Goal: Task Accomplishment & Management: Manage account settings

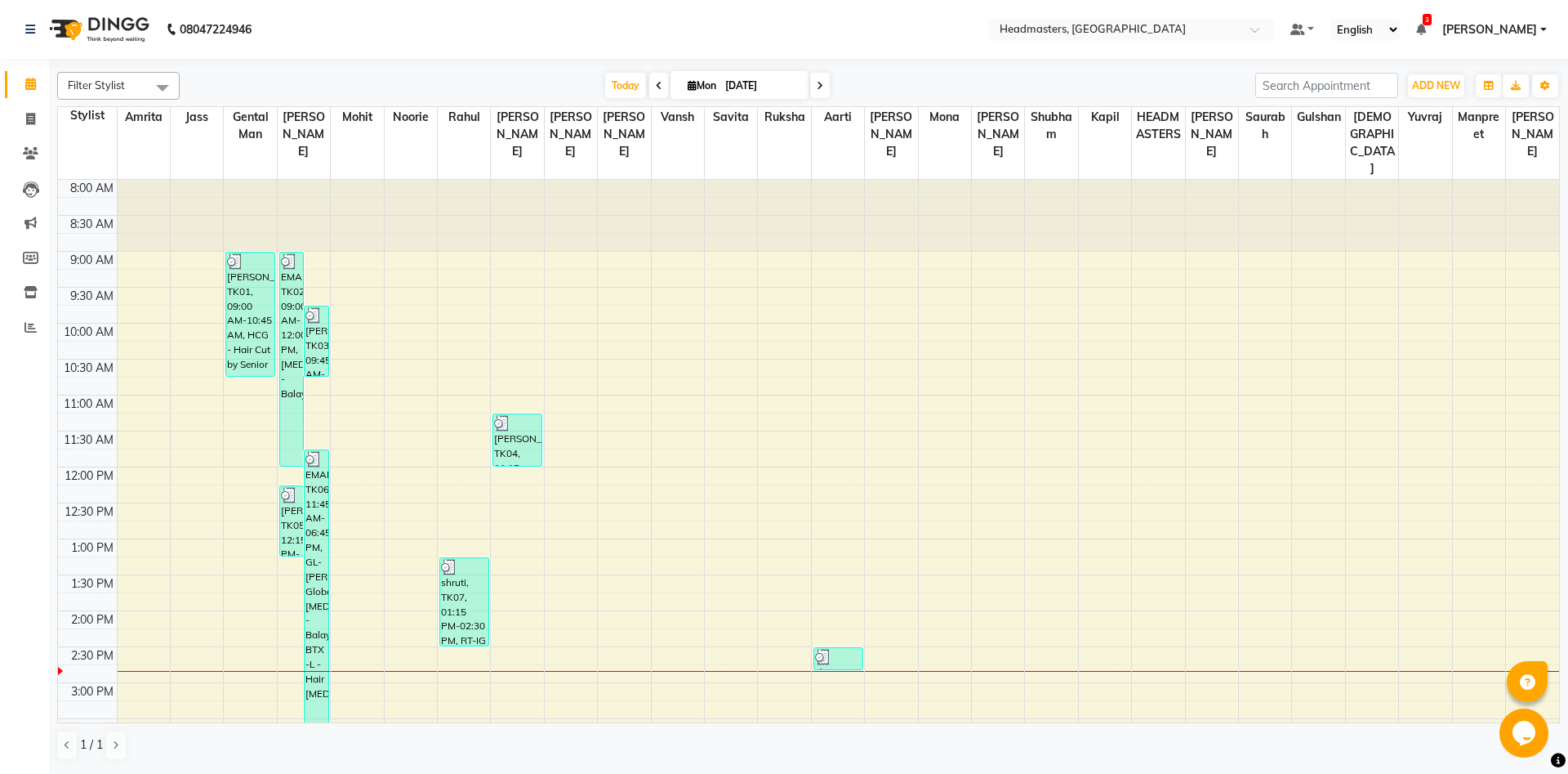
drag, startPoint x: 5, startPoint y: 26, endPoint x: 1232, endPoint y: 650, distance: 1376.6
click at [1232, 650] on tbody "8:00 AM 8:30 AM 9:00 AM 9:30 AM 10:00 AM 10:30 AM 11:00 AM 11:30 AM 12:00 PM 12…" at bounding box center [809, 682] width 1501 height 1006
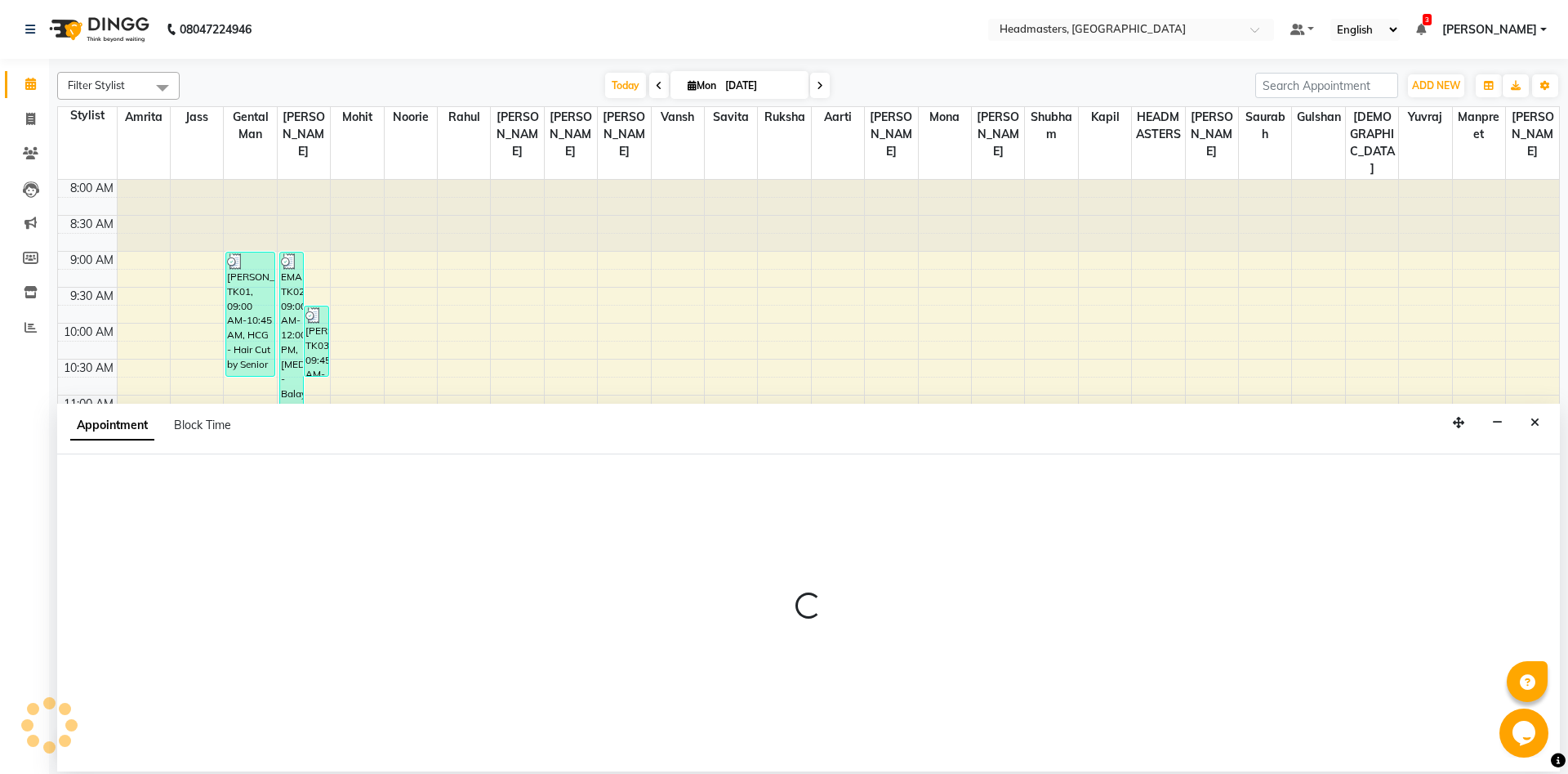
select select "64334"
select select "885"
select select "tentative"
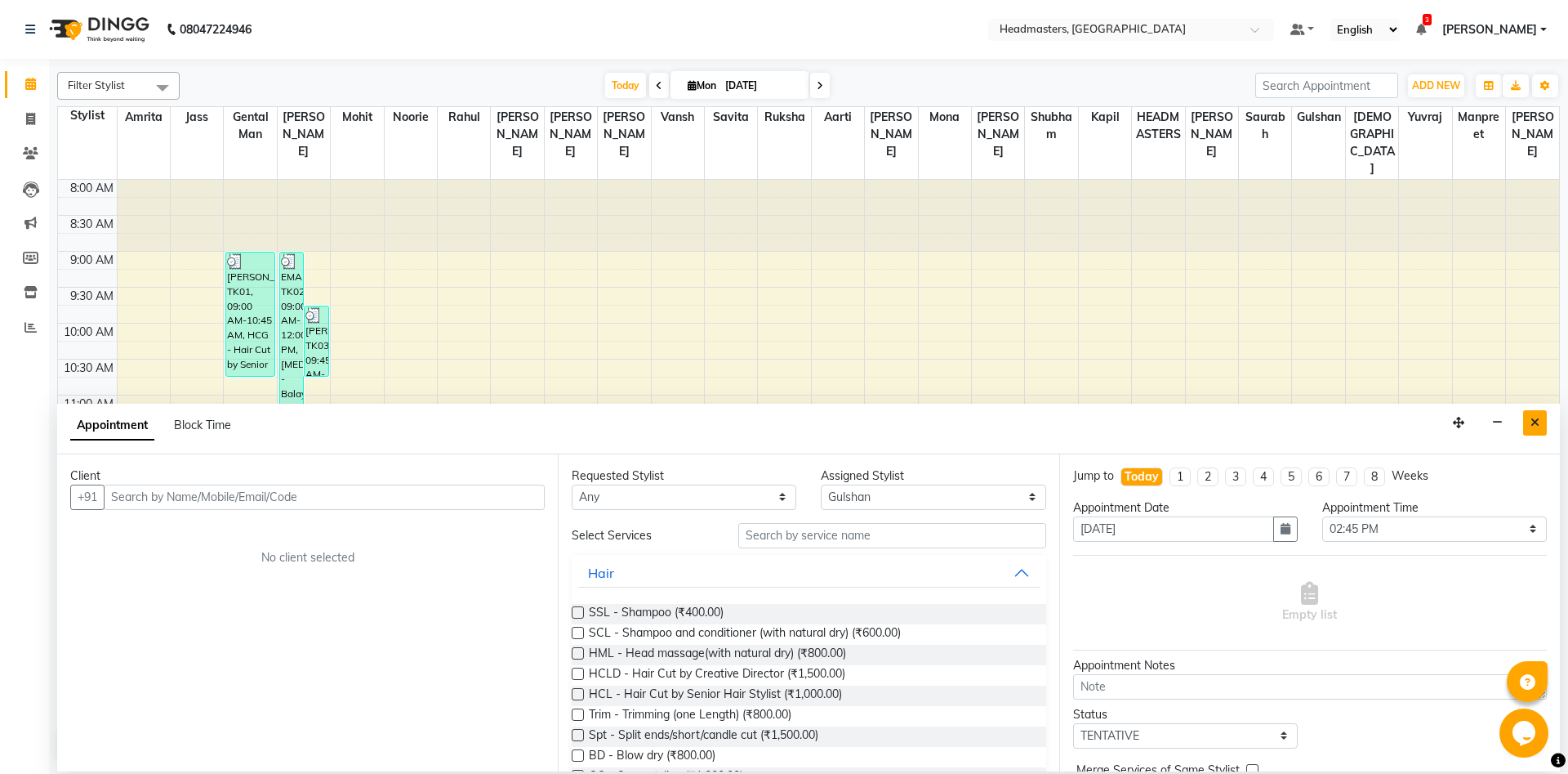
click at [1541, 426] on button "Close" at bounding box center [1535, 423] width 24 height 26
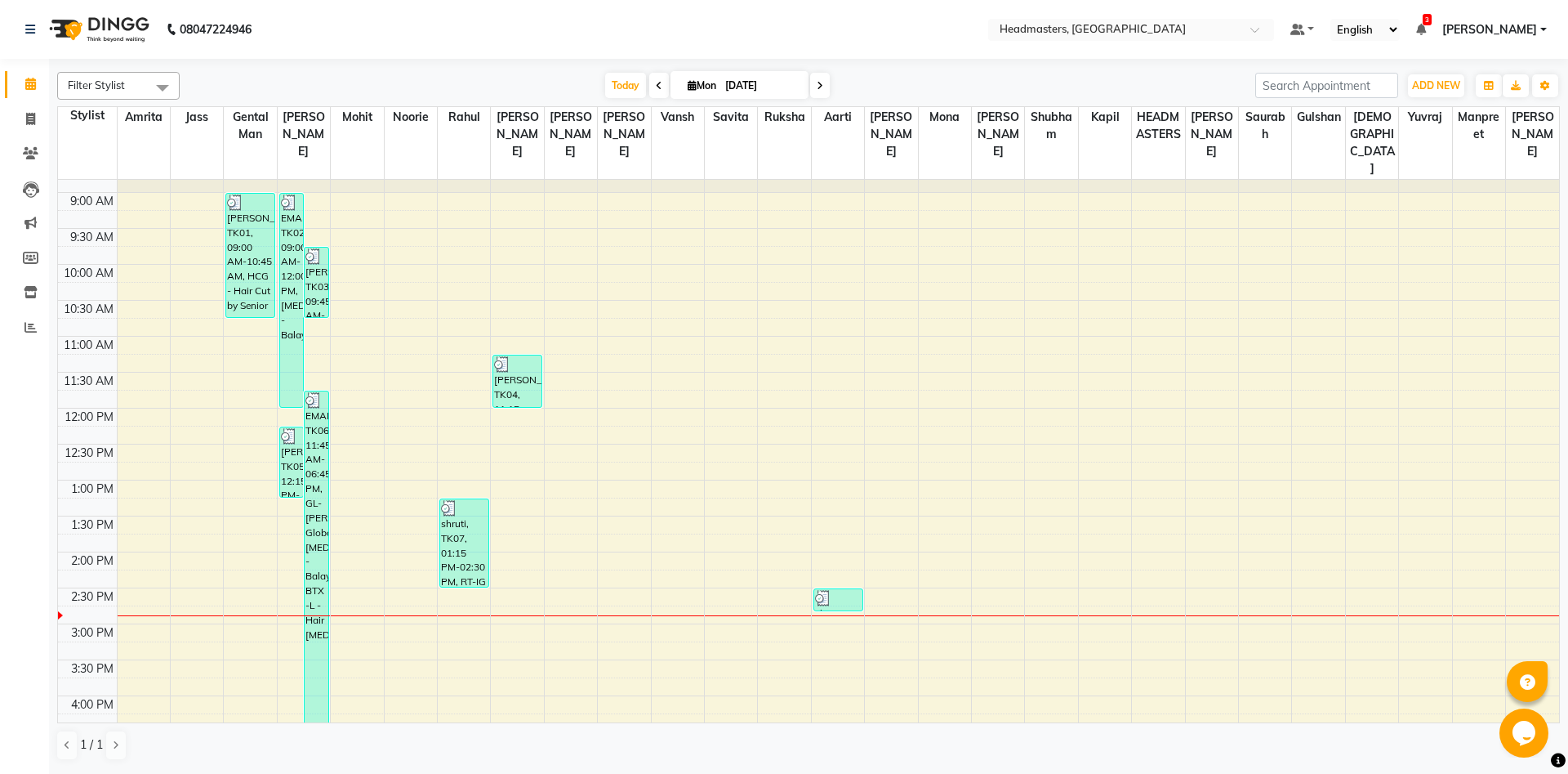
scroll to position [88, 0]
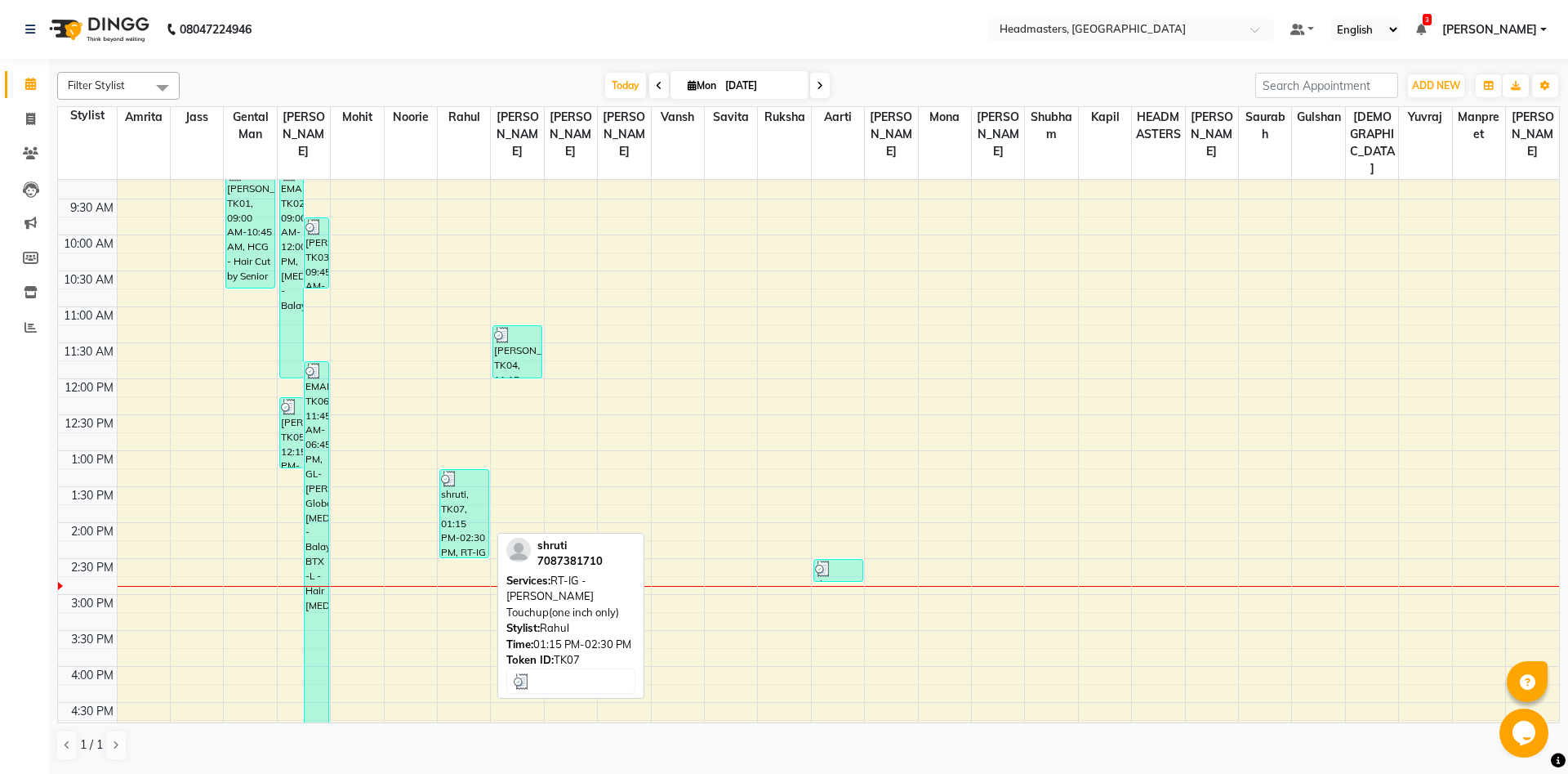
click at [467, 499] on div "shruti, TK07, 01:15 PM-02:30 PM, RT-IG - [PERSON_NAME] Touchup(one inch only)" at bounding box center [464, 514] width 48 height 88
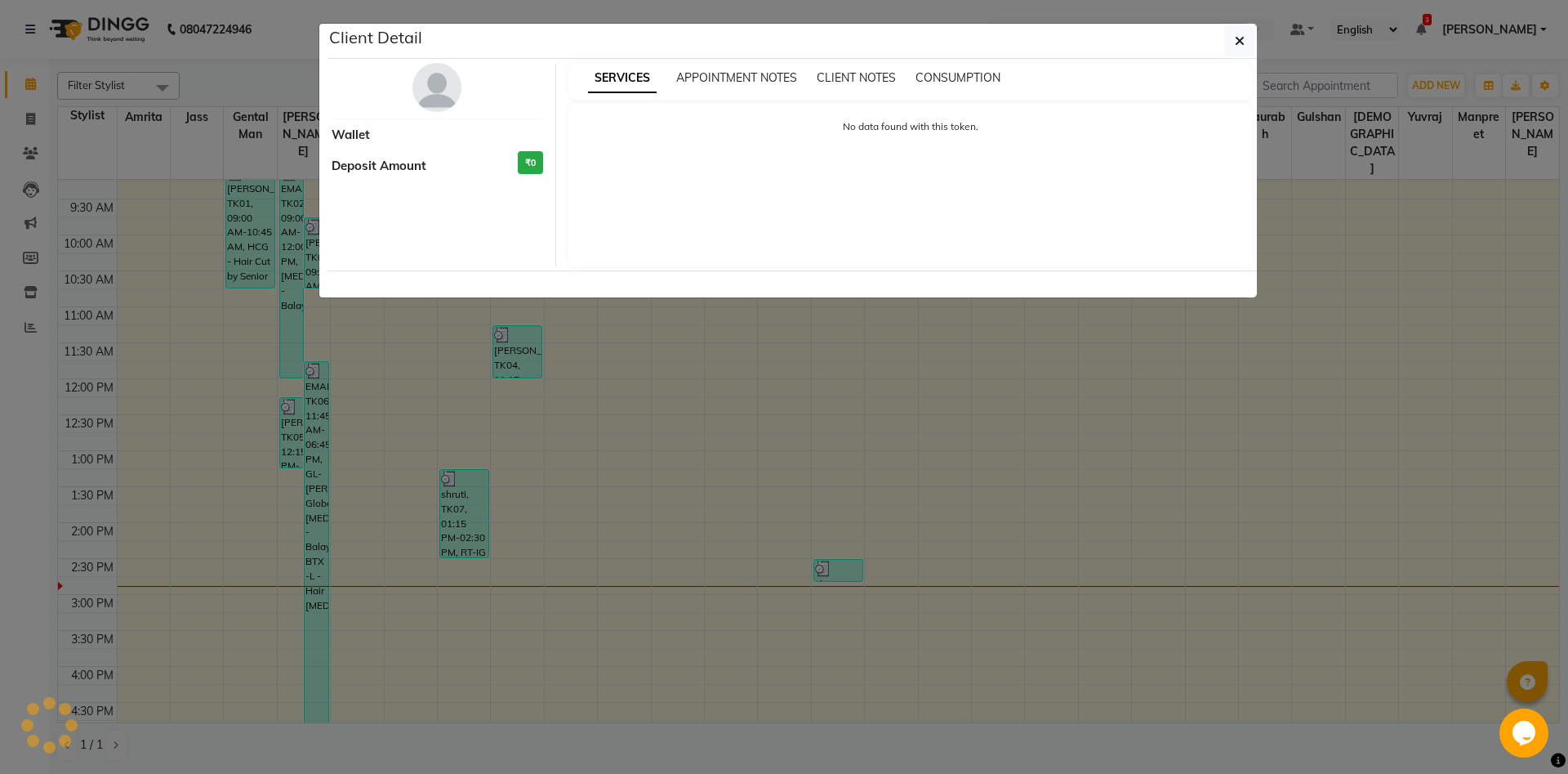
select select "3"
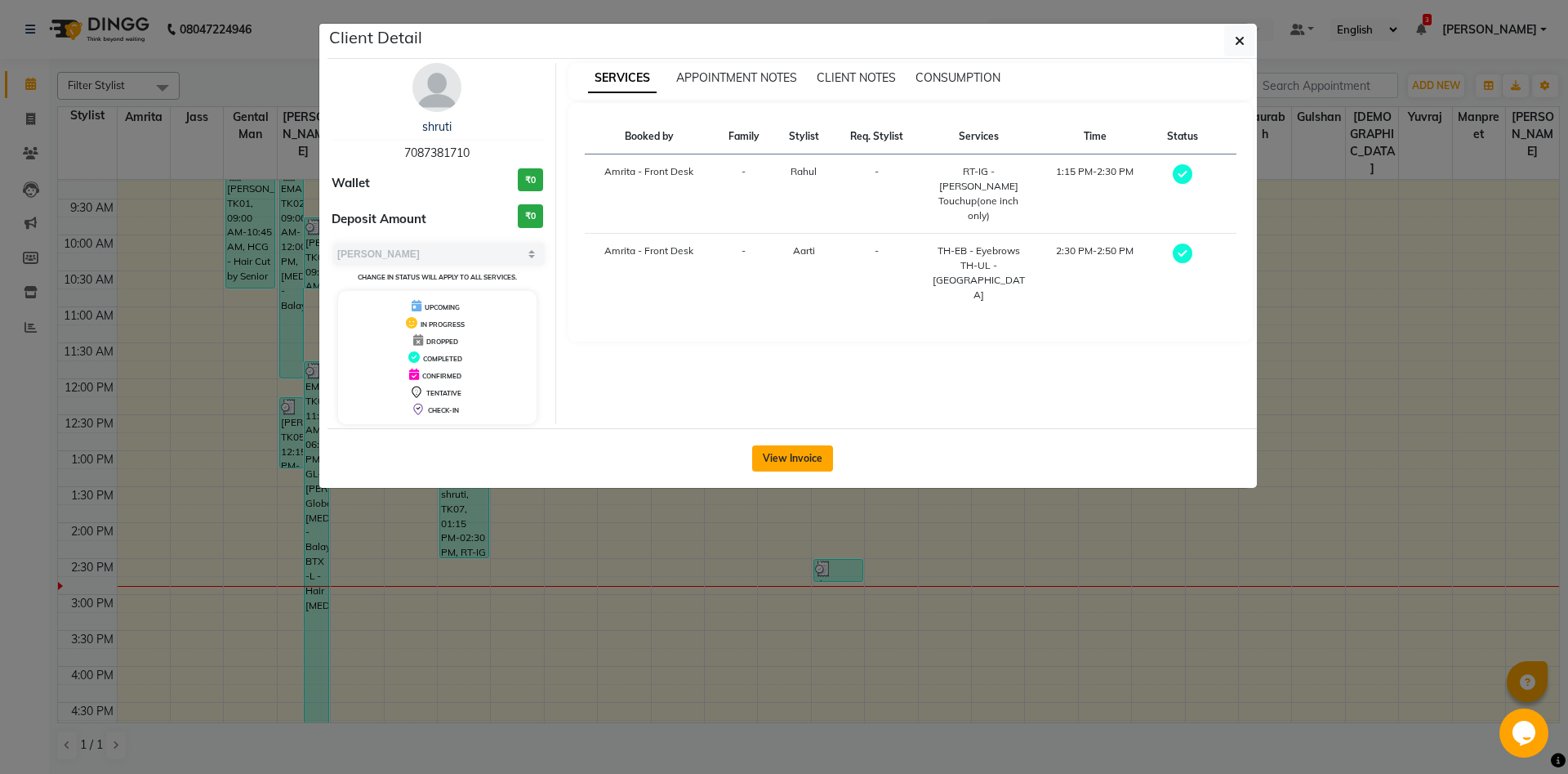
click at [814, 452] on button "View Invoice" at bounding box center [793, 458] width 81 height 26
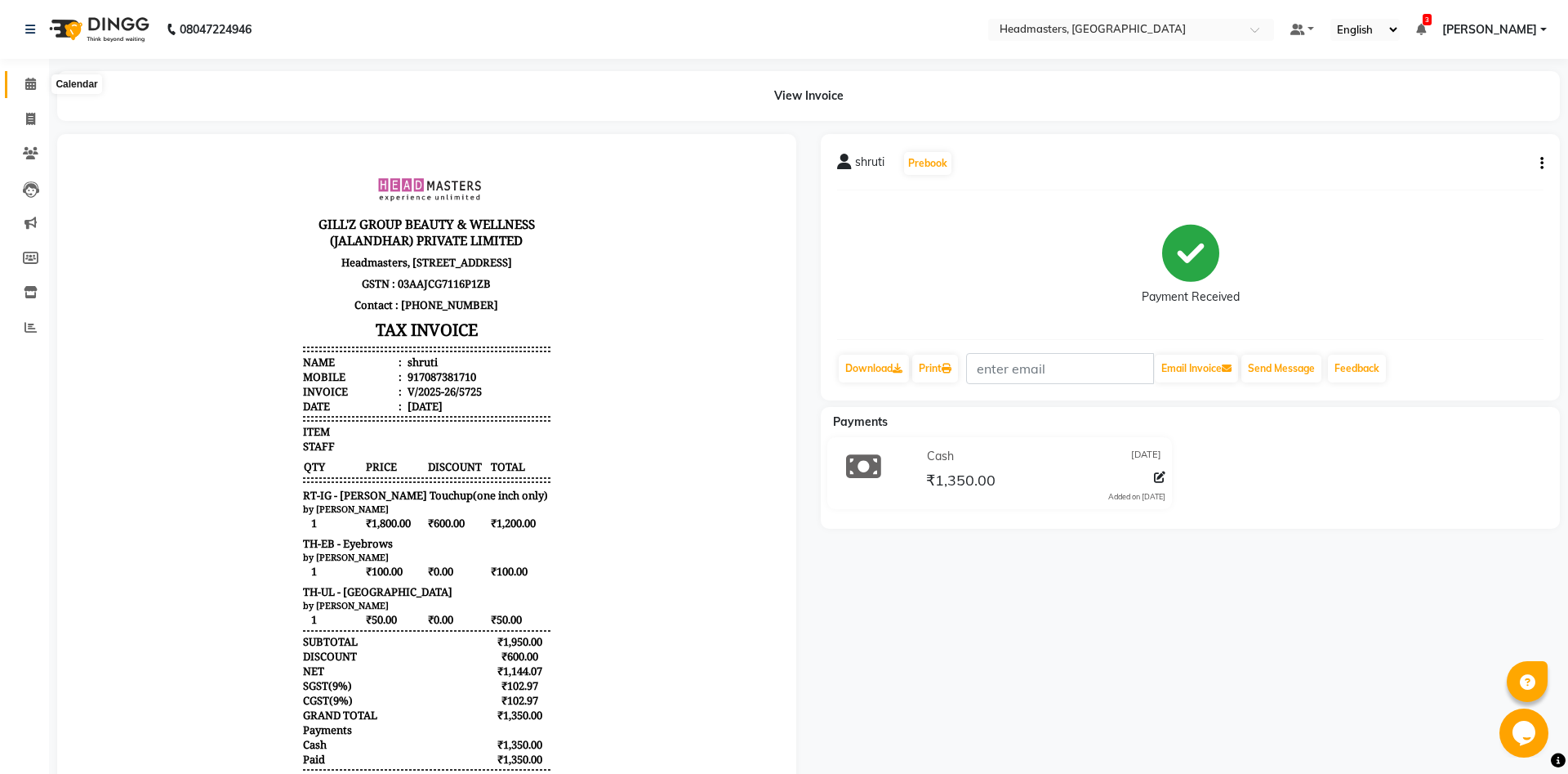
click at [29, 92] on span at bounding box center [30, 85] width 28 height 19
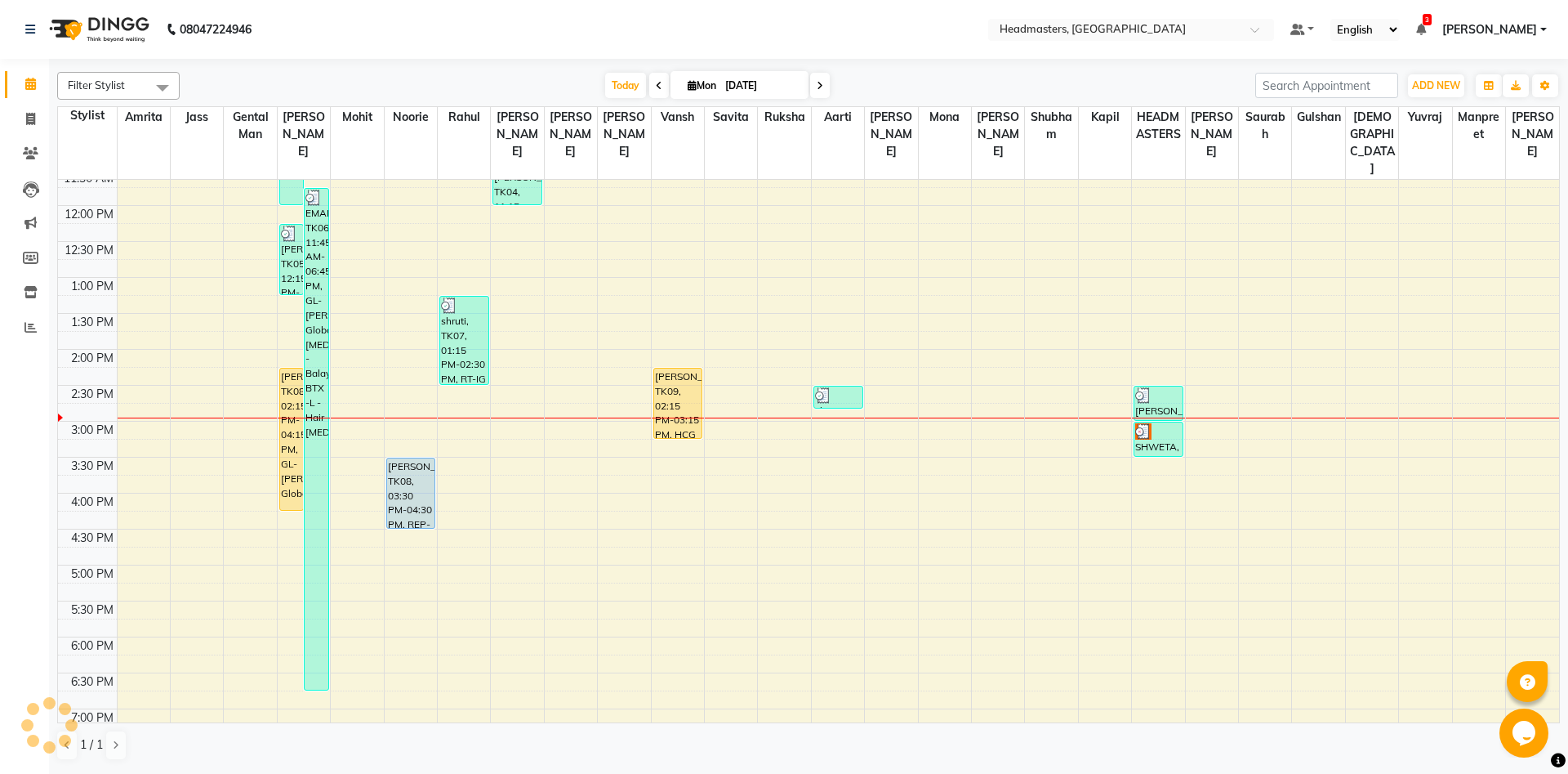
scroll to position [265, 0]
click at [692, 462] on div "8:00 AM 8:30 AM 9:00 AM 9:30 AM 10:00 AM 10:30 AM 11:00 AM 11:30 AM 12:00 PM 12…" at bounding box center [809, 418] width 1501 height 1006
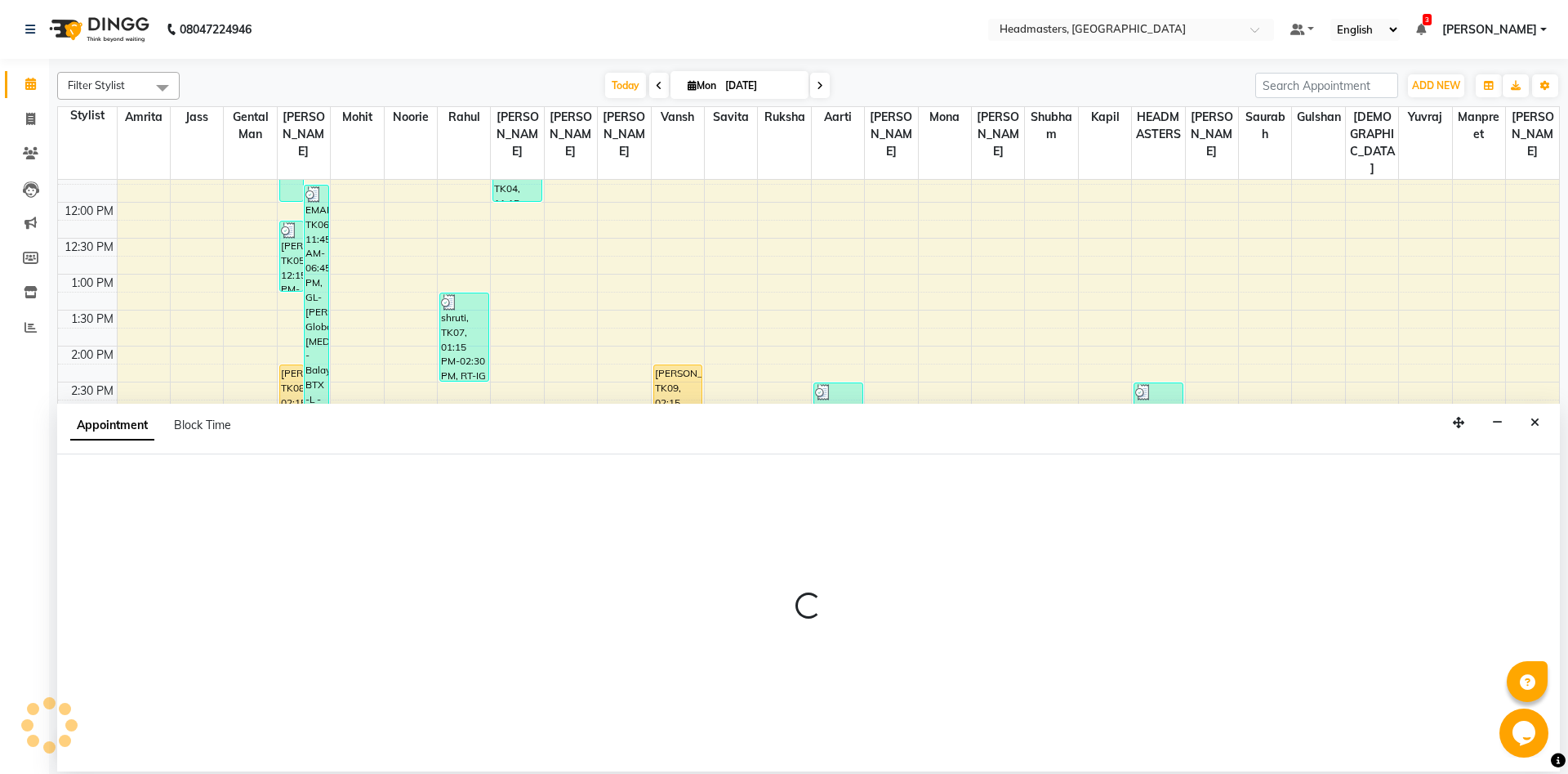
select select "60730"
select select "945"
select select "tentative"
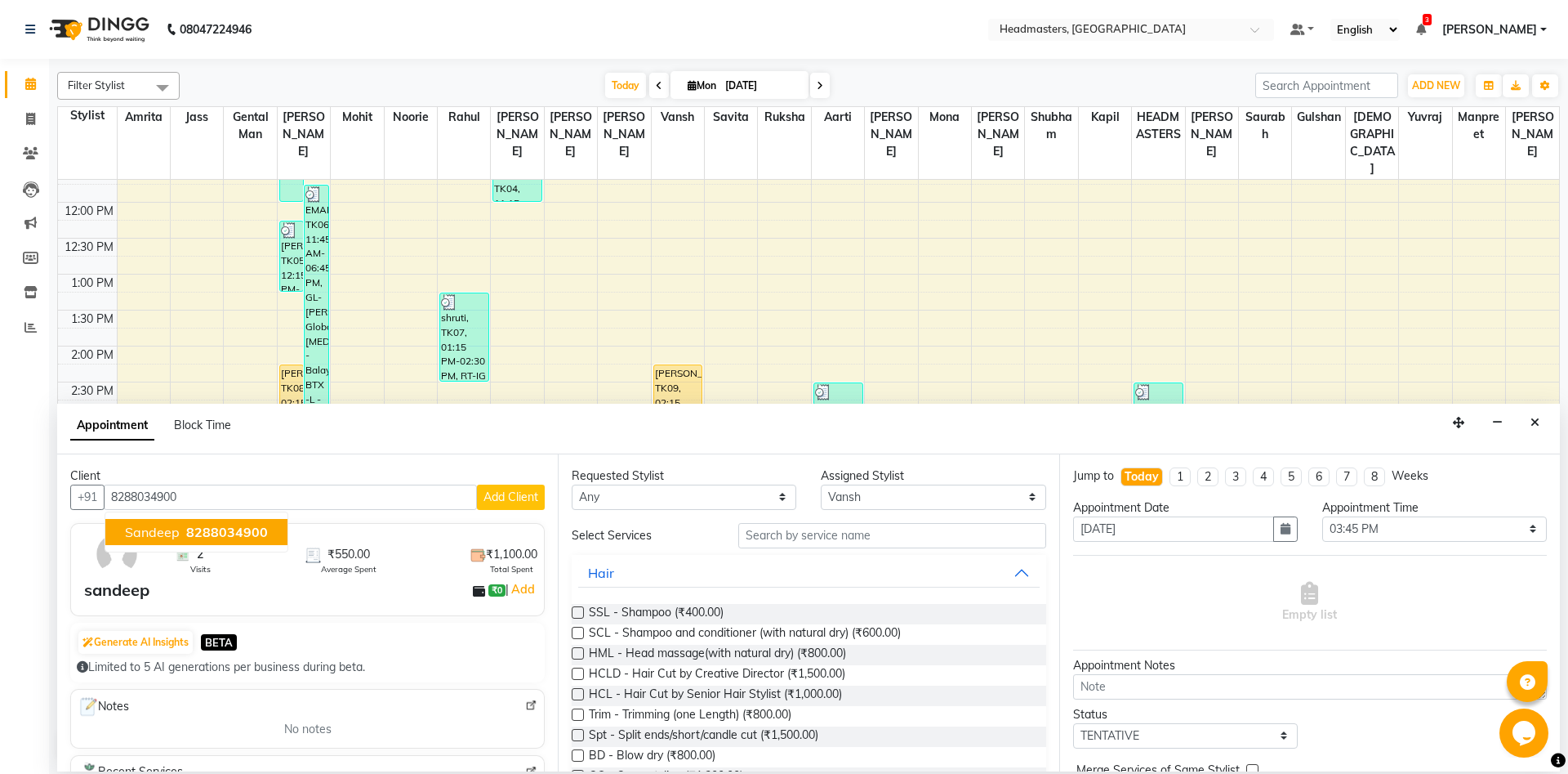
click at [154, 523] on span "sandeep" at bounding box center [153, 531] width 55 height 16
type input "8288034900"
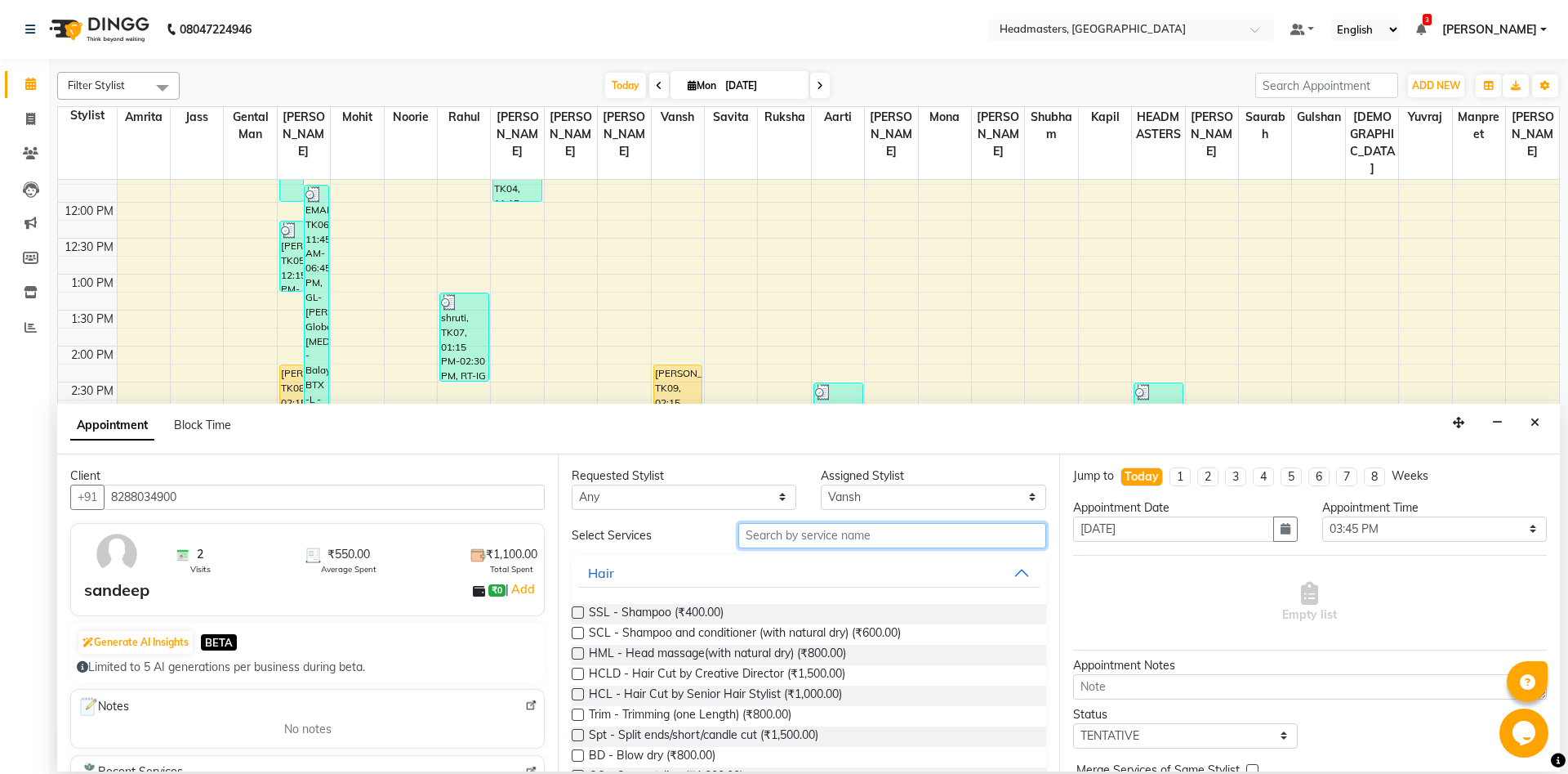
click at [823, 527] on input "text" at bounding box center [892, 535] width 308 height 26
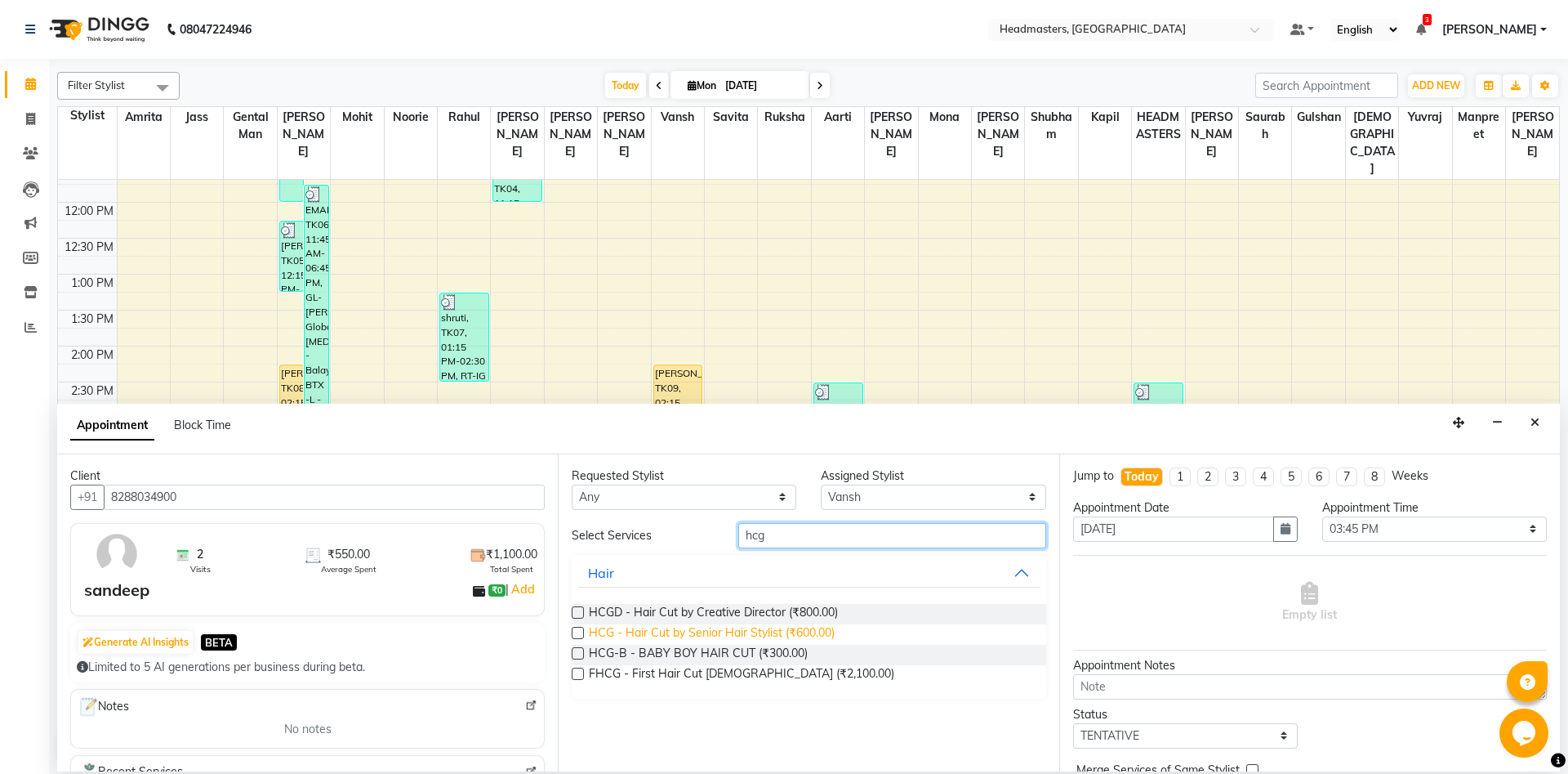
type input "hcg"
click at [775, 630] on span "HCG - Hair Cut by Senior Hair Stylist (₹600.00)" at bounding box center [712, 634] width 246 height 21
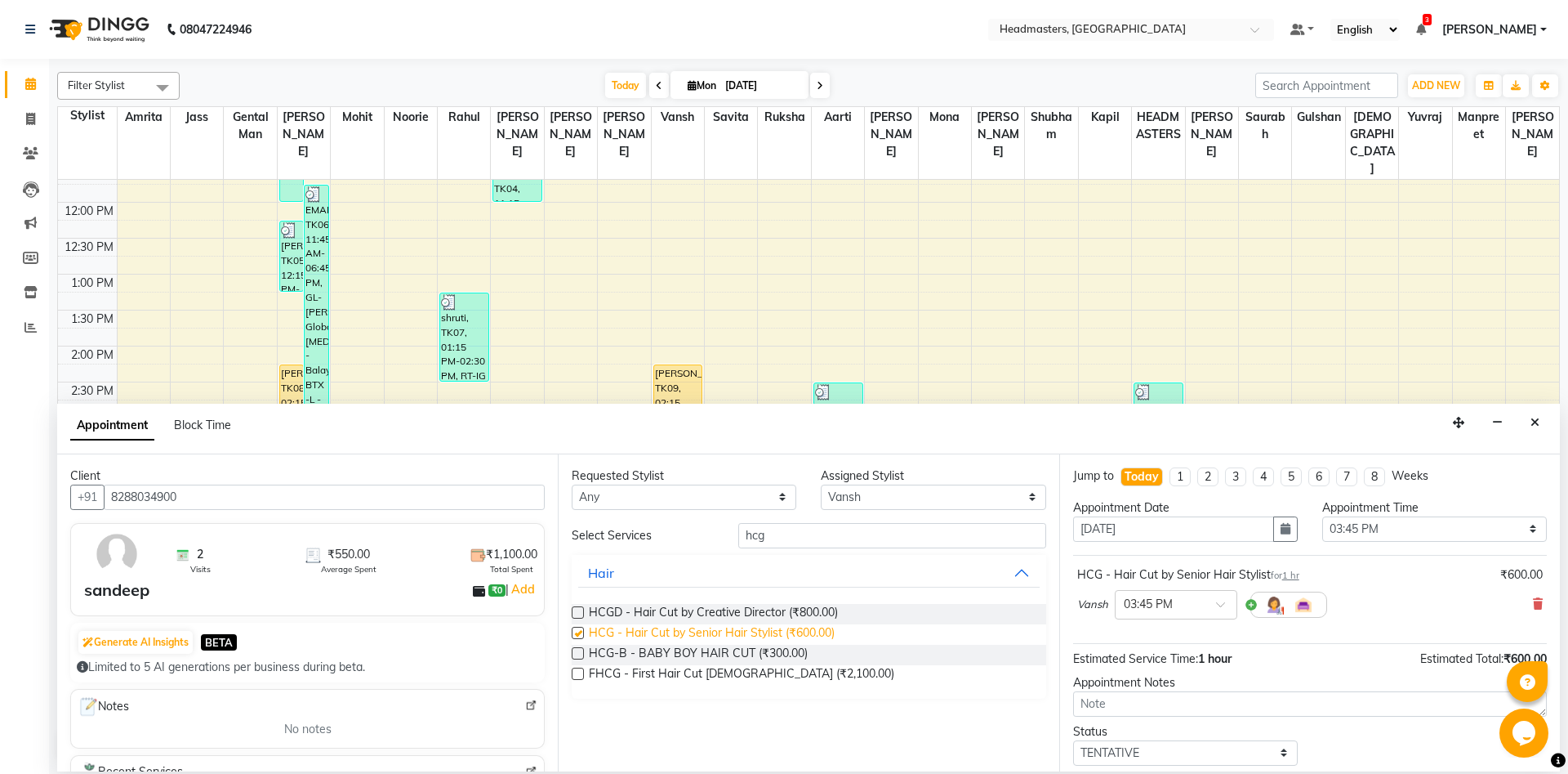
checkbox input "false"
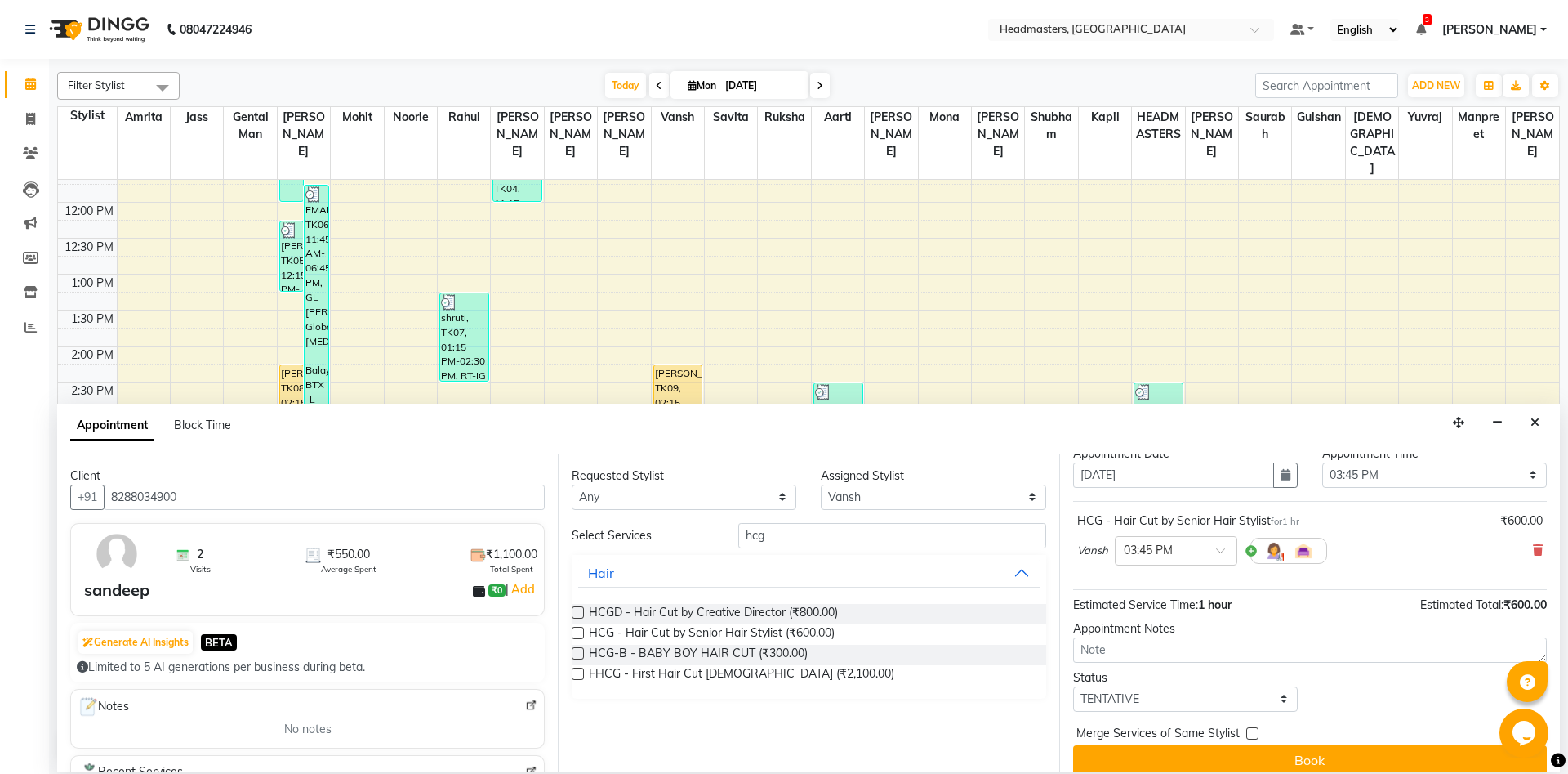
scroll to position [70, 0]
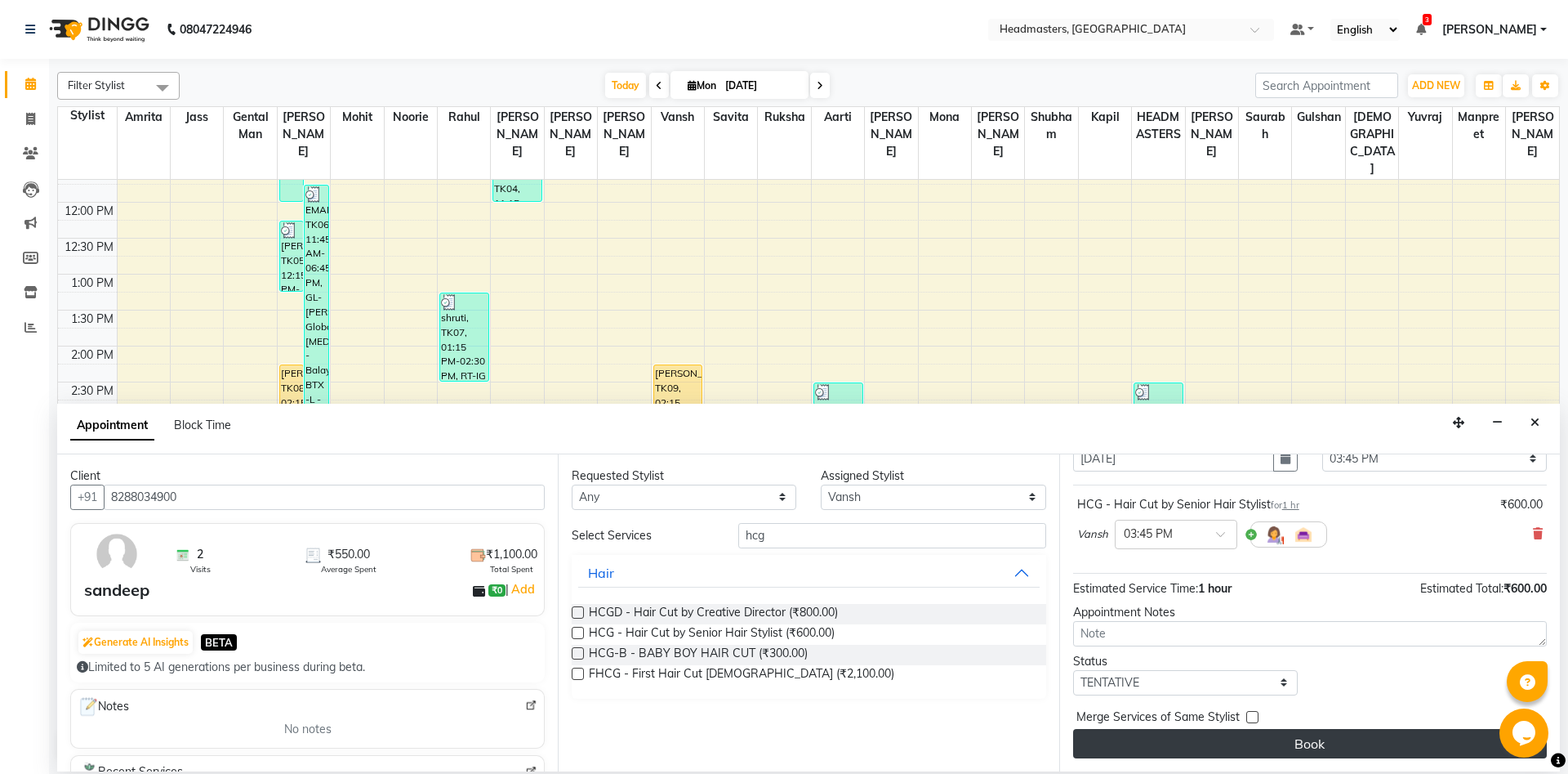
click at [1233, 737] on button "Book" at bounding box center [1310, 743] width 473 height 29
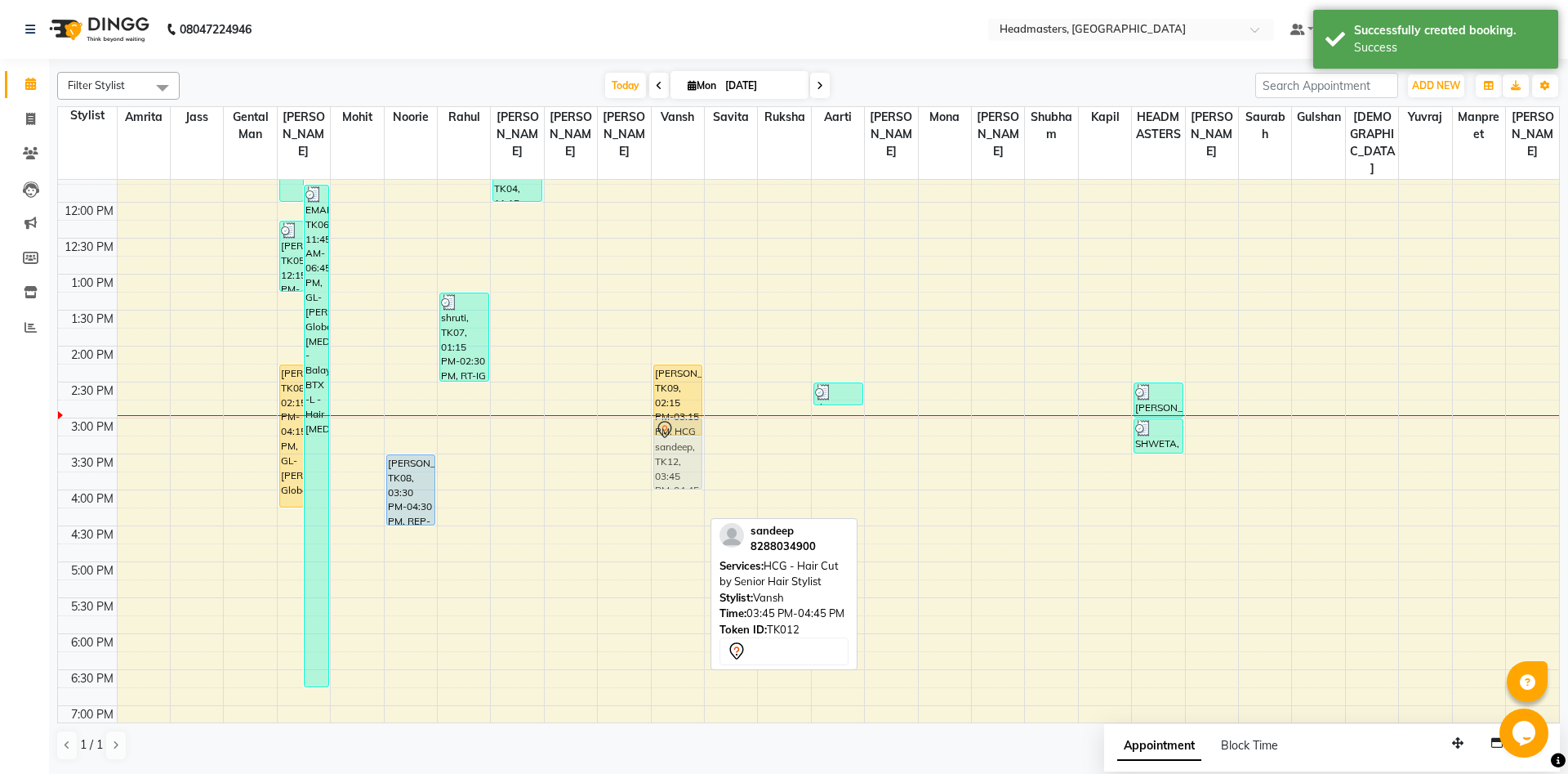
drag, startPoint x: 675, startPoint y: 509, endPoint x: 679, endPoint y: 450, distance: 59.1
click at [679, 450] on div "[PERSON_NAME], TK09, 02:15 PM-03:15 PM, HCG - Hair Cut by Senior Hair Stylist s…" at bounding box center [678, 418] width 52 height 1006
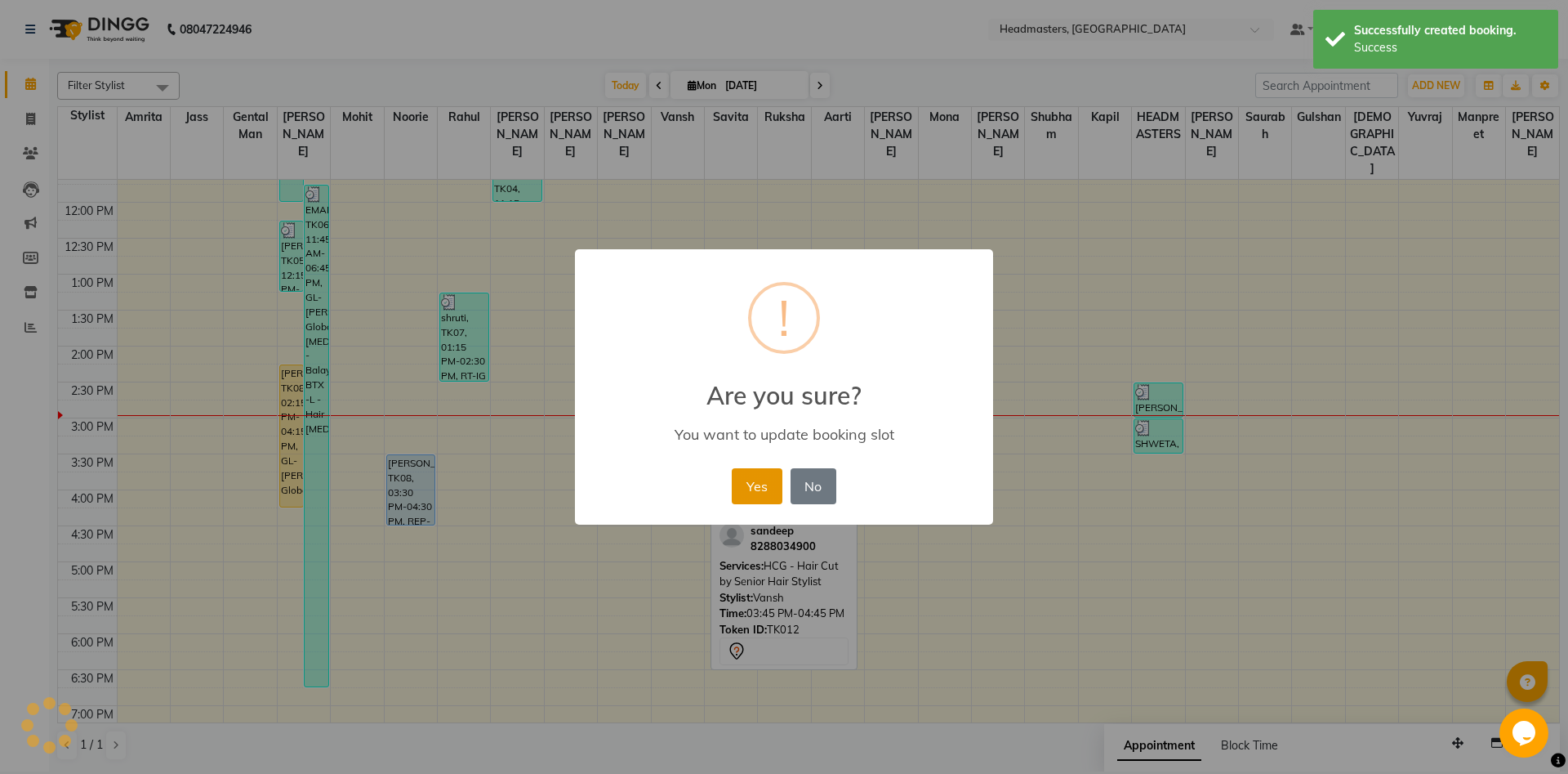
click at [752, 485] on button "Yes" at bounding box center [757, 487] width 50 height 36
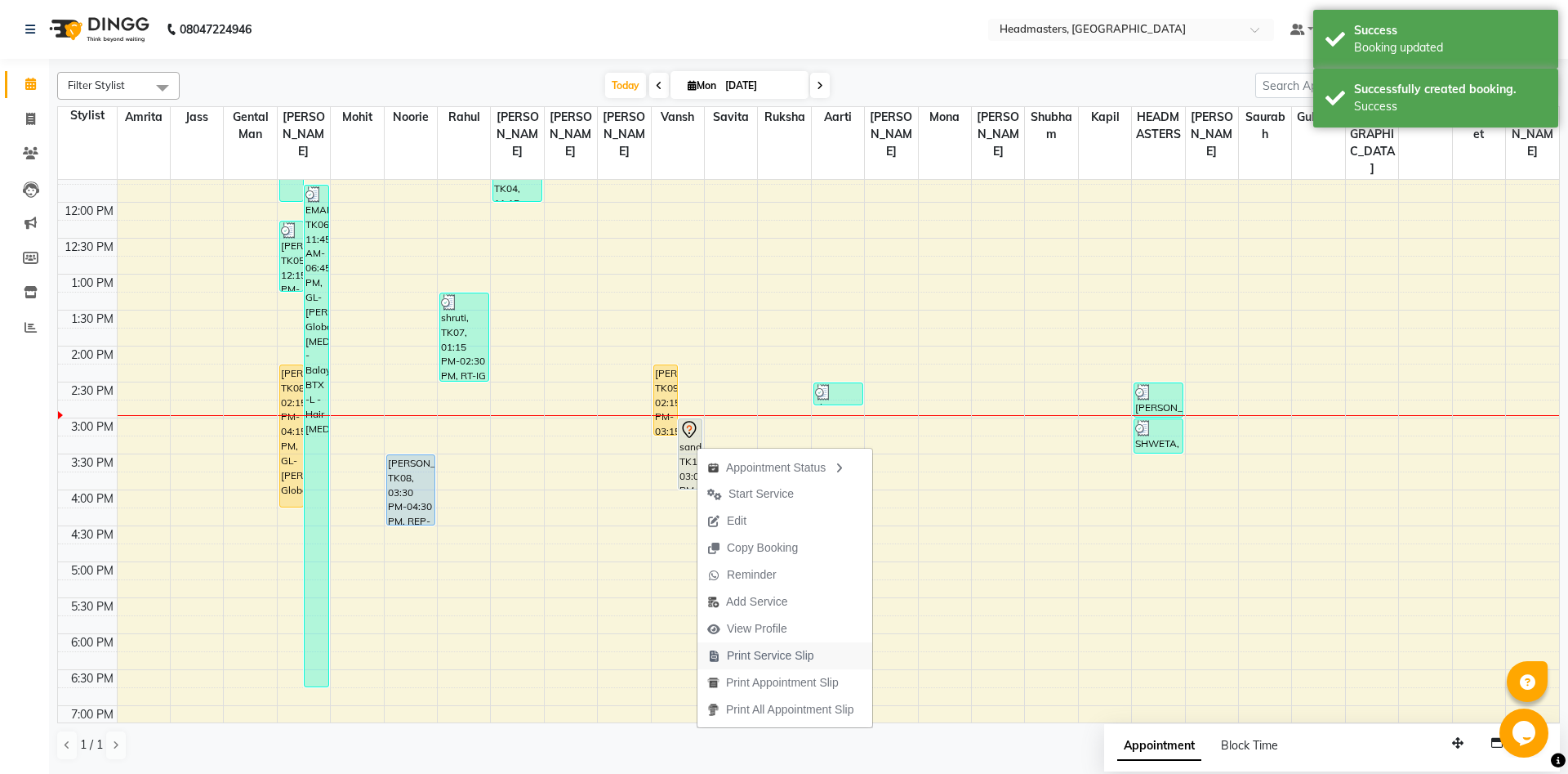
click at [760, 645] on span "Print Service Slip" at bounding box center [761, 655] width 127 height 27
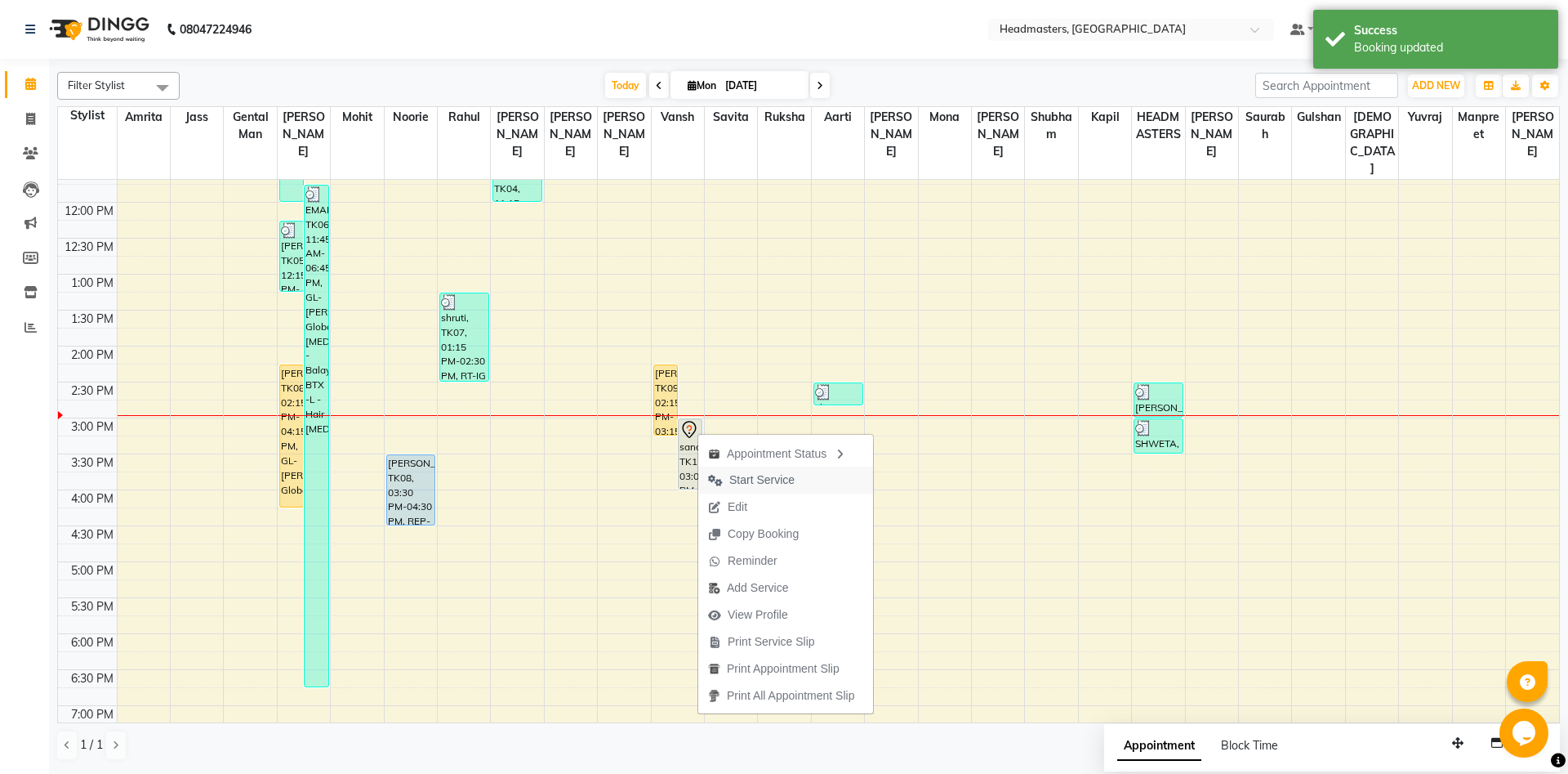
click at [768, 475] on span "Start Service" at bounding box center [762, 480] width 65 height 17
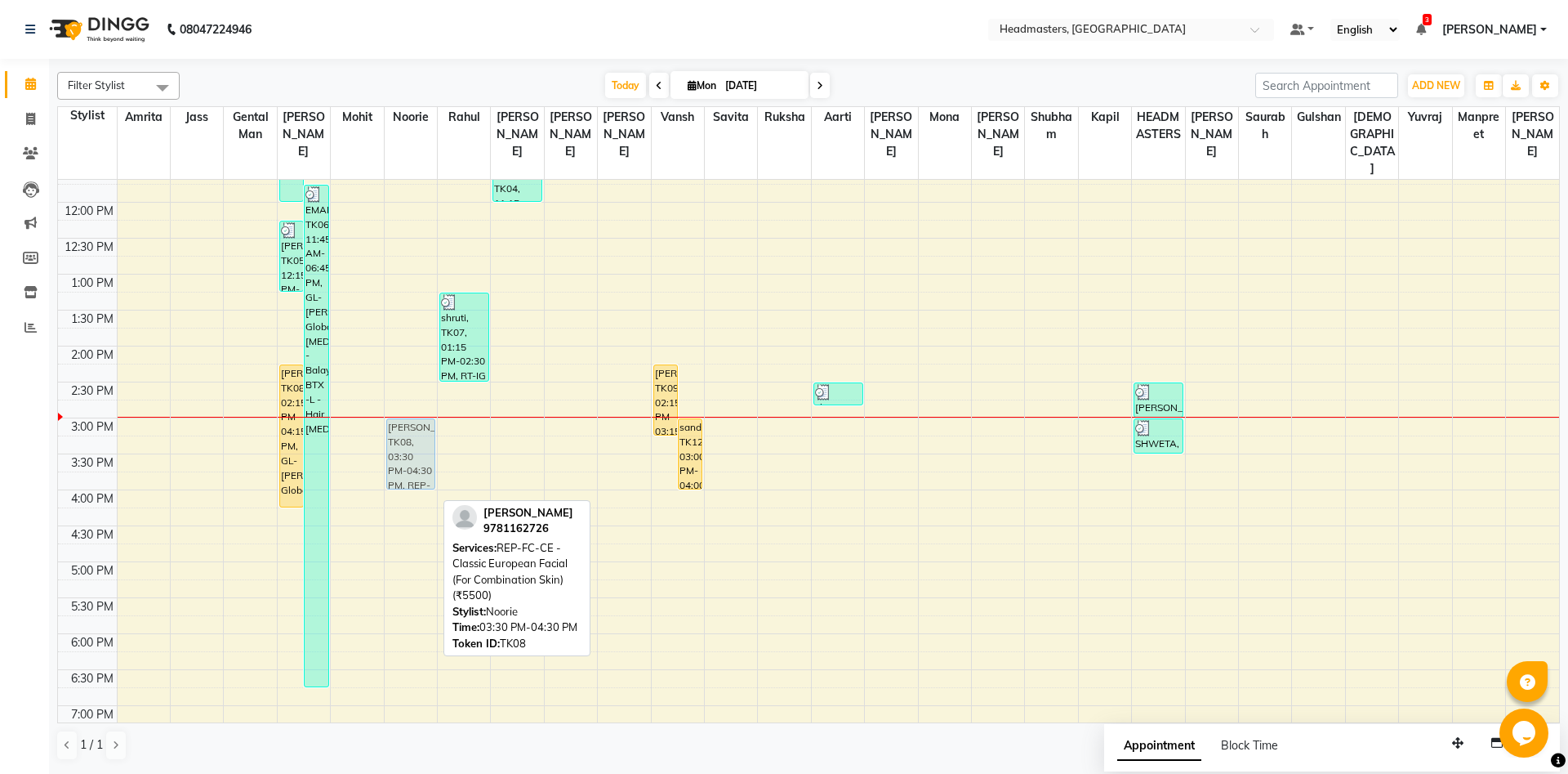
drag, startPoint x: 398, startPoint y: 458, endPoint x: 401, endPoint y: 423, distance: 35.1
click at [401, 423] on div "[PERSON_NAME], TK08, 03:30 PM-04:30 PM, REP-FC-CE - Classic European Facial (Fo…" at bounding box center [410, 418] width 52 height 1006
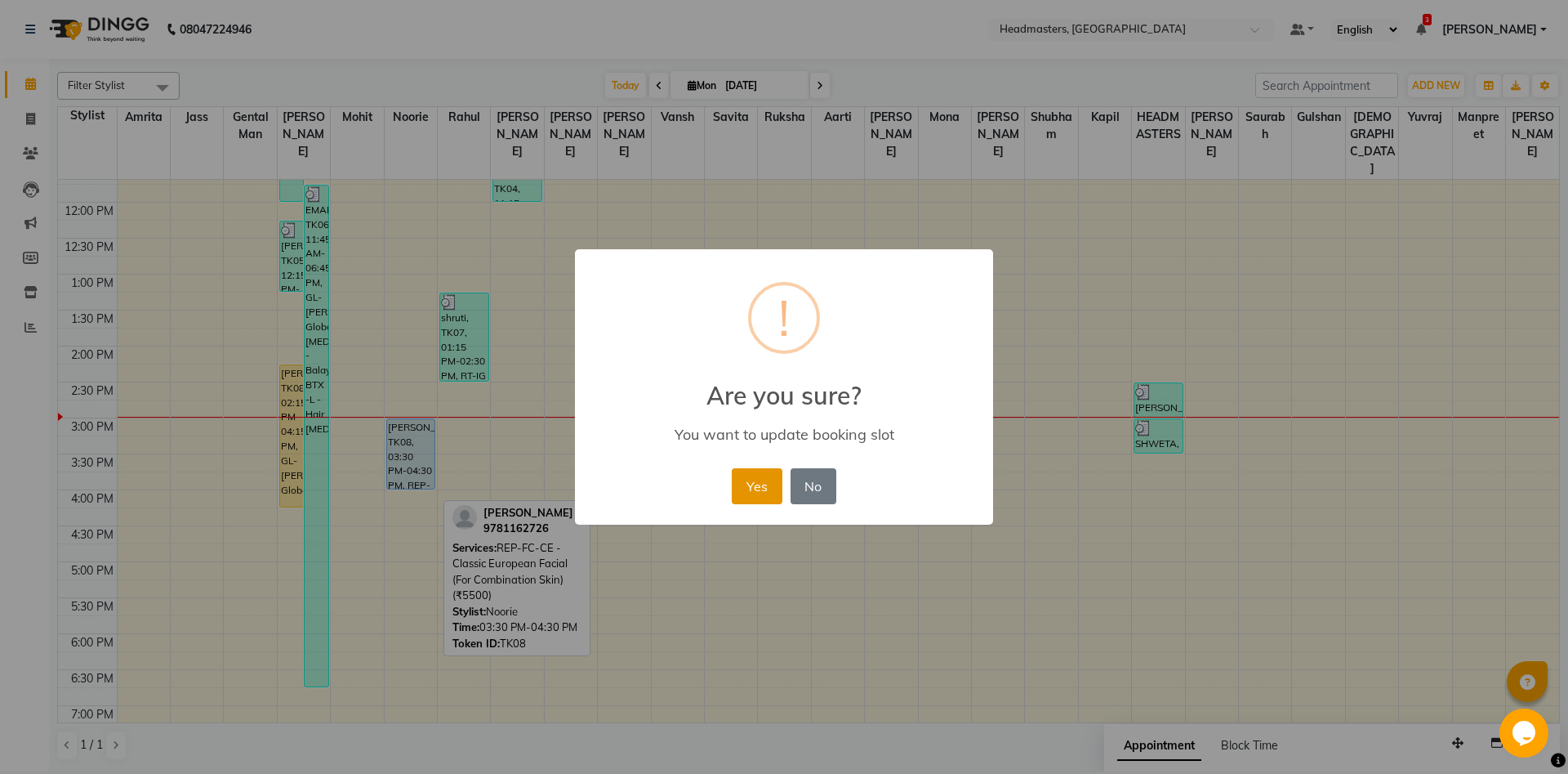
click at [739, 480] on button "Yes" at bounding box center [757, 487] width 50 height 36
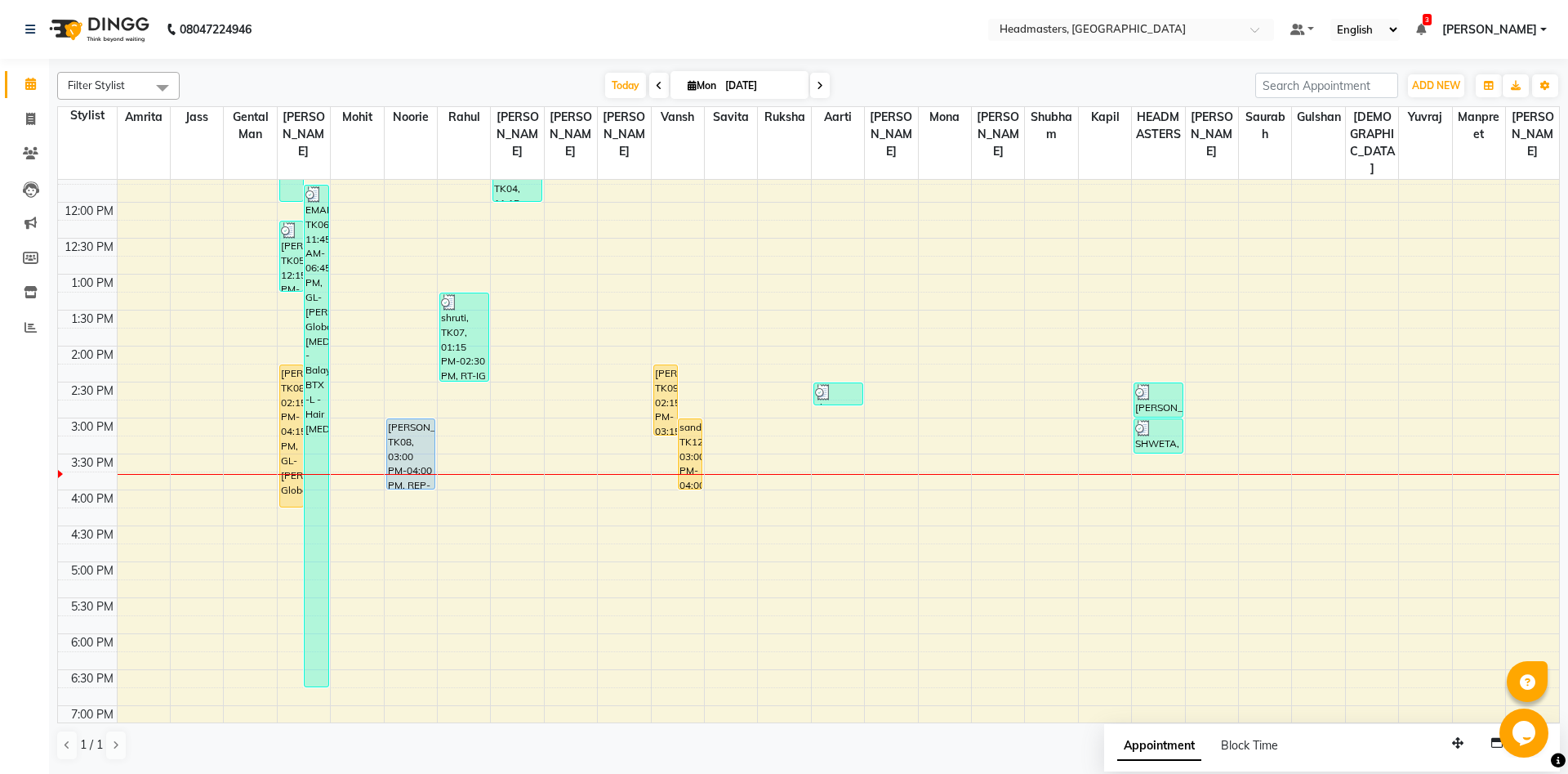
click at [656, 89] on icon at bounding box center [660, 85] width 7 height 9
type input "[DATE]"
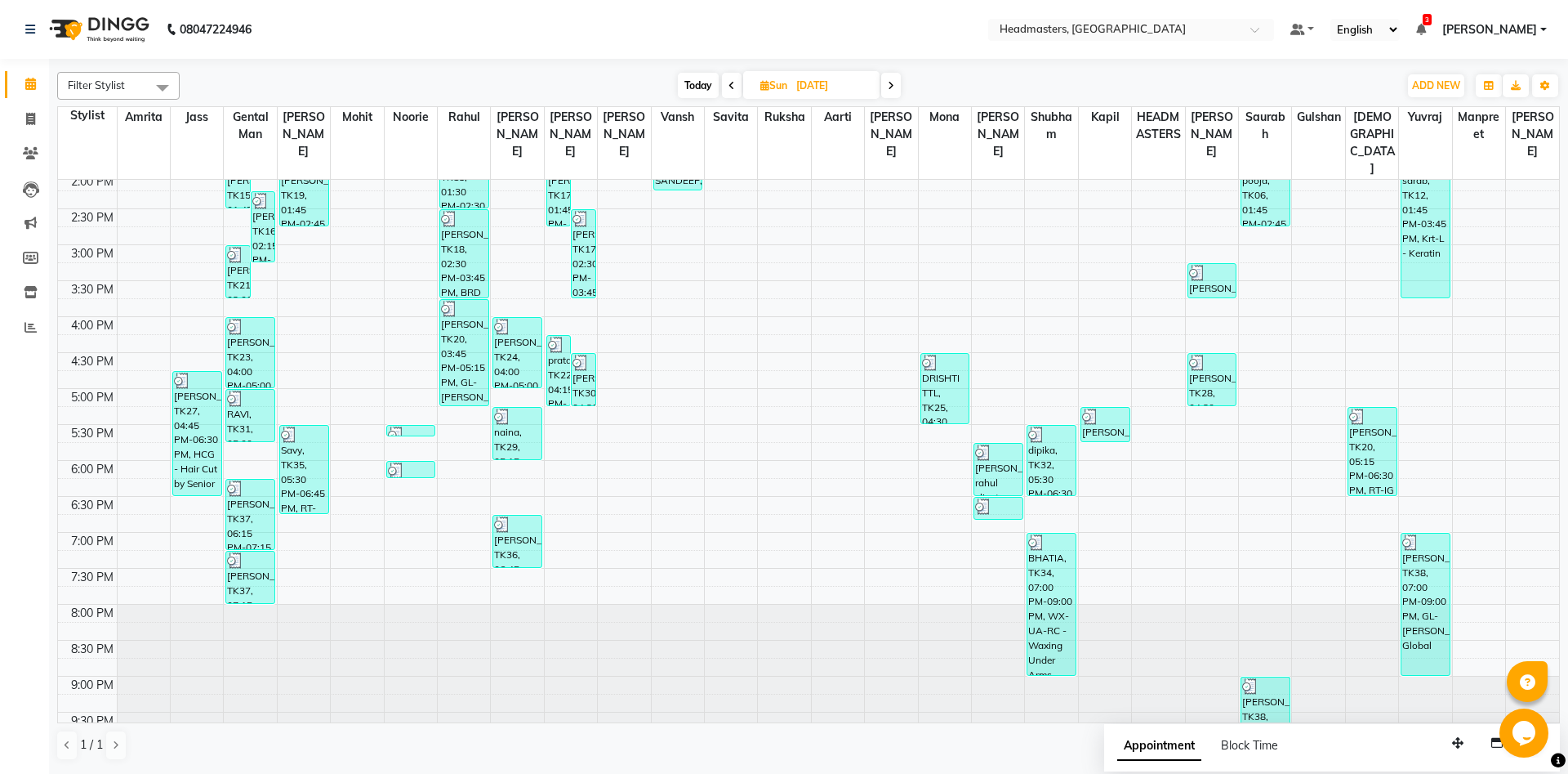
scroll to position [446, 0]
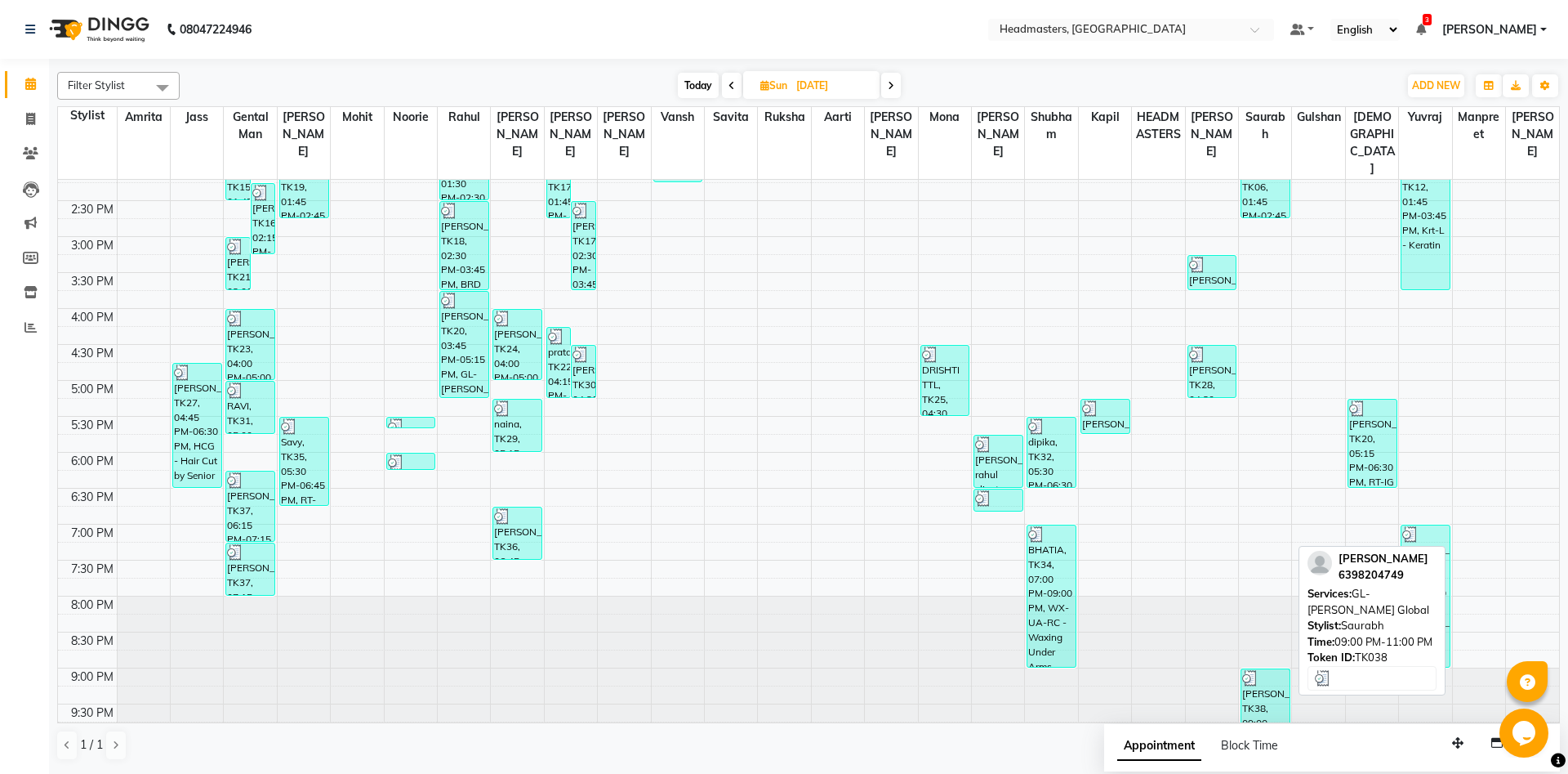
click at [1263, 670] on div at bounding box center [1265, 678] width 46 height 16
click at [1265, 669] on div "[PERSON_NAME], TK38, 09:00 PM-11:00 PM, GL-[PERSON_NAME] Global" at bounding box center [1265, 704] width 48 height 70
select select "3"
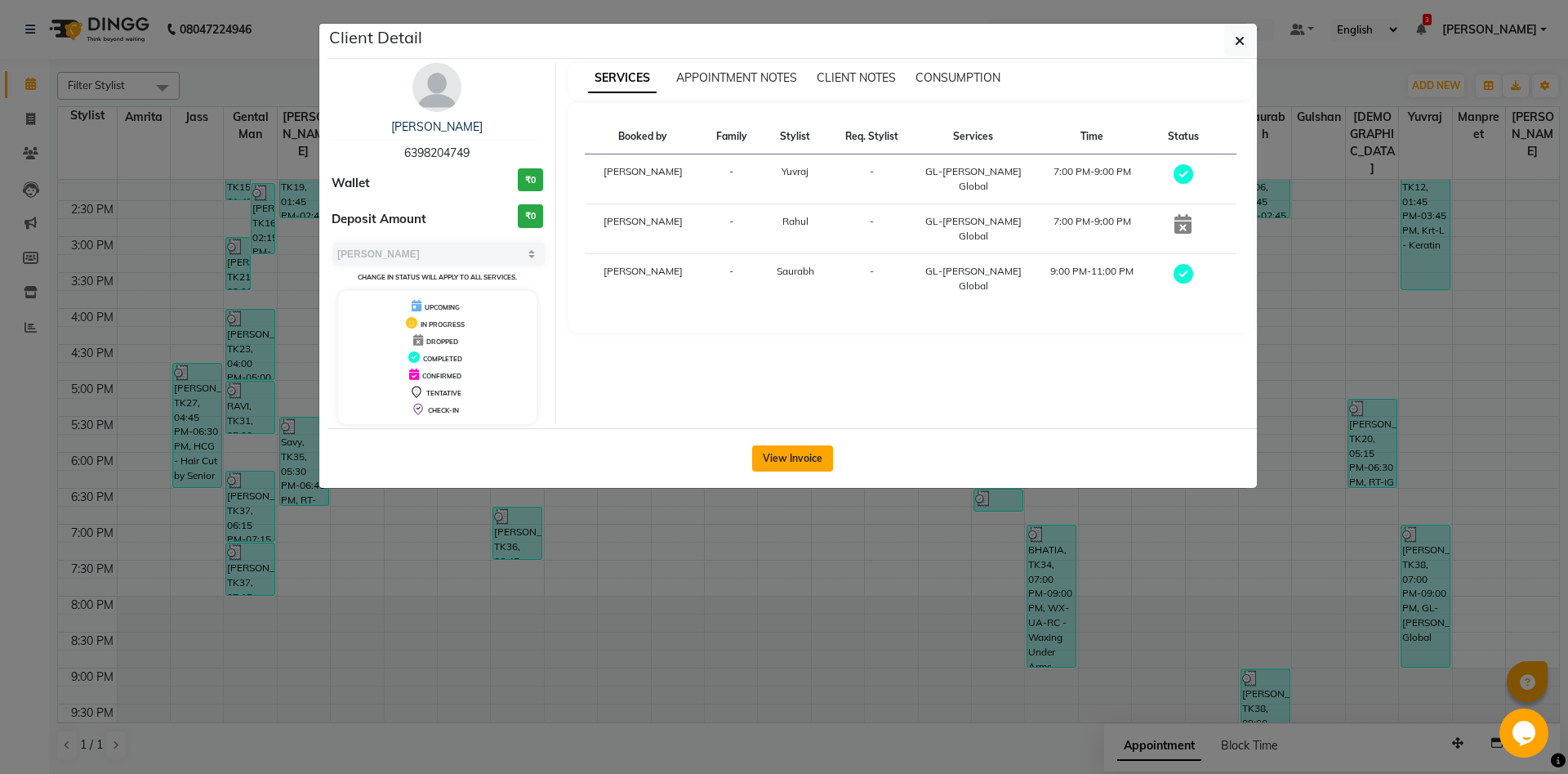
click at [788, 455] on button "View Invoice" at bounding box center [793, 458] width 81 height 26
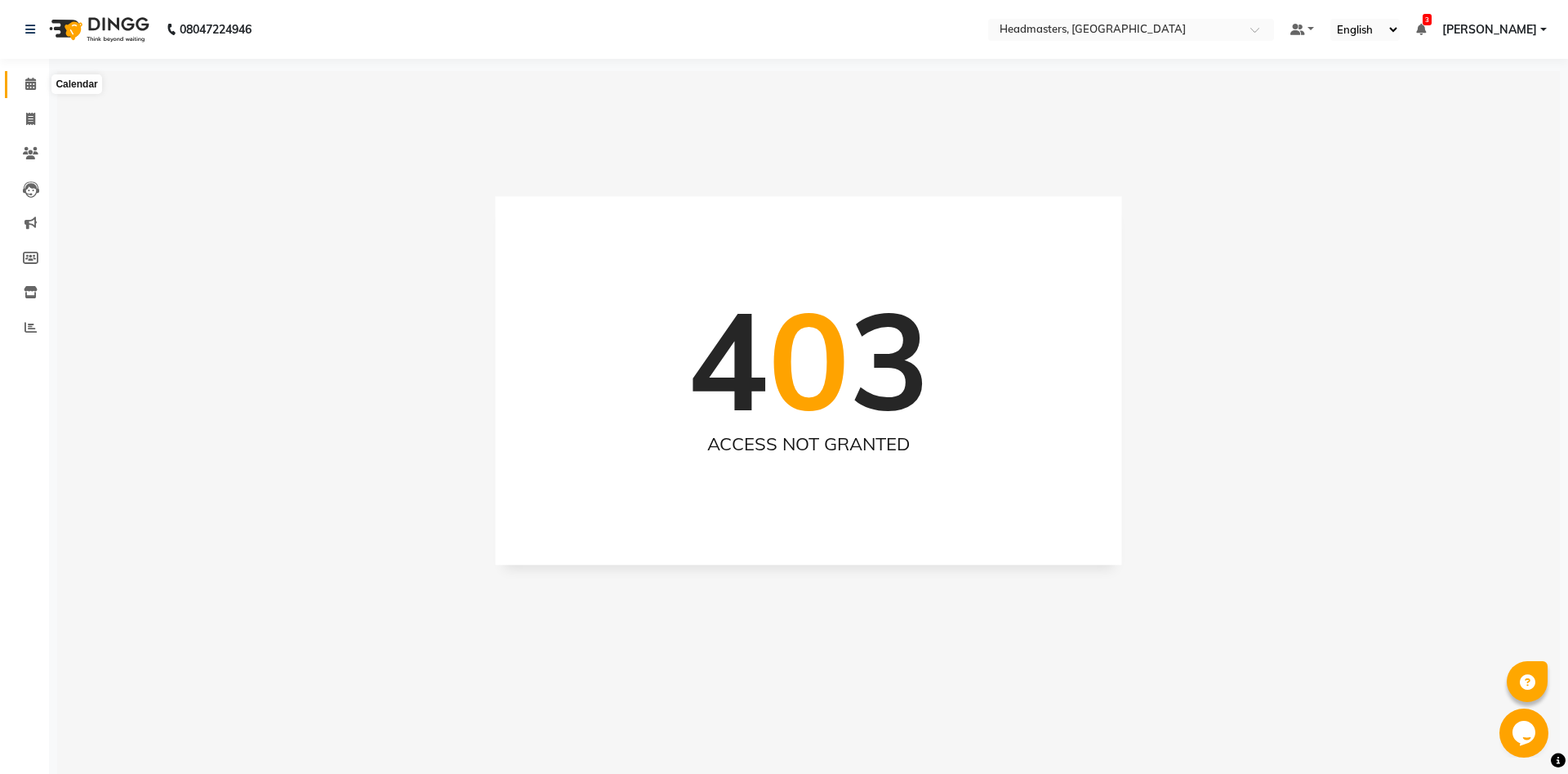
click at [24, 93] on span at bounding box center [30, 85] width 28 height 19
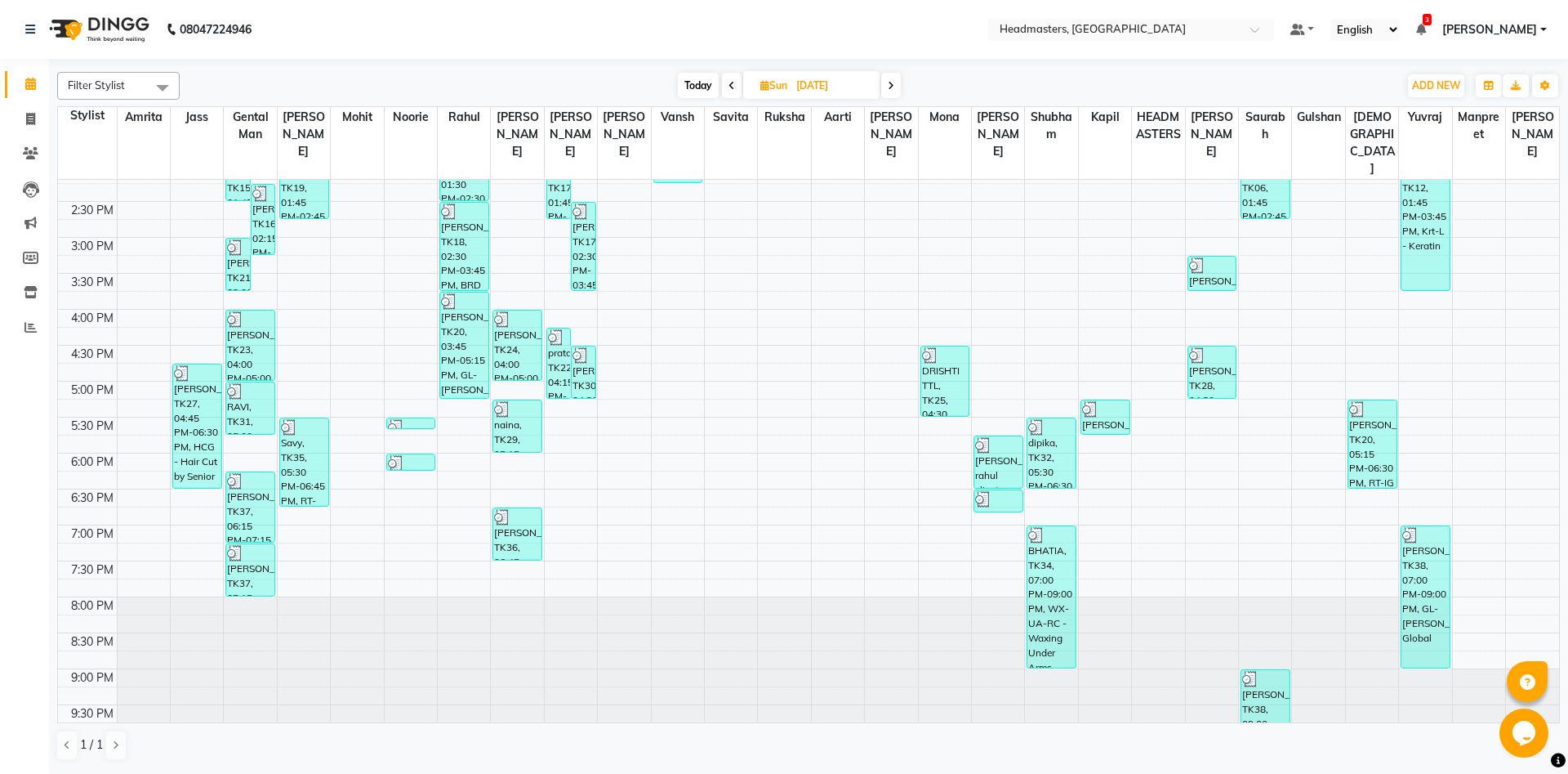
scroll to position [446, 0]
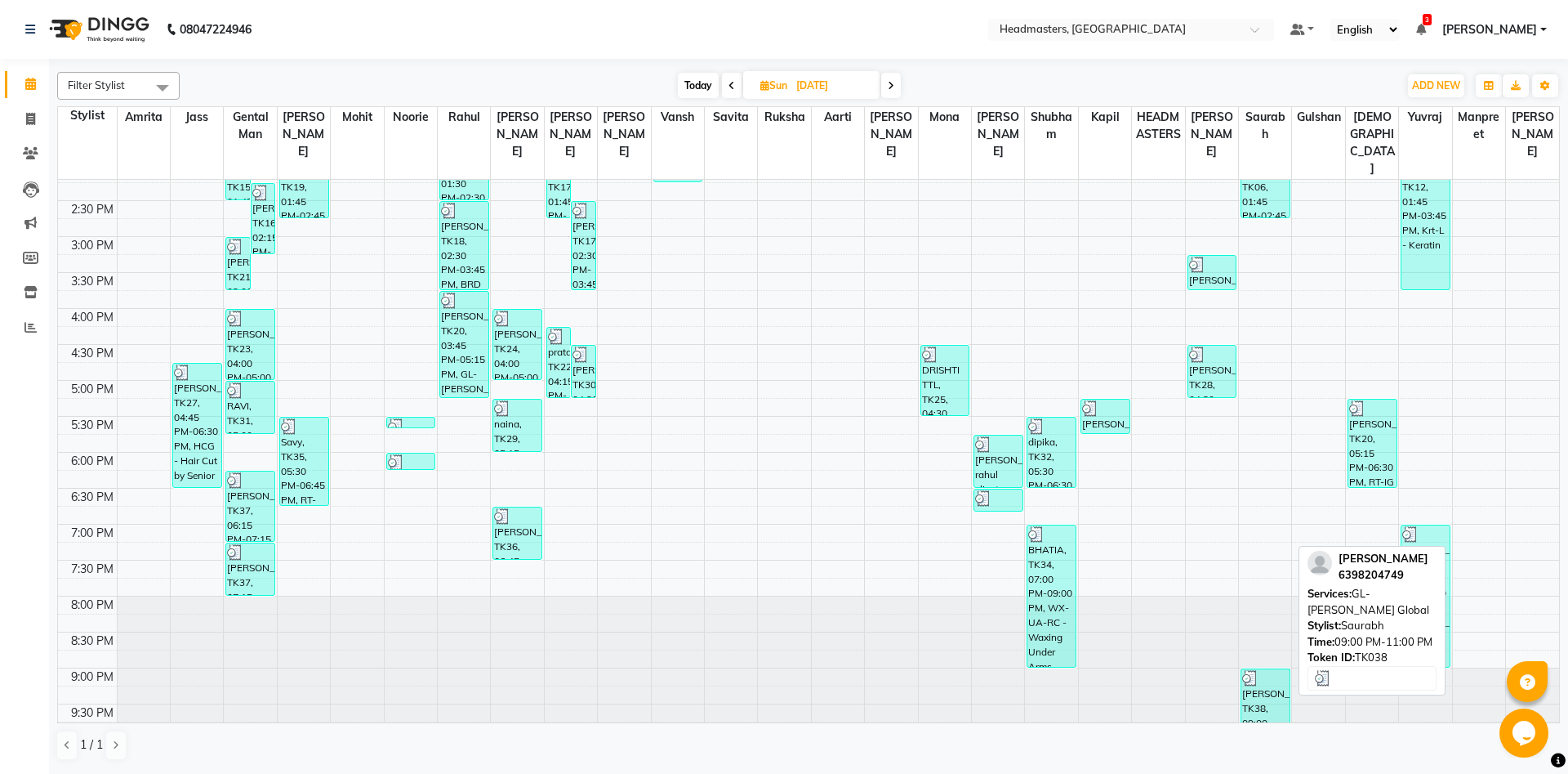
click at [1263, 682] on div "[PERSON_NAME], TK38, 09:00 PM-11:00 PM, GL-[PERSON_NAME] Global" at bounding box center [1265, 704] width 48 height 70
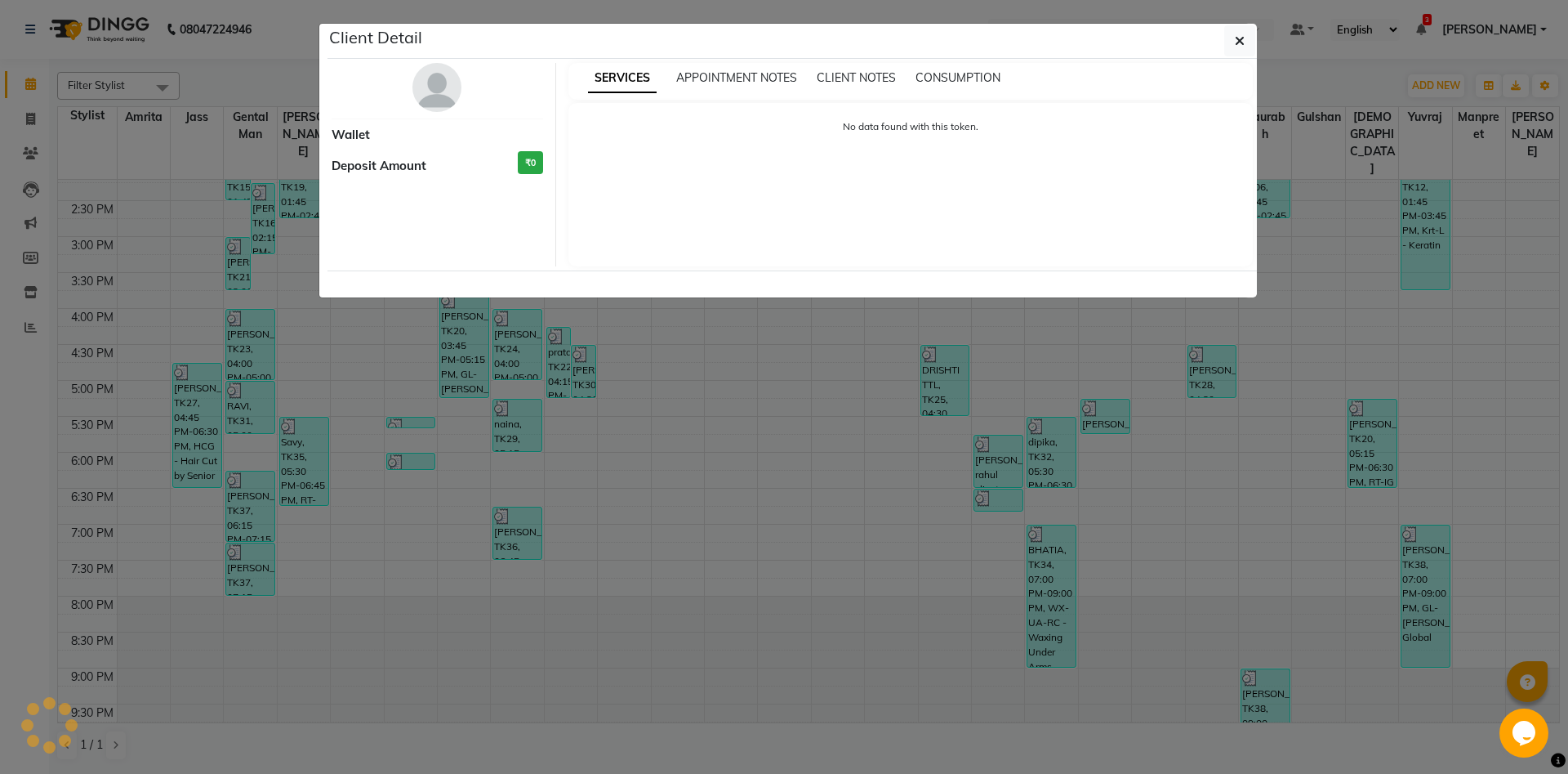
select select "3"
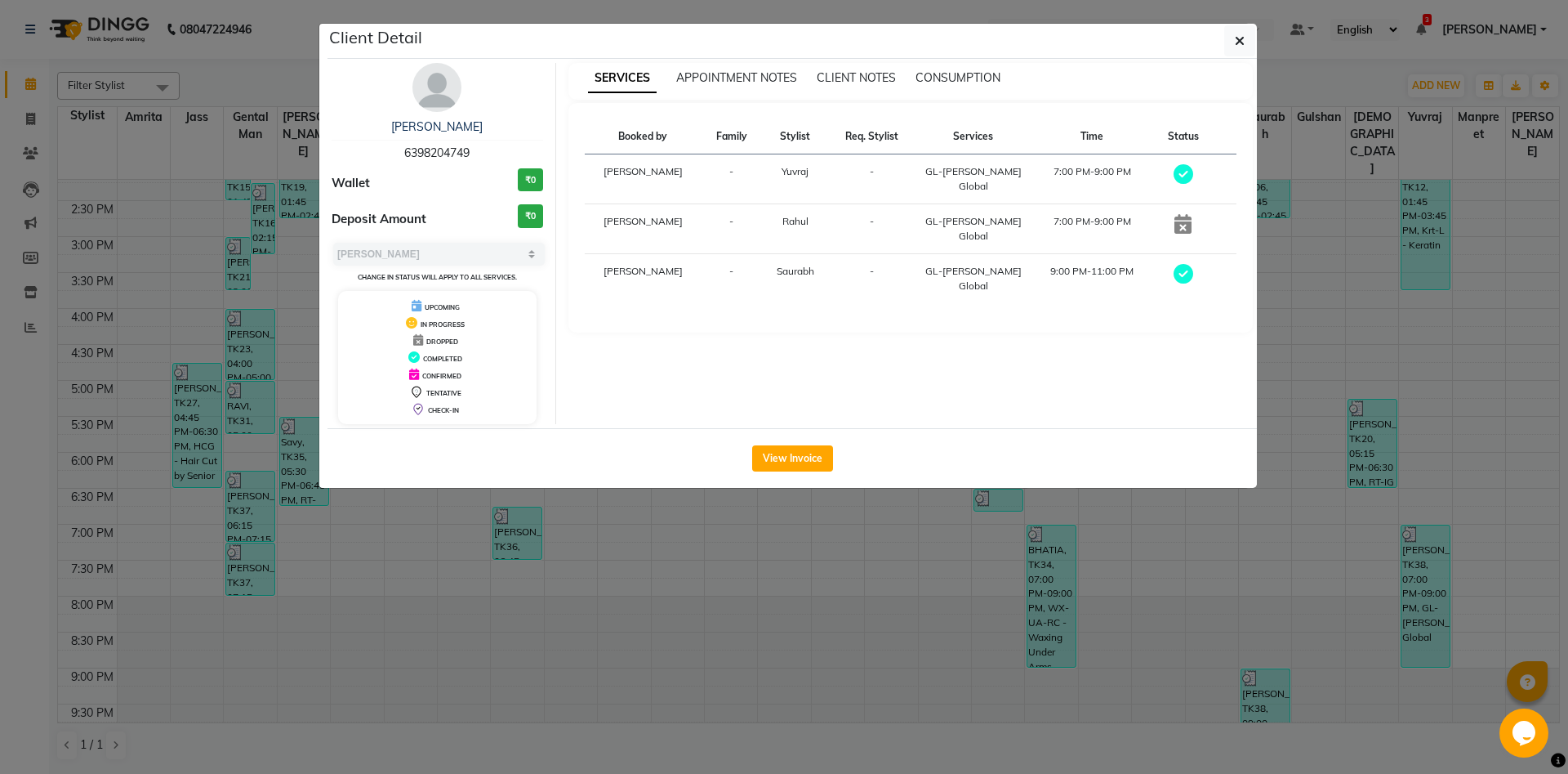
drag, startPoint x: 472, startPoint y: 151, endPoint x: 458, endPoint y: 151, distance: 14.0
click at [458, 151] on div "[PERSON_NAME]tt 6398204749" at bounding box center [437, 140] width 212 height 43
click at [425, 167] on div "[PERSON_NAME] 6398204749 Wallet ₹0 Deposit Amount ₹0 Select MARK DONE UPCOMING …" at bounding box center [437, 243] width 237 height 361
drag, startPoint x: 469, startPoint y: 154, endPoint x: 401, endPoint y: 150, distance: 68.1
click at [401, 150] on div "[PERSON_NAME]tt 6398204749" at bounding box center [437, 140] width 212 height 43
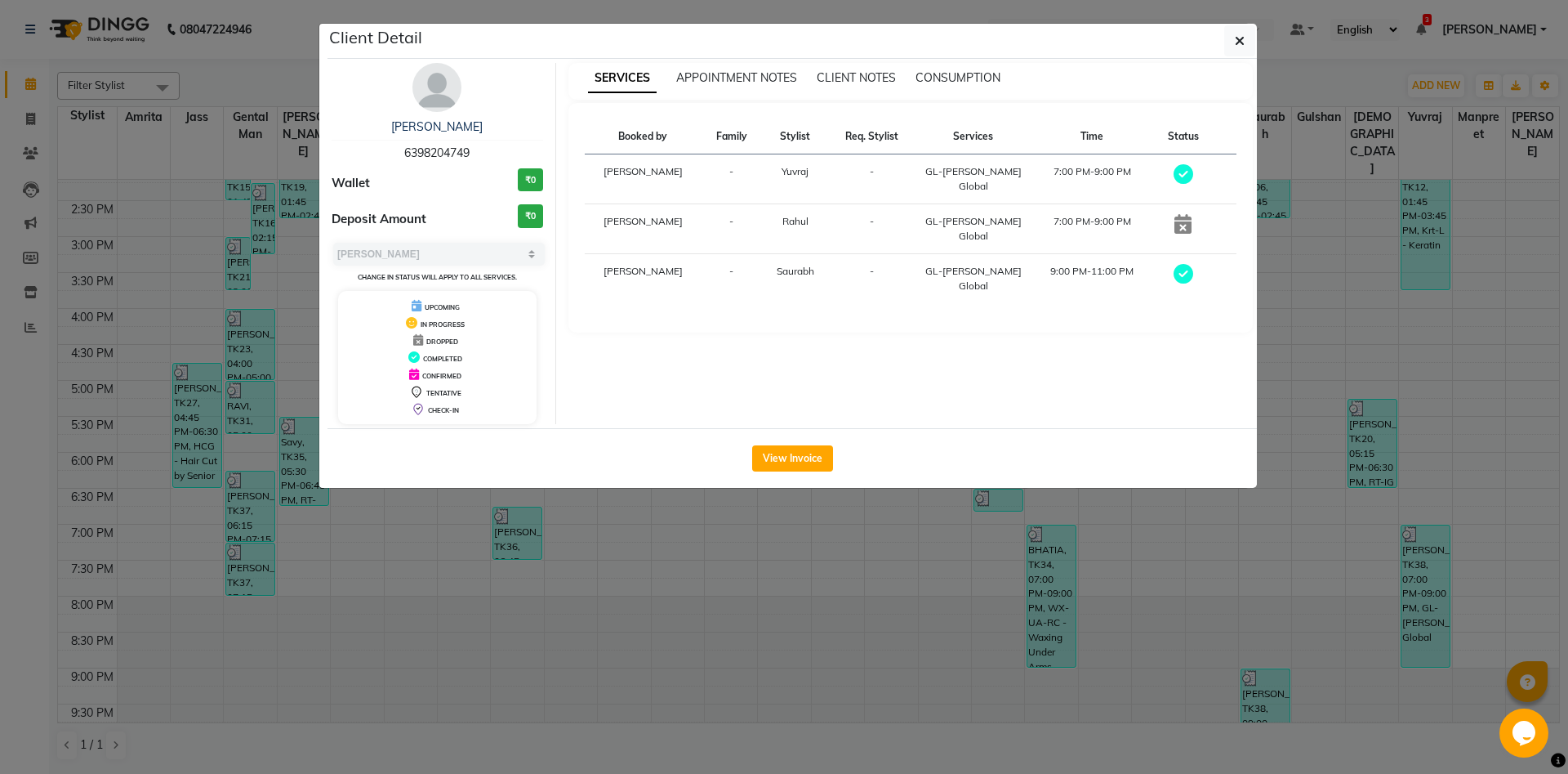
copy span "6398204749"
click at [519, 538] on ngb-modal-window "Client Detail [PERSON_NAME] 6398204749 Wallet ₹0 Deposit Amount ₹0 Select MARK …" at bounding box center [784, 387] width 1568 height 774
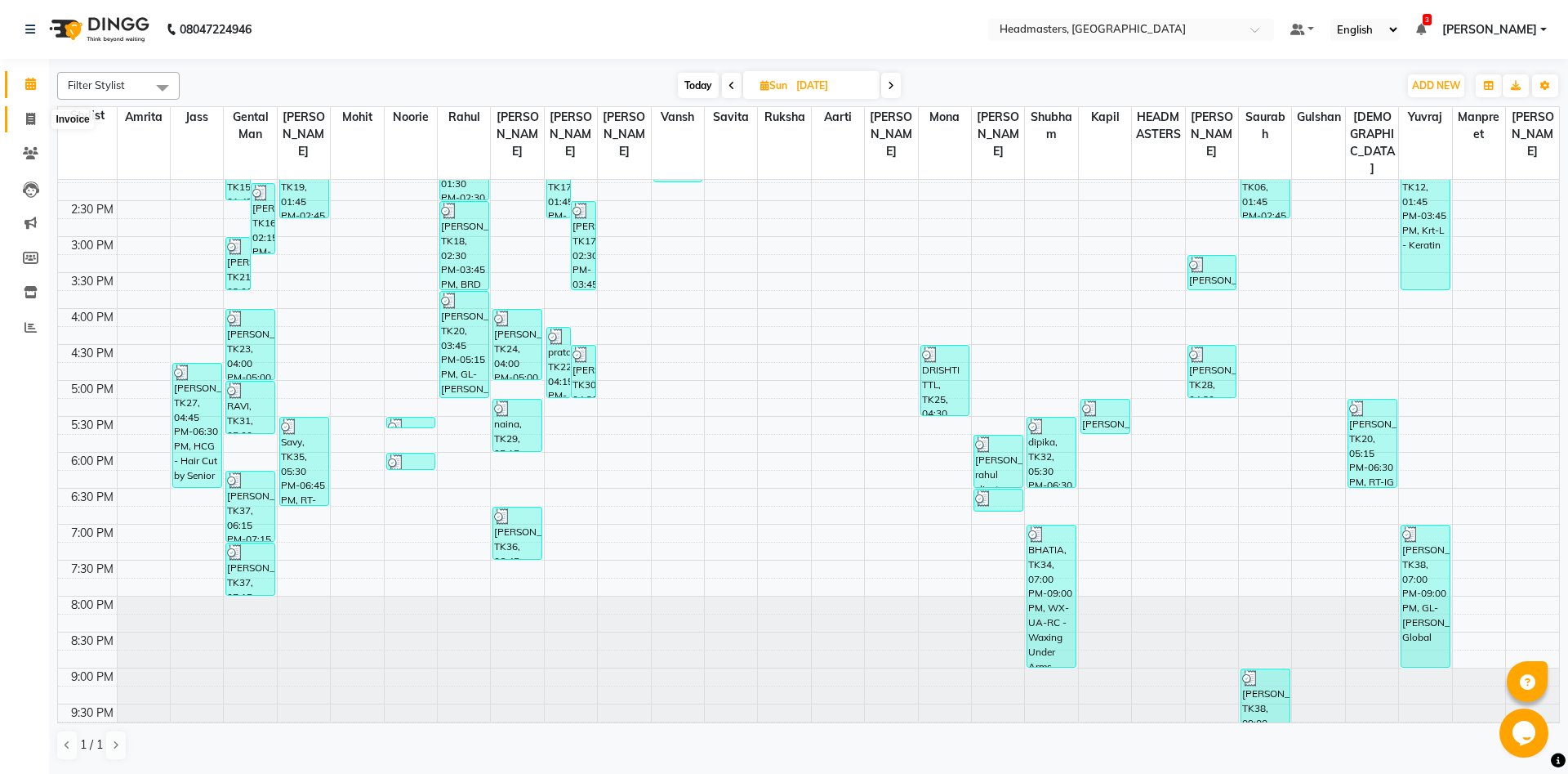
click at [22, 112] on span at bounding box center [30, 120] width 28 height 19
select select "service"
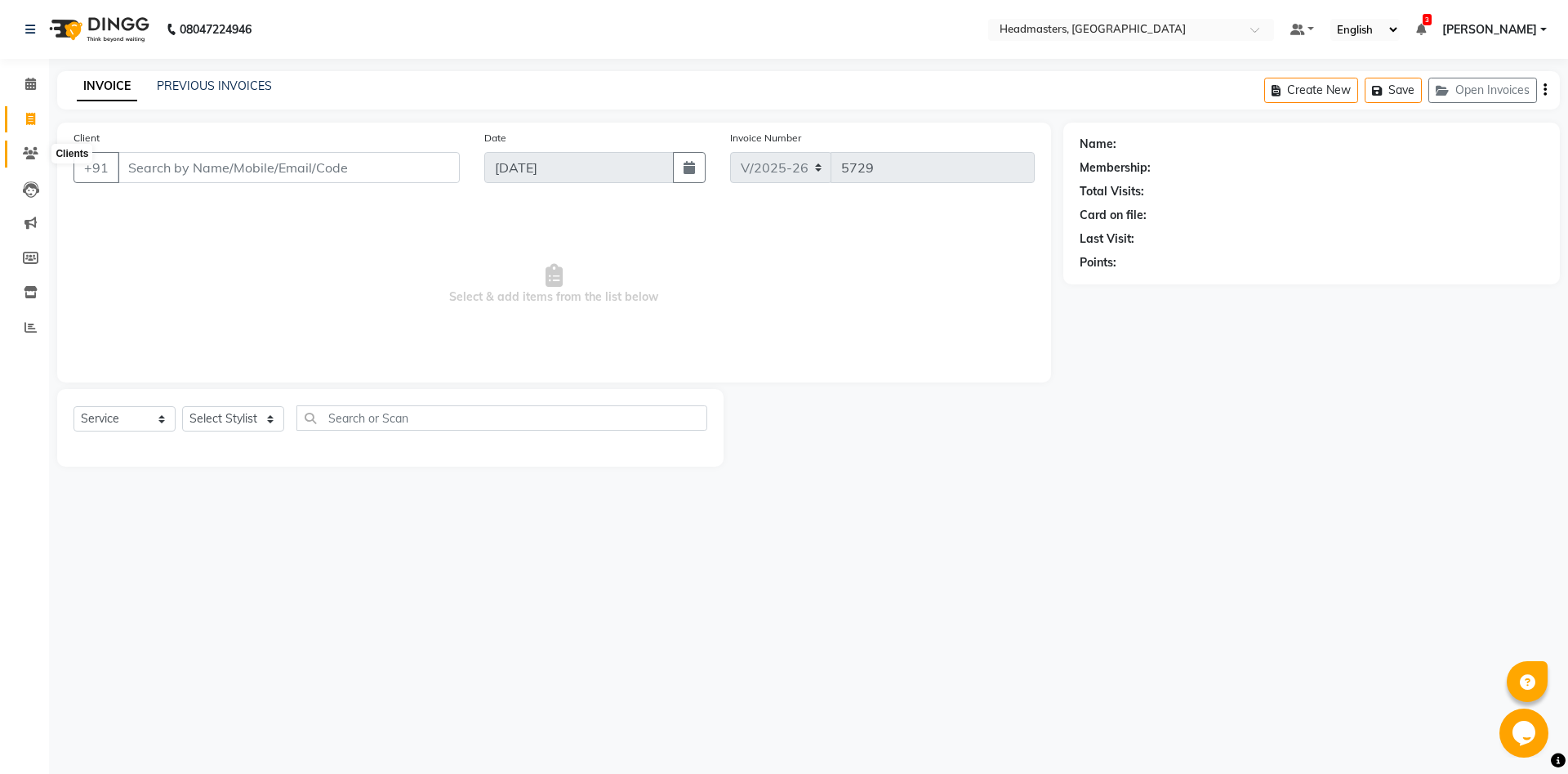
click at [19, 149] on span at bounding box center [30, 154] width 28 height 19
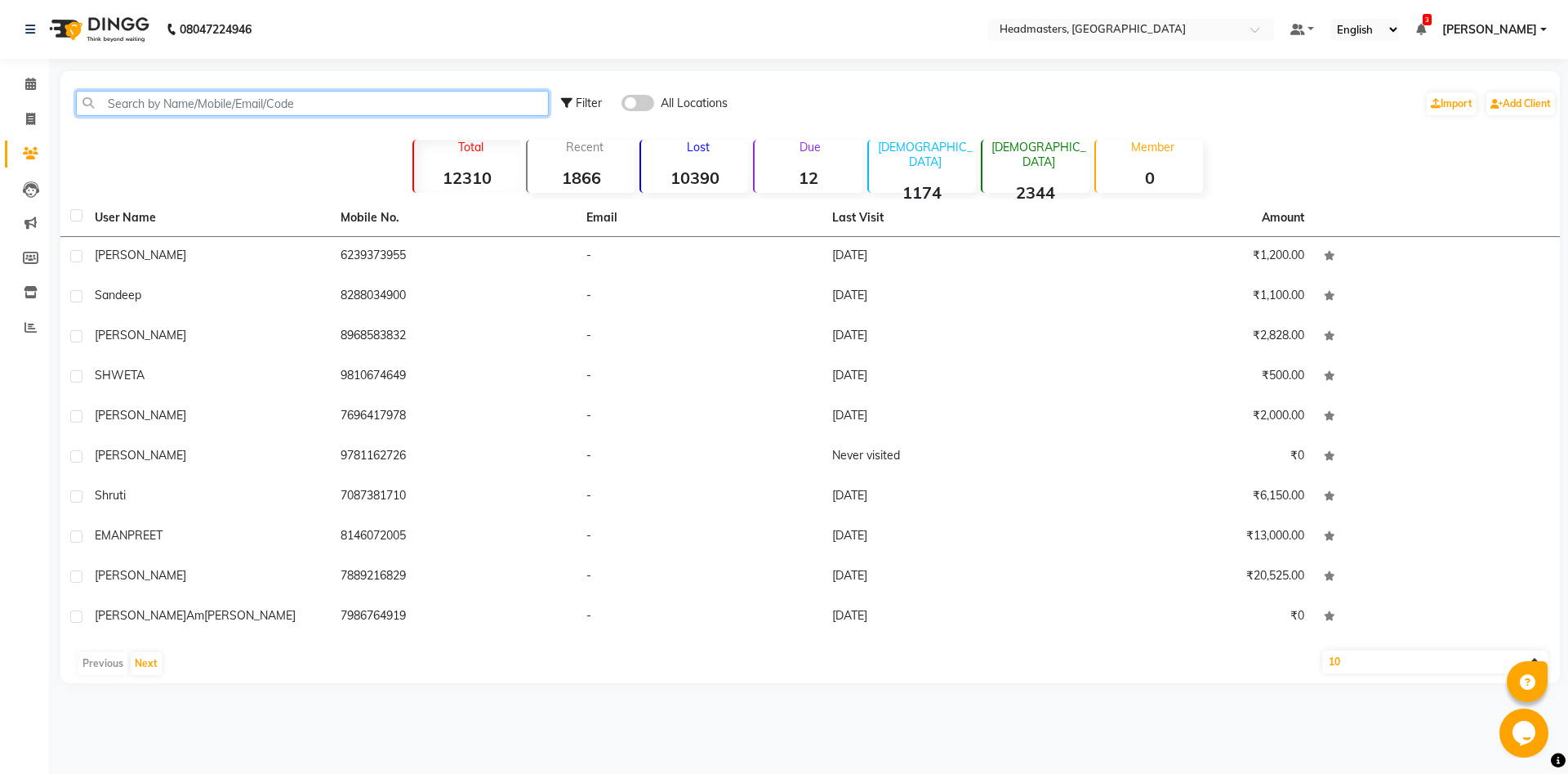
click at [262, 98] on input "text" at bounding box center [312, 104] width 473 height 26
paste input "6398204749"
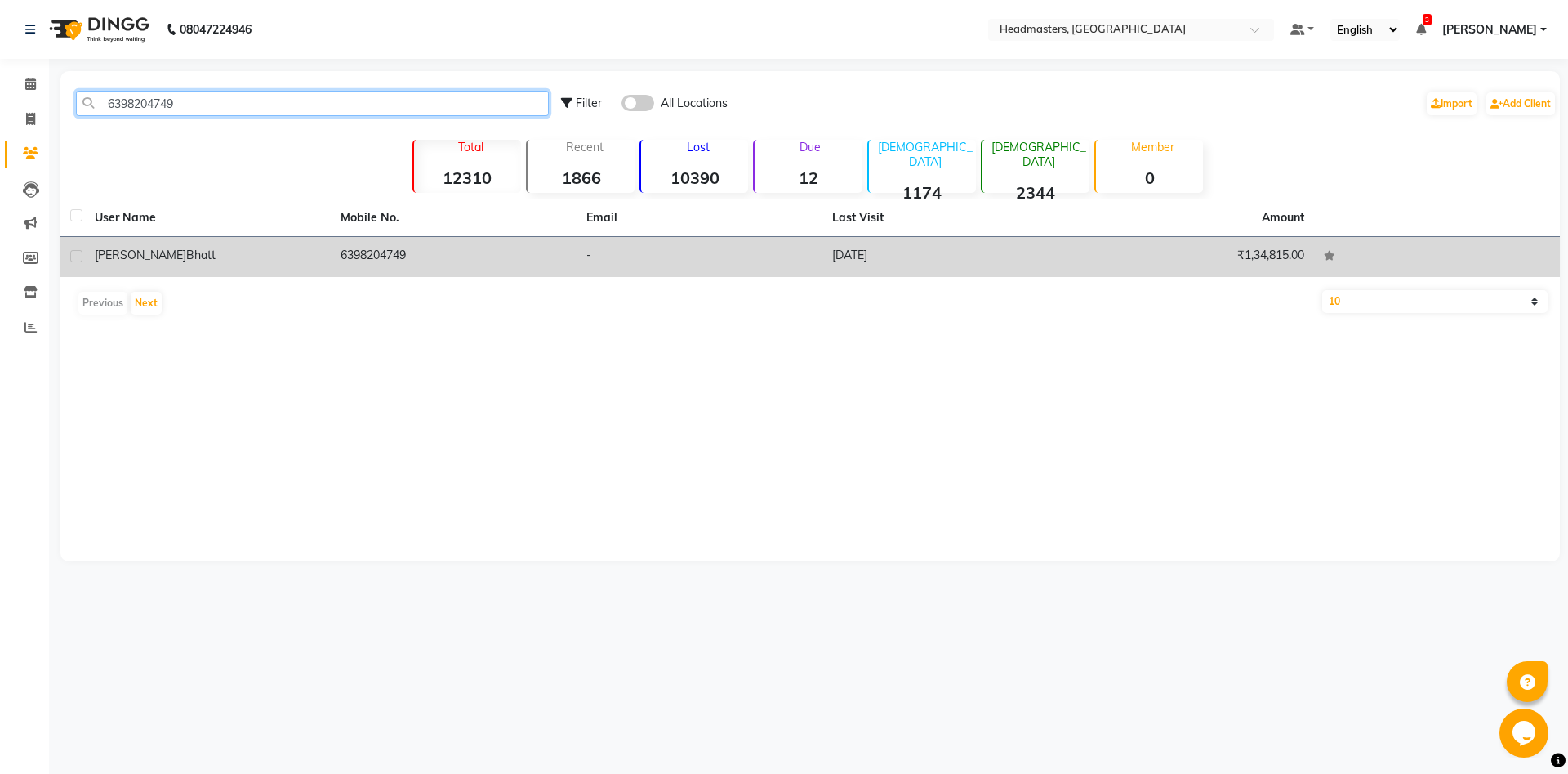
type input "6398204749"
click at [311, 255] on div "[PERSON_NAME]" at bounding box center [208, 256] width 226 height 17
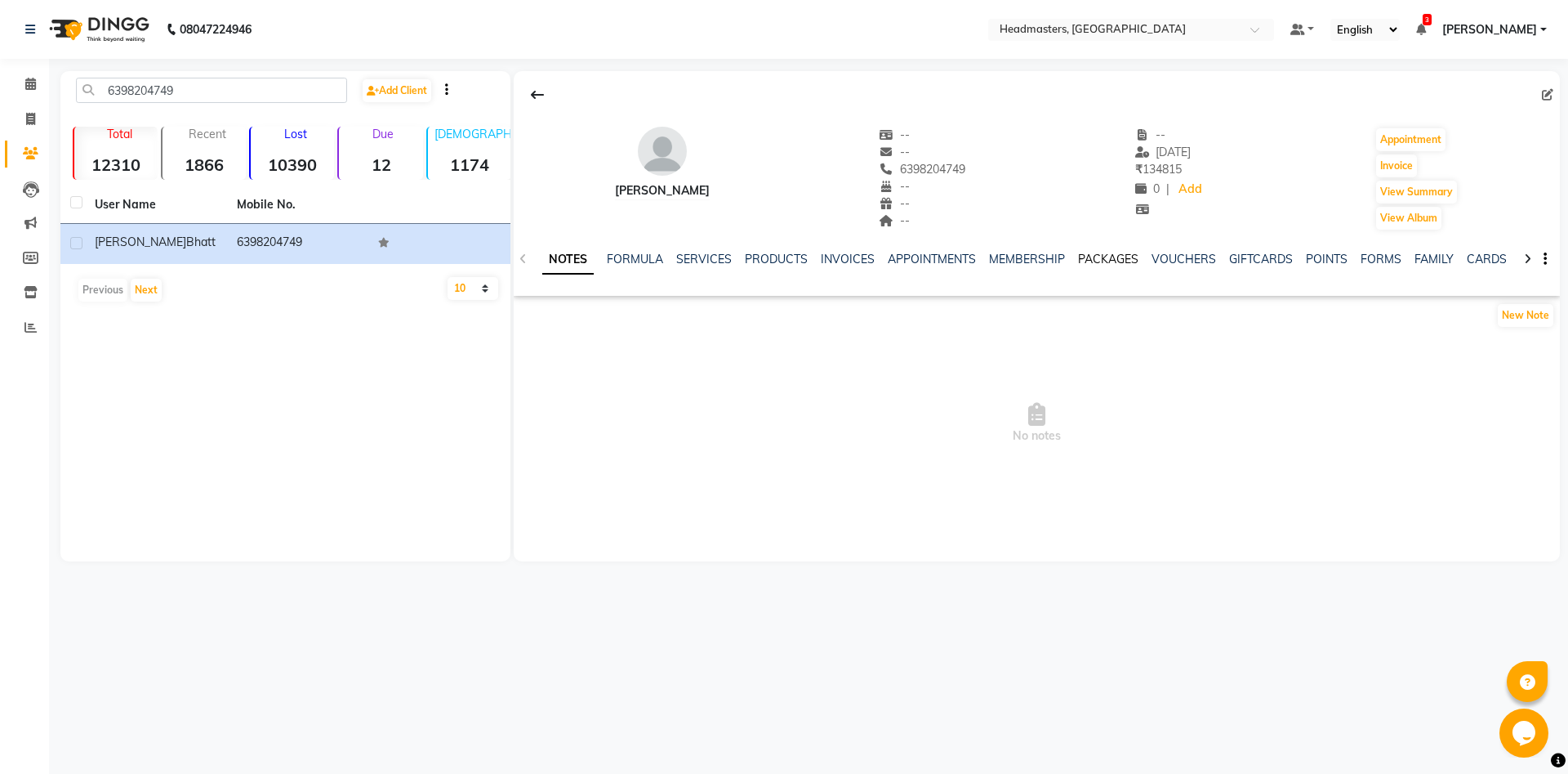
click at [1115, 263] on link "PACKAGES" at bounding box center [1108, 258] width 60 height 15
click at [721, 254] on ul "NOTES FORMULA SERVICES PRODUCTS INVOICES APPOINTMENTS MEMBERSHIP PACKAGES VOUCH…" at bounding box center [981, 259] width 1035 height 17
click at [734, 254] on link "INVOICES" at bounding box center [754, 258] width 54 height 15
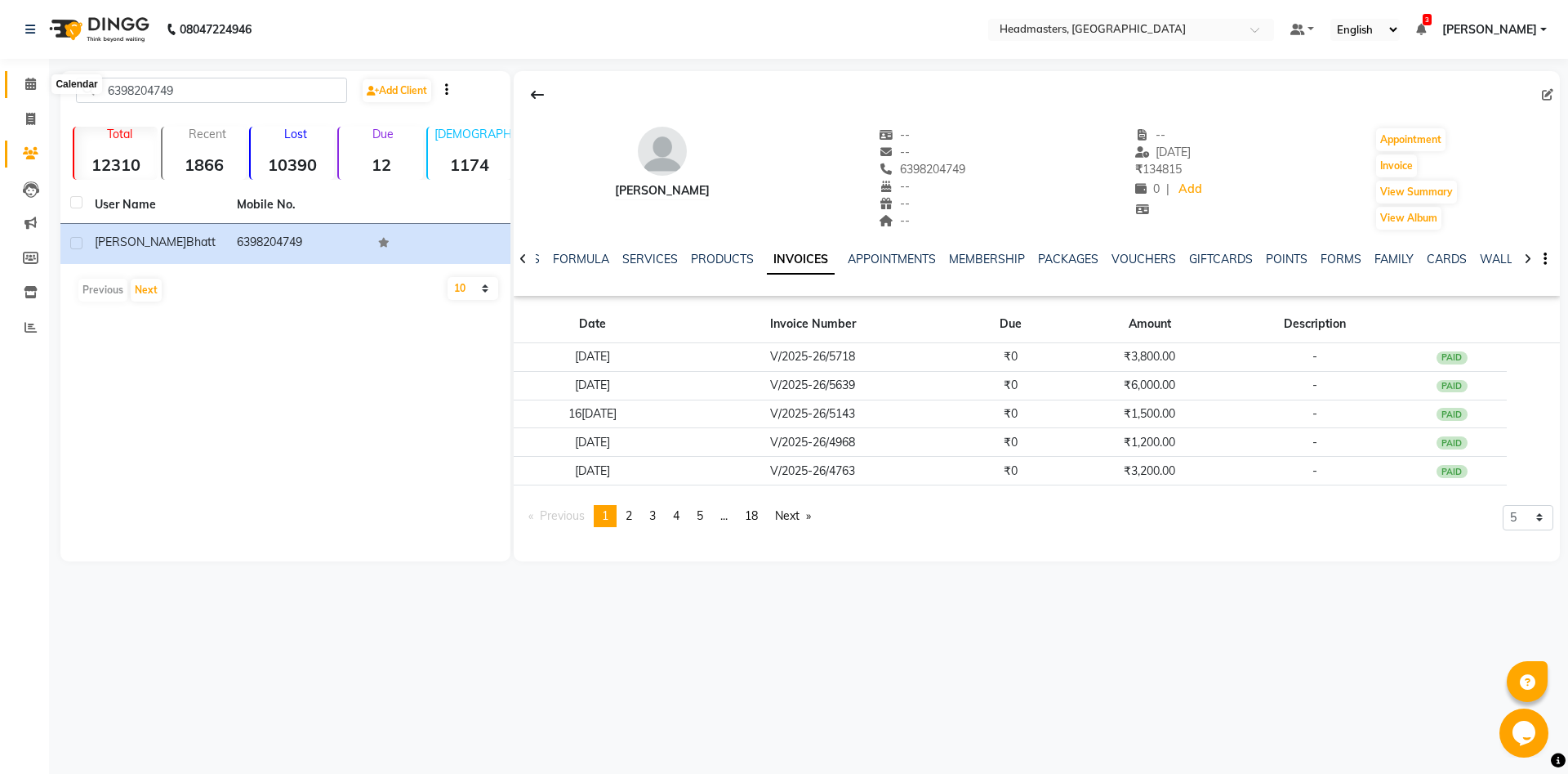
click at [27, 91] on span at bounding box center [30, 85] width 28 height 19
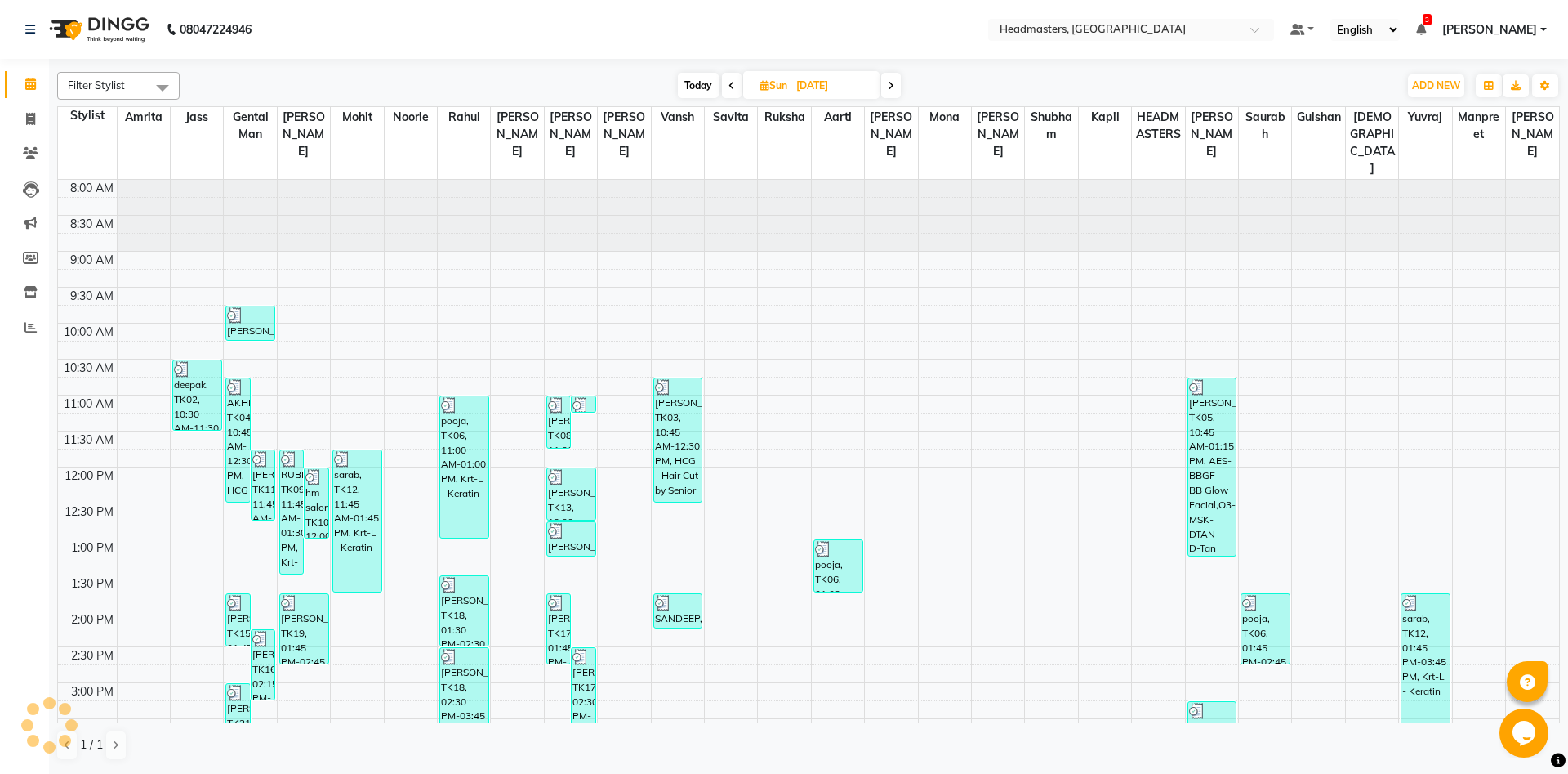
click at [897, 83] on span at bounding box center [890, 86] width 20 height 26
type input "[DATE]"
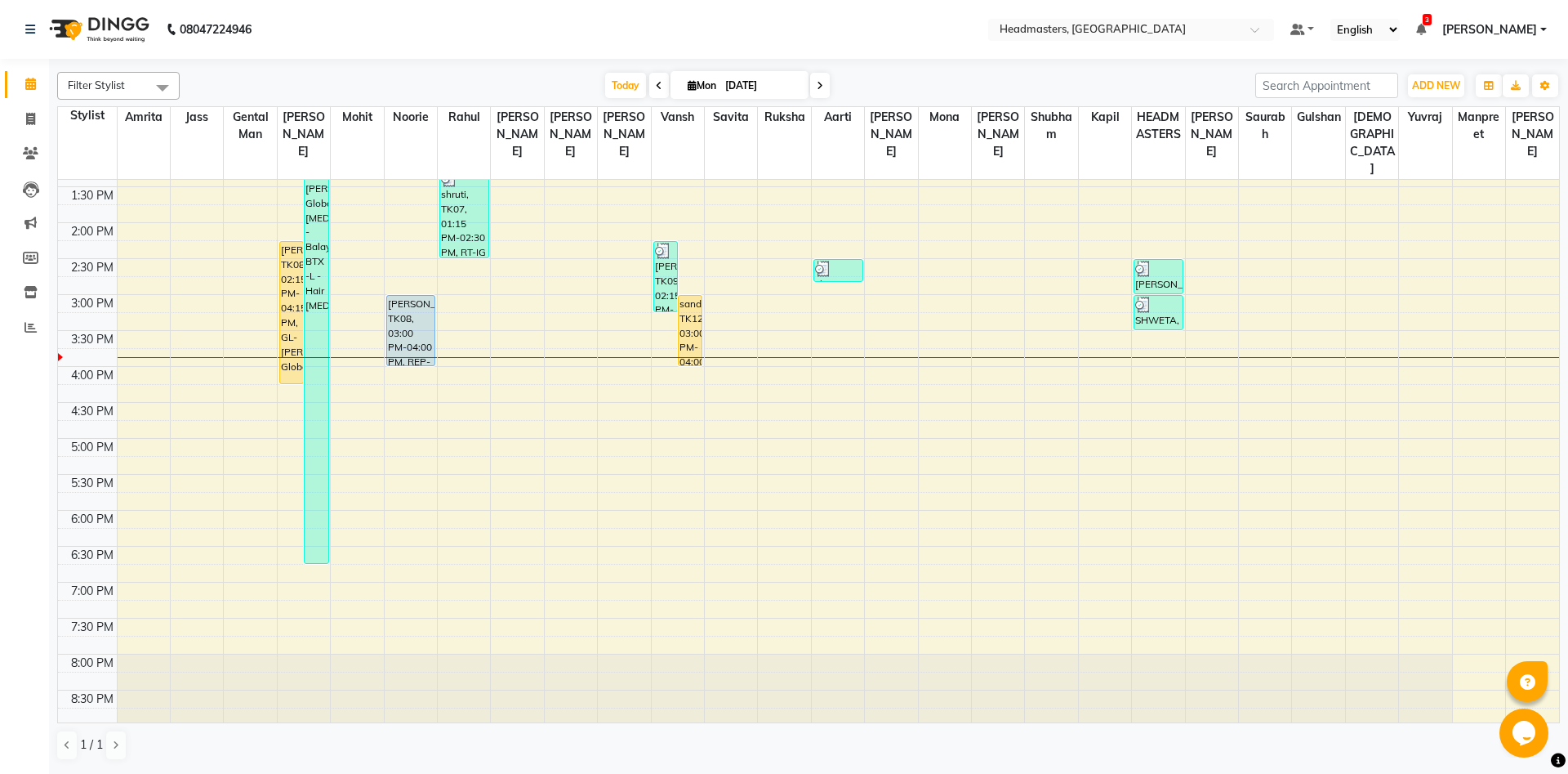
scroll to position [358, 0]
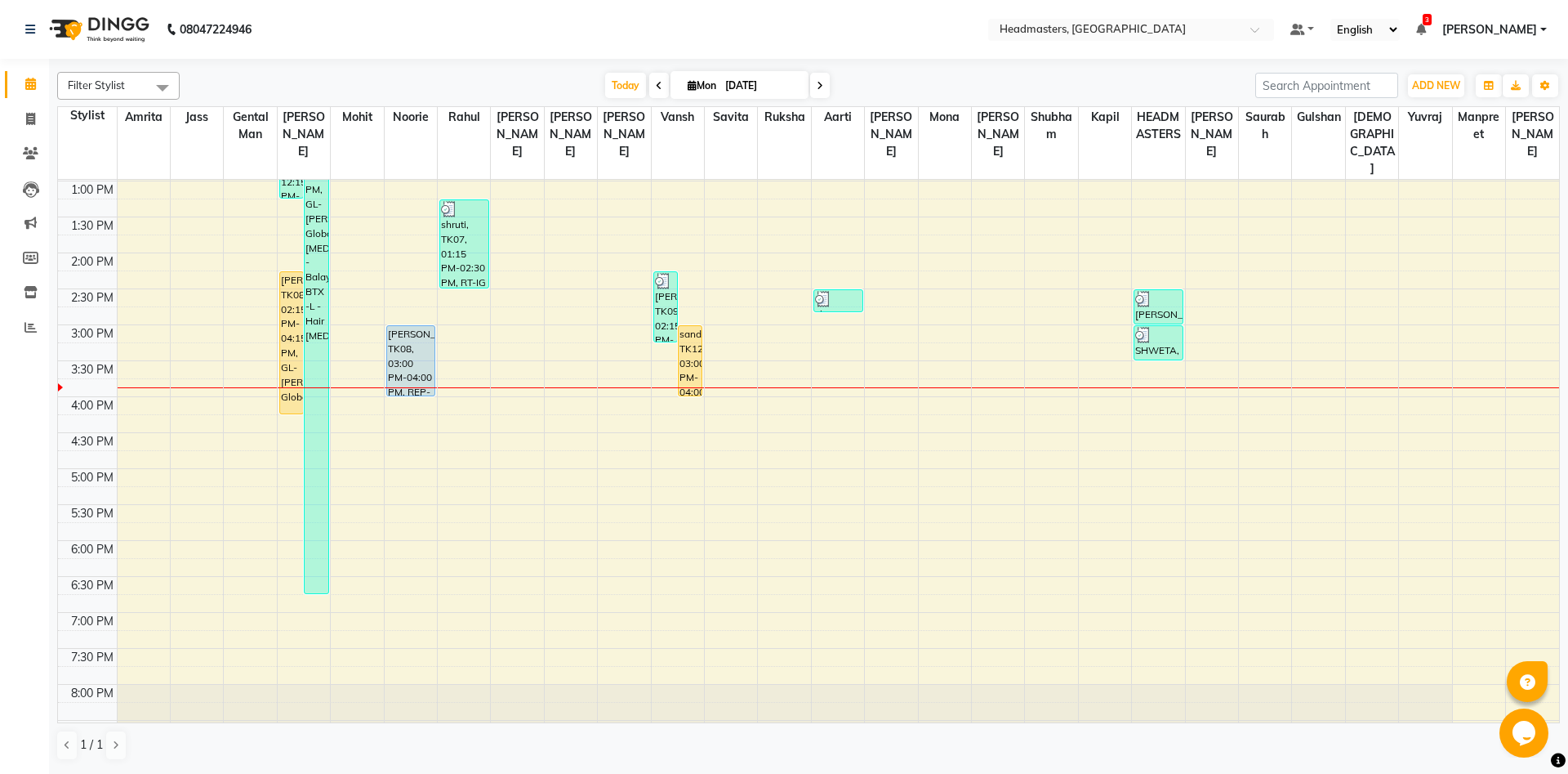
click at [1353, 317] on div "8:00 AM 8:30 AM 9:00 AM 9:30 AM 10:00 AM 10:30 AM 11:00 AM 11:30 AM 12:00 PM 12…" at bounding box center [809, 324] width 1501 height 1006
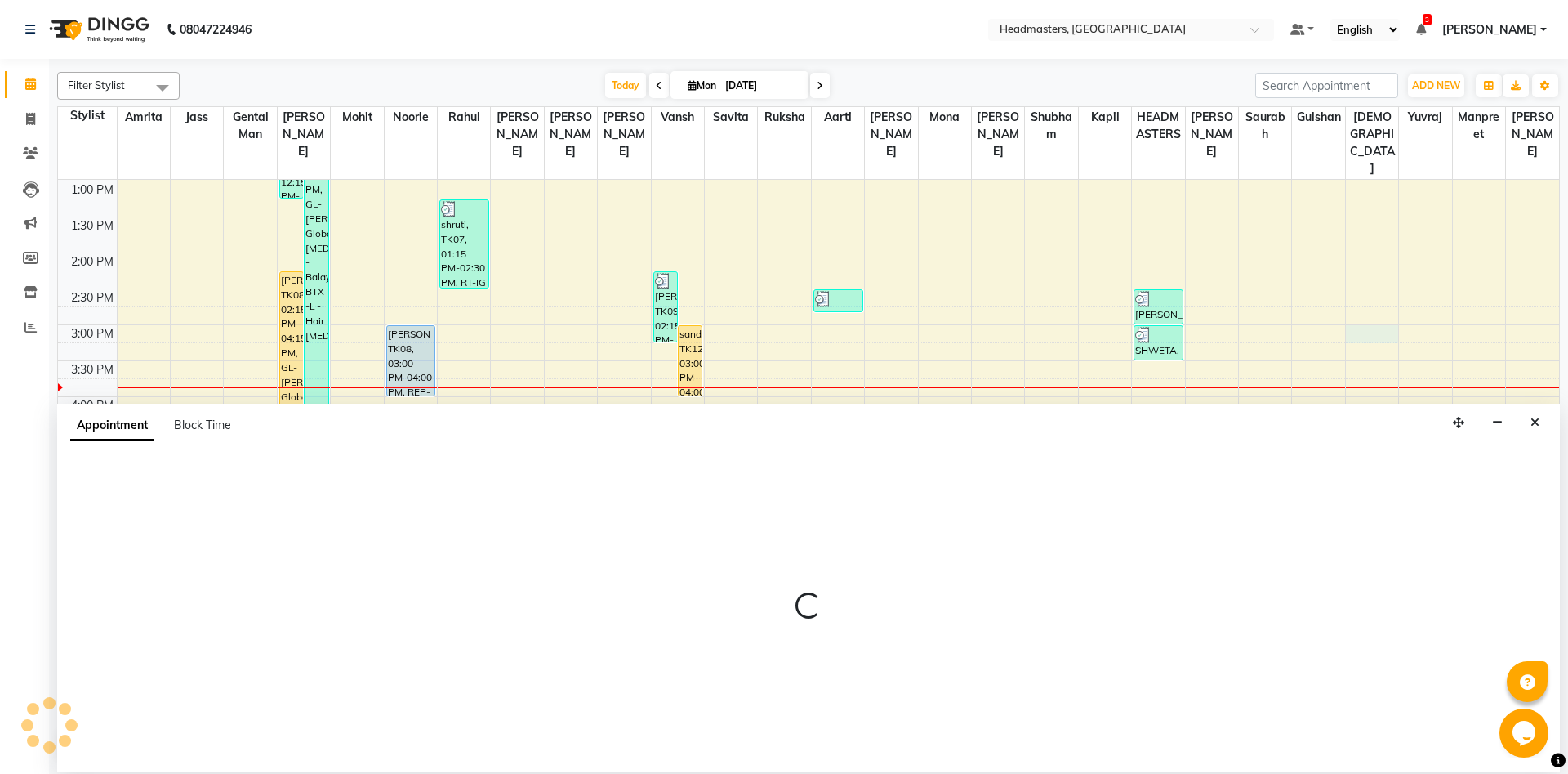
select select "64336"
select select "900"
select select "tentative"
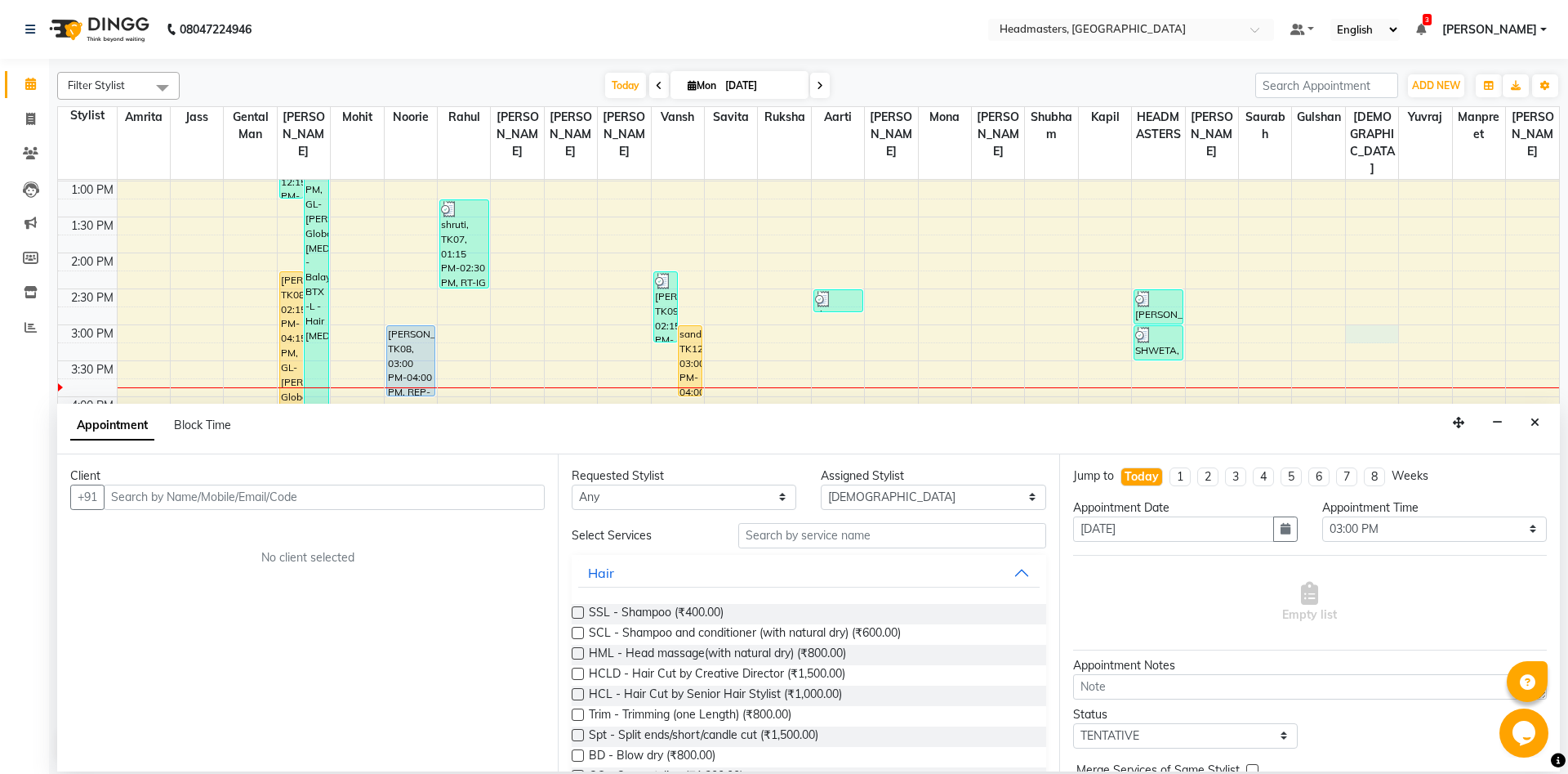
click at [371, 499] on input "text" at bounding box center [324, 498] width 441 height 26
drag, startPoint x: 224, startPoint y: 493, endPoint x: 0, endPoint y: 508, distance: 224.5
click at [104, 508] on input "9988101978" at bounding box center [290, 498] width 373 height 26
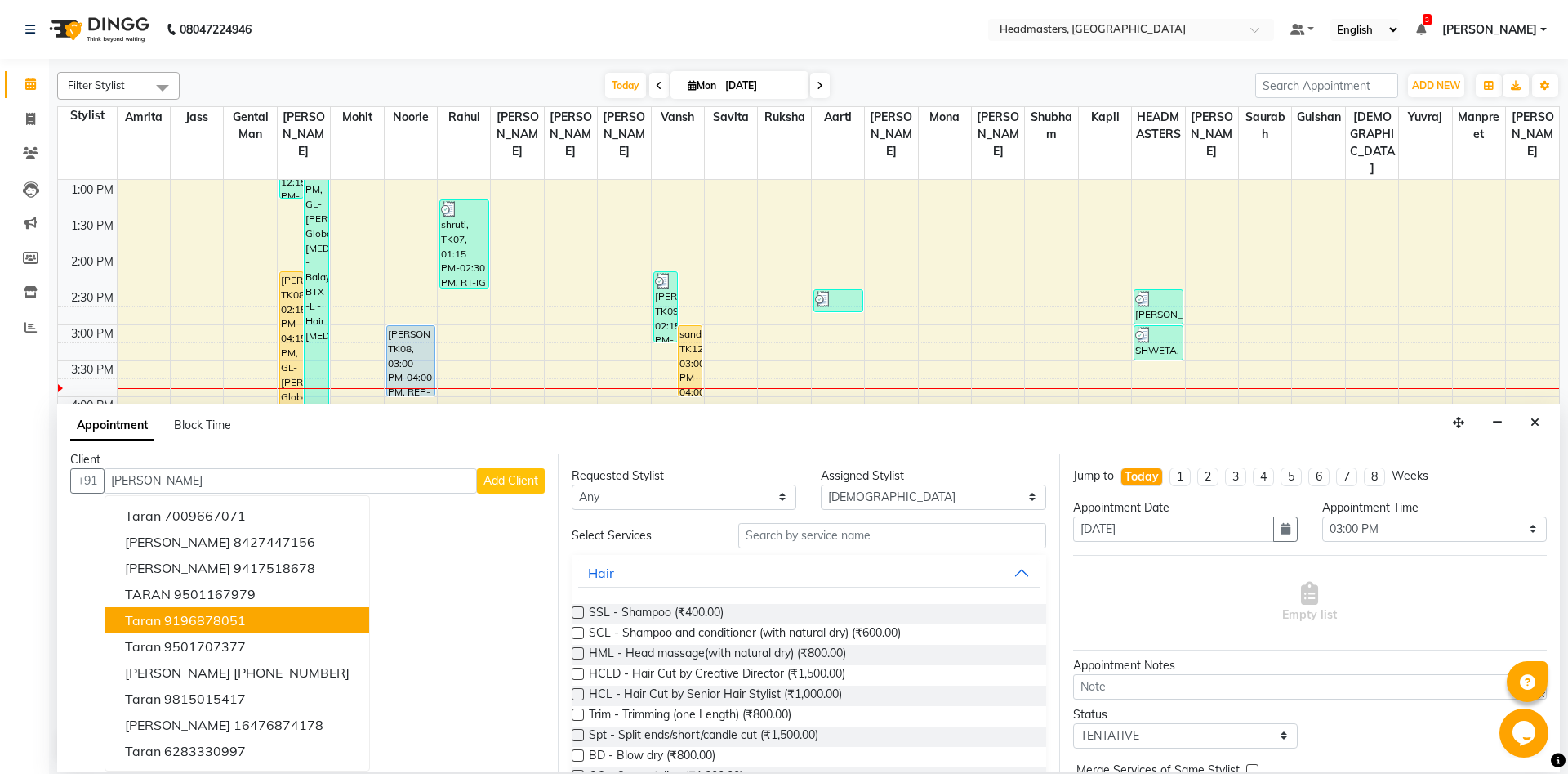
scroll to position [0, 0]
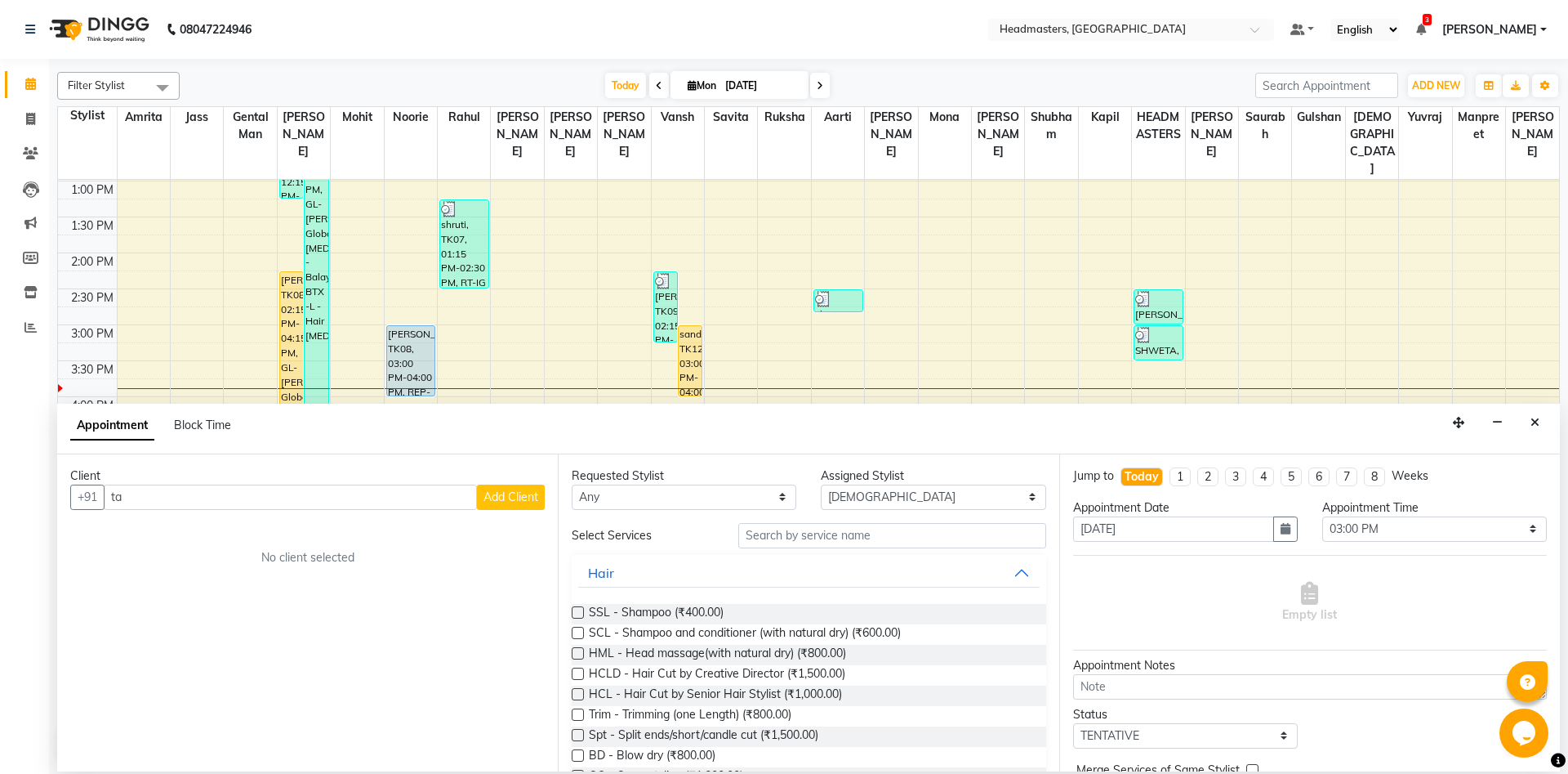
type input "t"
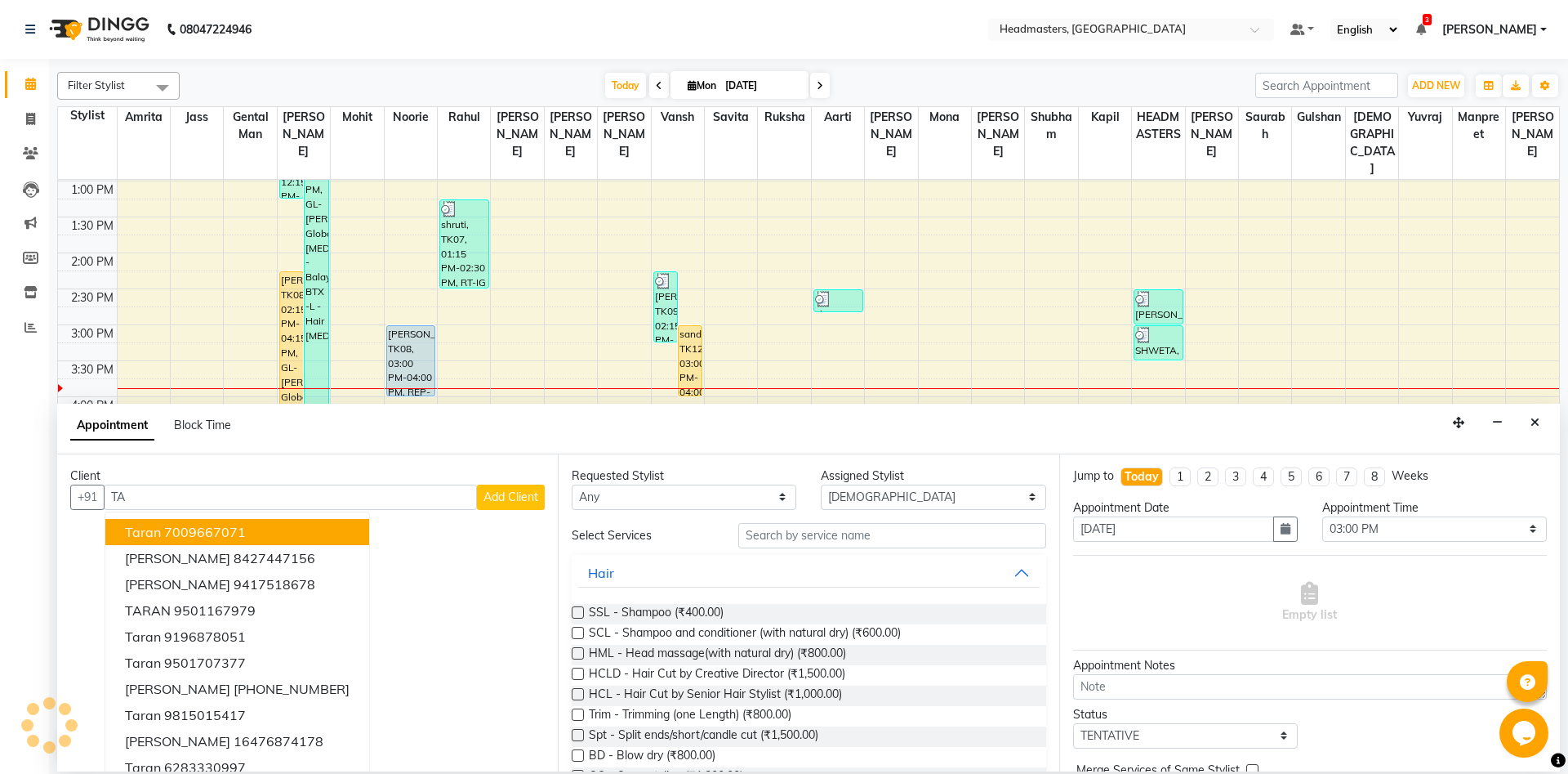
type input "T"
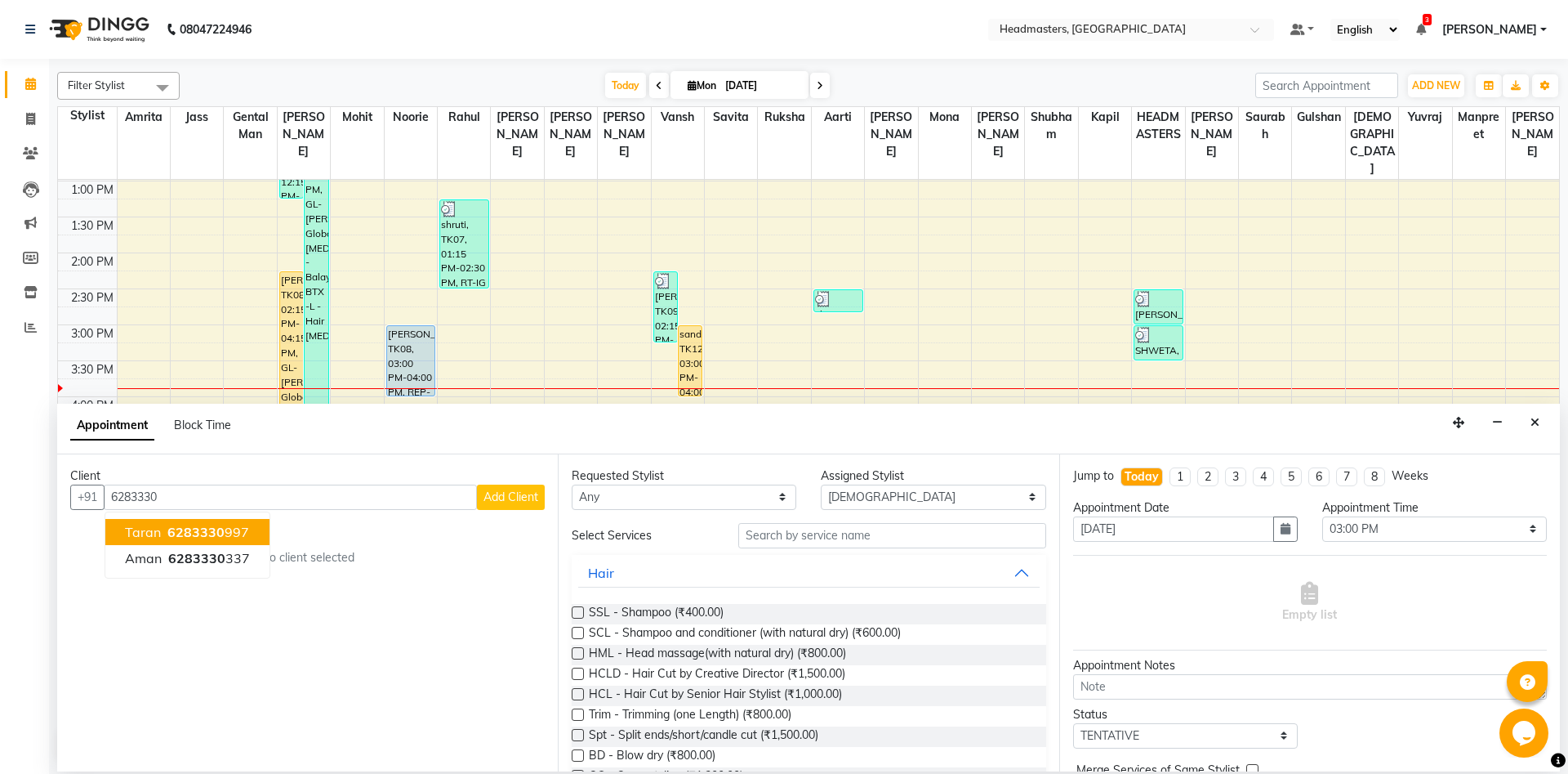
click at [194, 534] on span "6283330" at bounding box center [196, 531] width 57 height 16
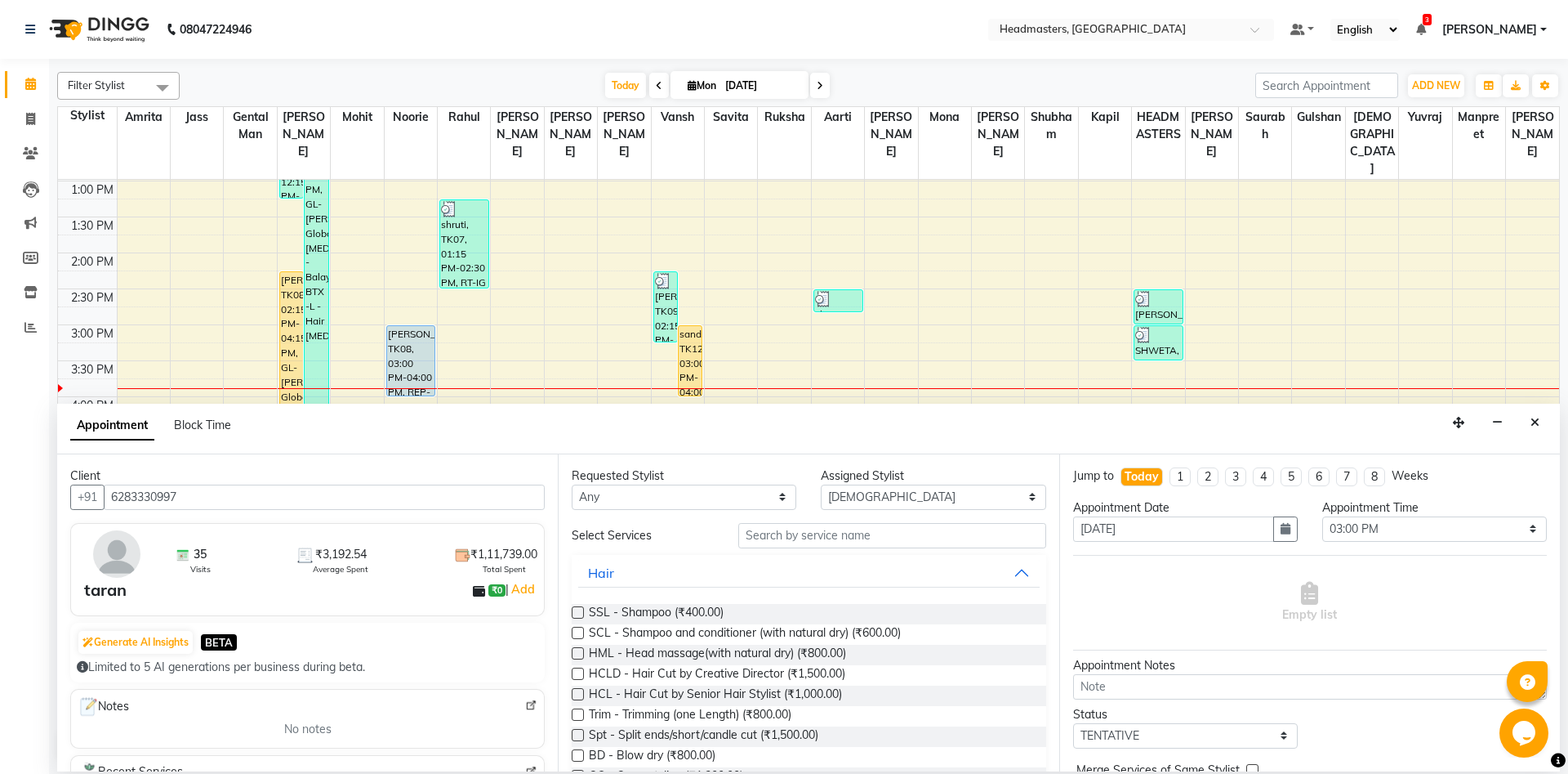
type input "6283330997"
click at [799, 543] on input "text" at bounding box center [892, 535] width 308 height 26
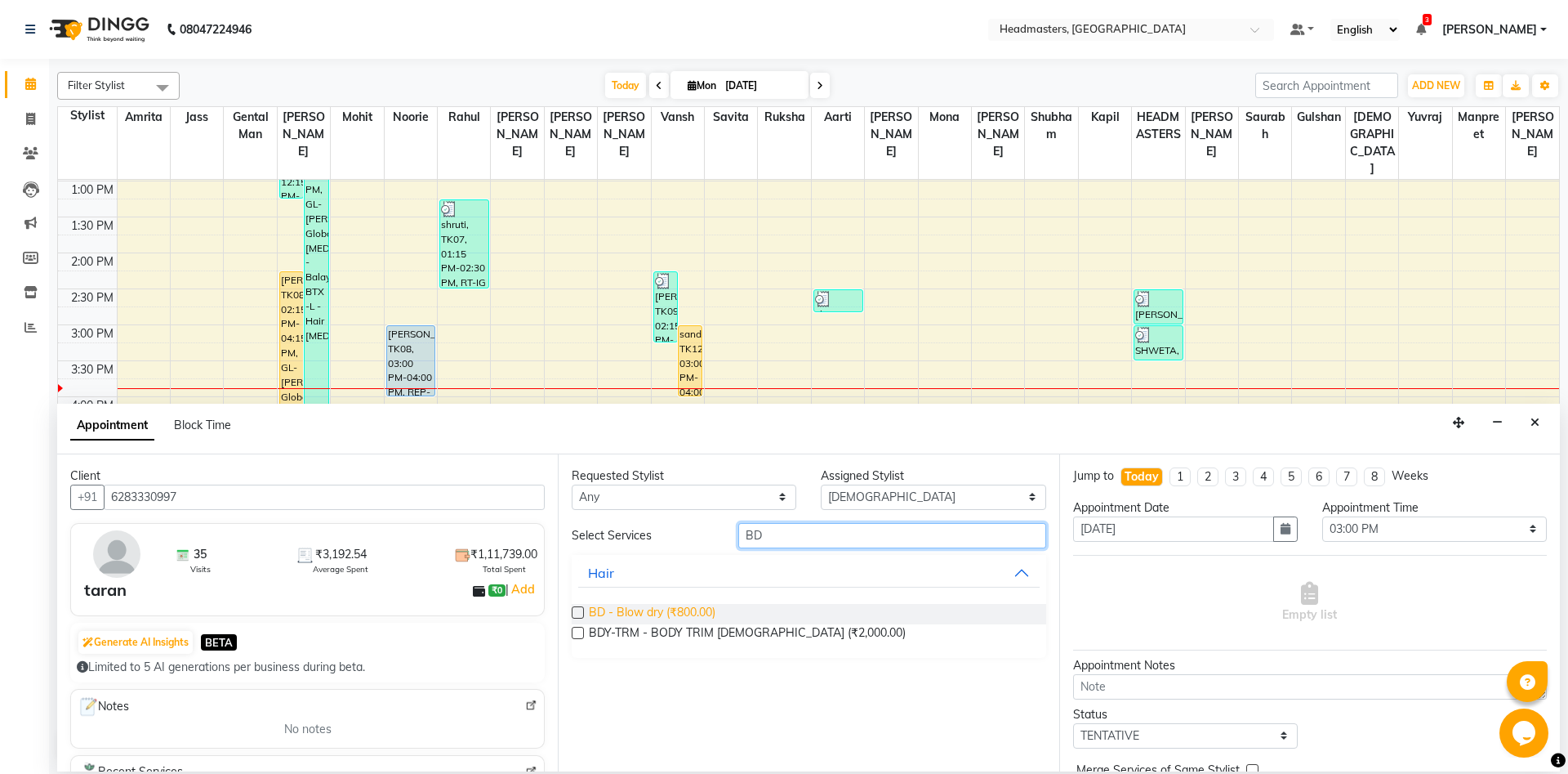
type input "BD"
click at [699, 614] on span "BD - Blow dry (₹800.00)" at bounding box center [653, 614] width 127 height 21
checkbox input "false"
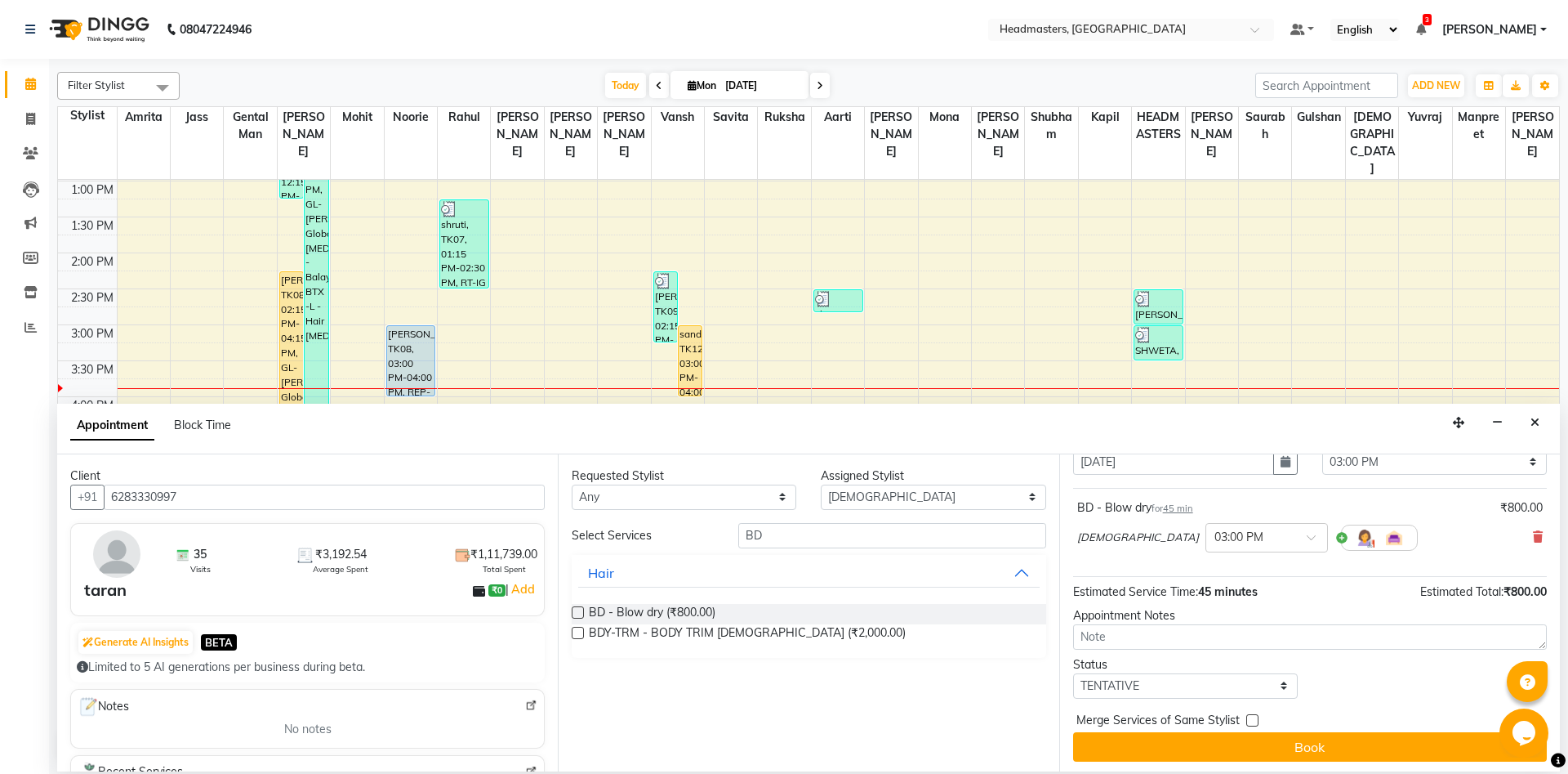
scroll to position [70, 0]
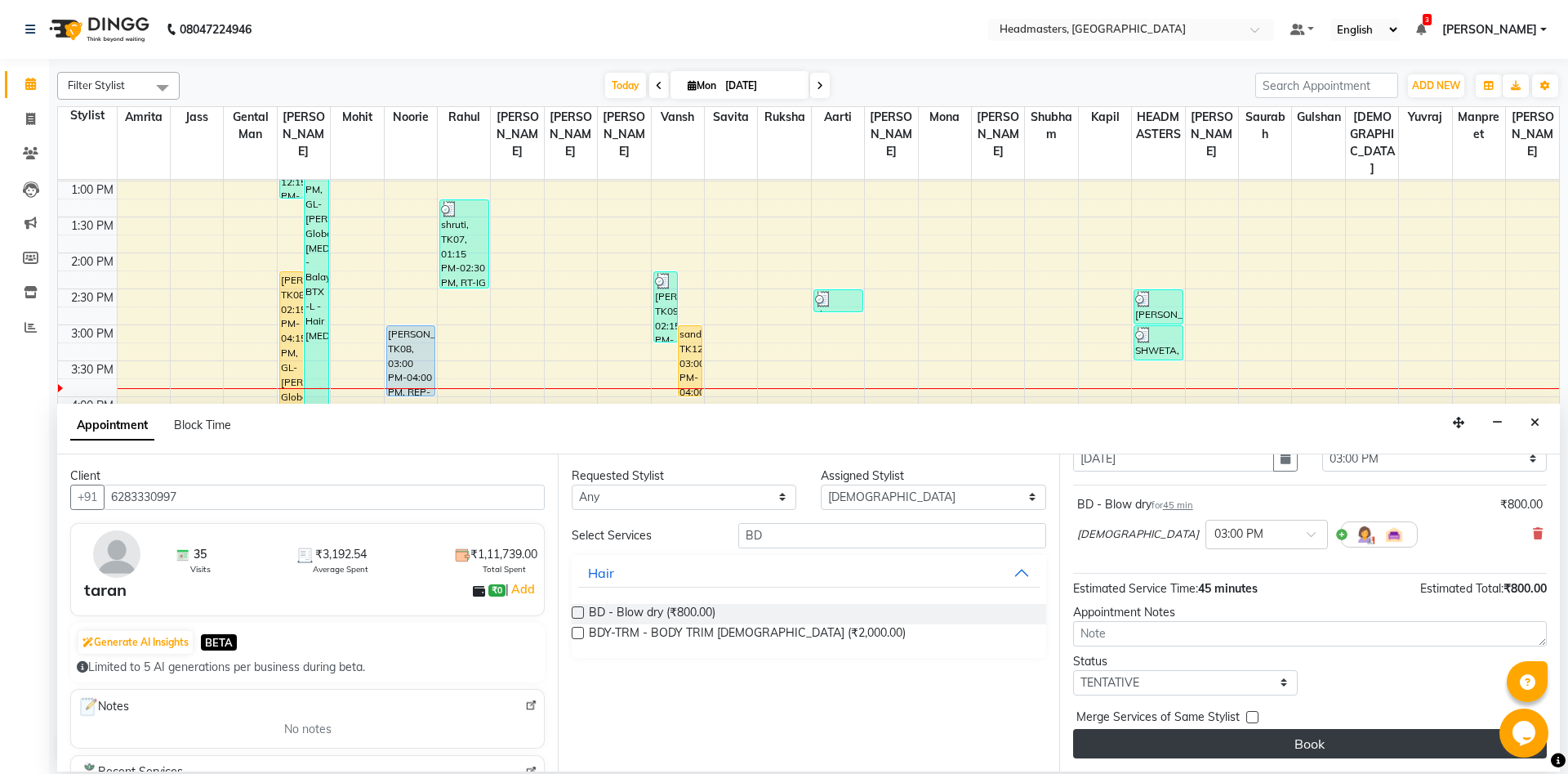
click at [1242, 743] on button "Book" at bounding box center [1310, 743] width 473 height 29
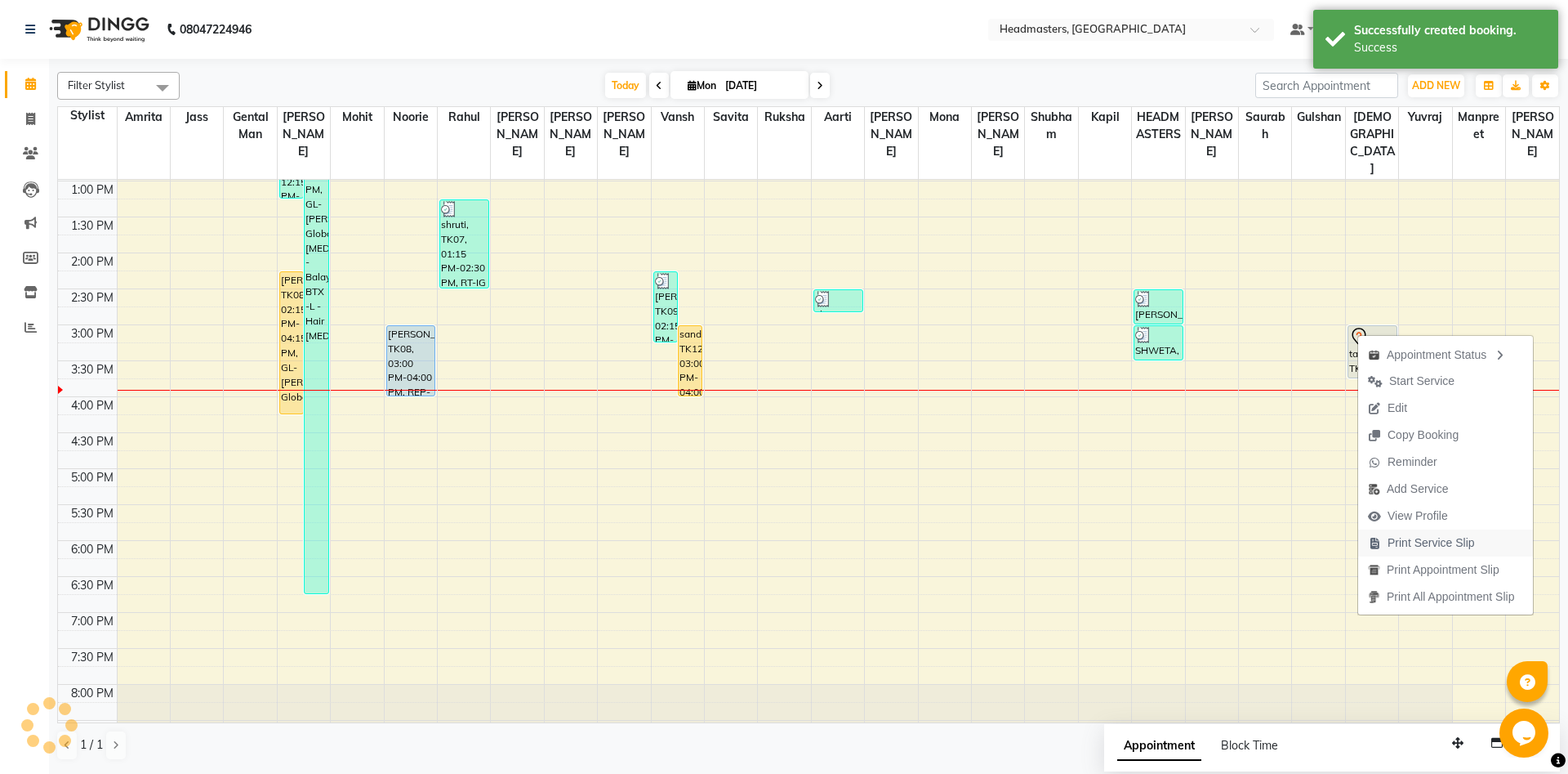
click at [1428, 553] on span "Print Service Slip" at bounding box center [1422, 542] width 127 height 27
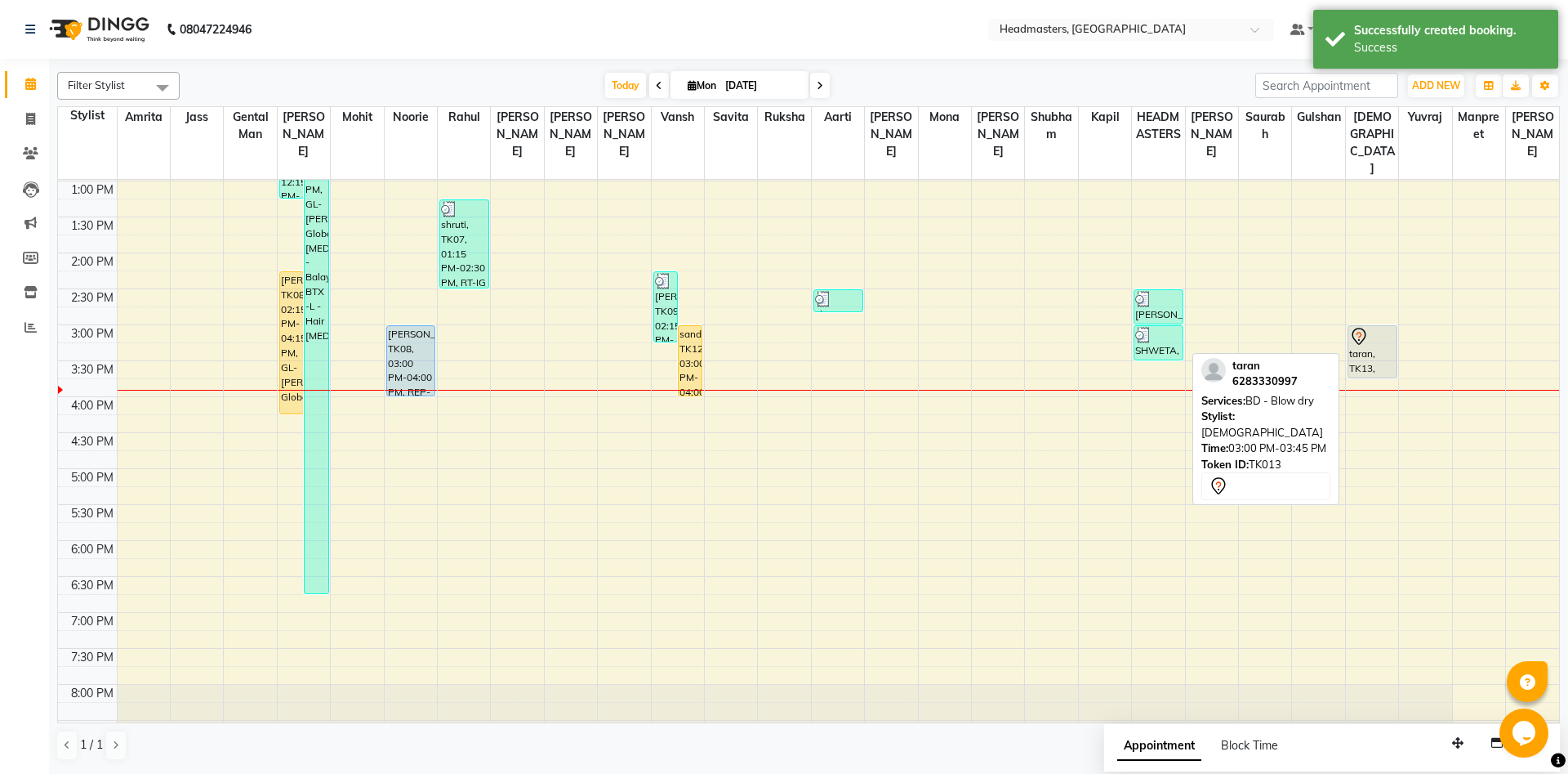
click at [1374, 354] on div "taran, TK13, 03:00 PM-03:45 PM, BD - Blow dry" at bounding box center [1372, 352] width 48 height 51
select select "7"
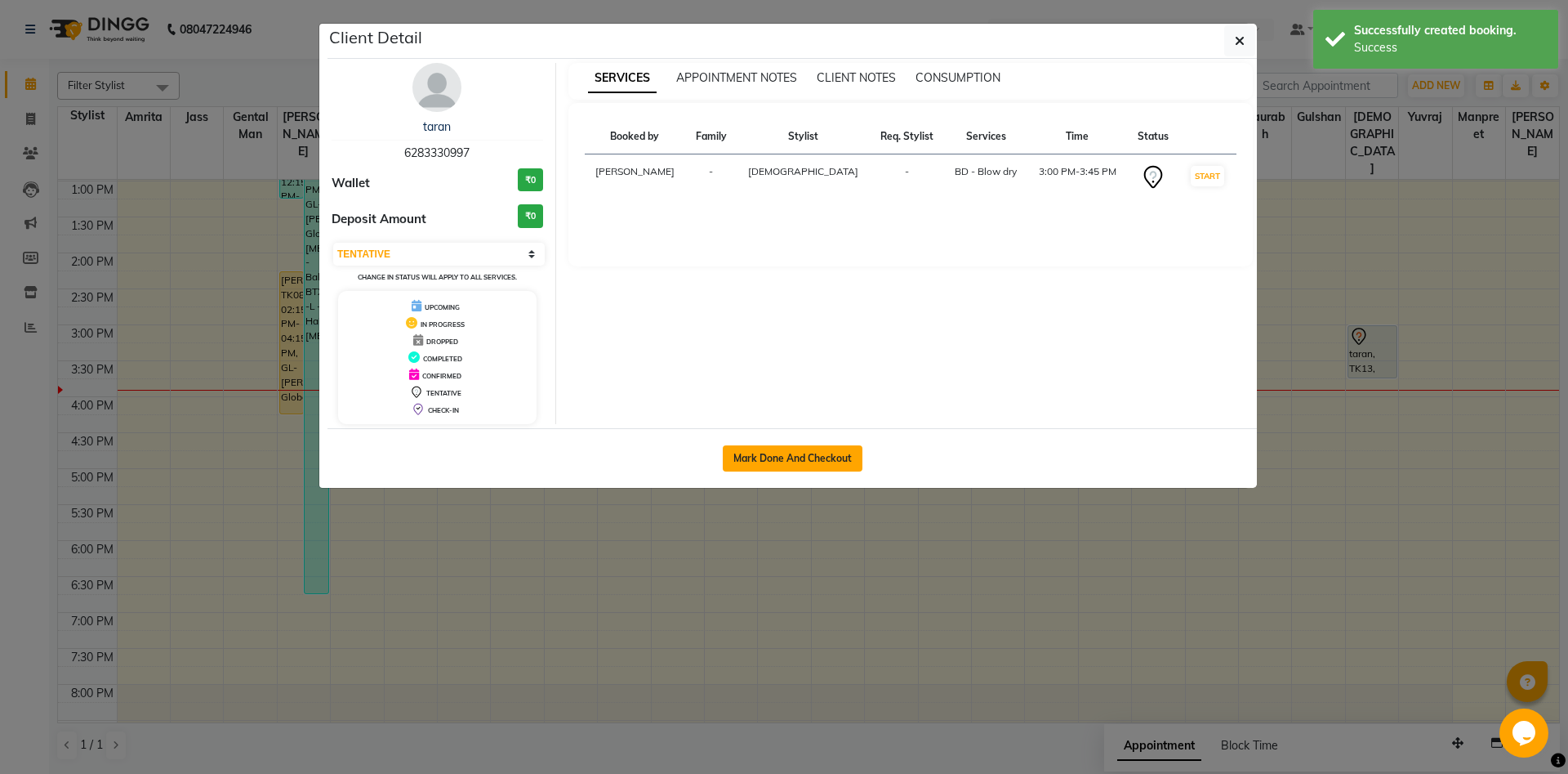
click at [763, 459] on button "Mark Done And Checkout" at bounding box center [793, 458] width 140 height 26
select select "service"
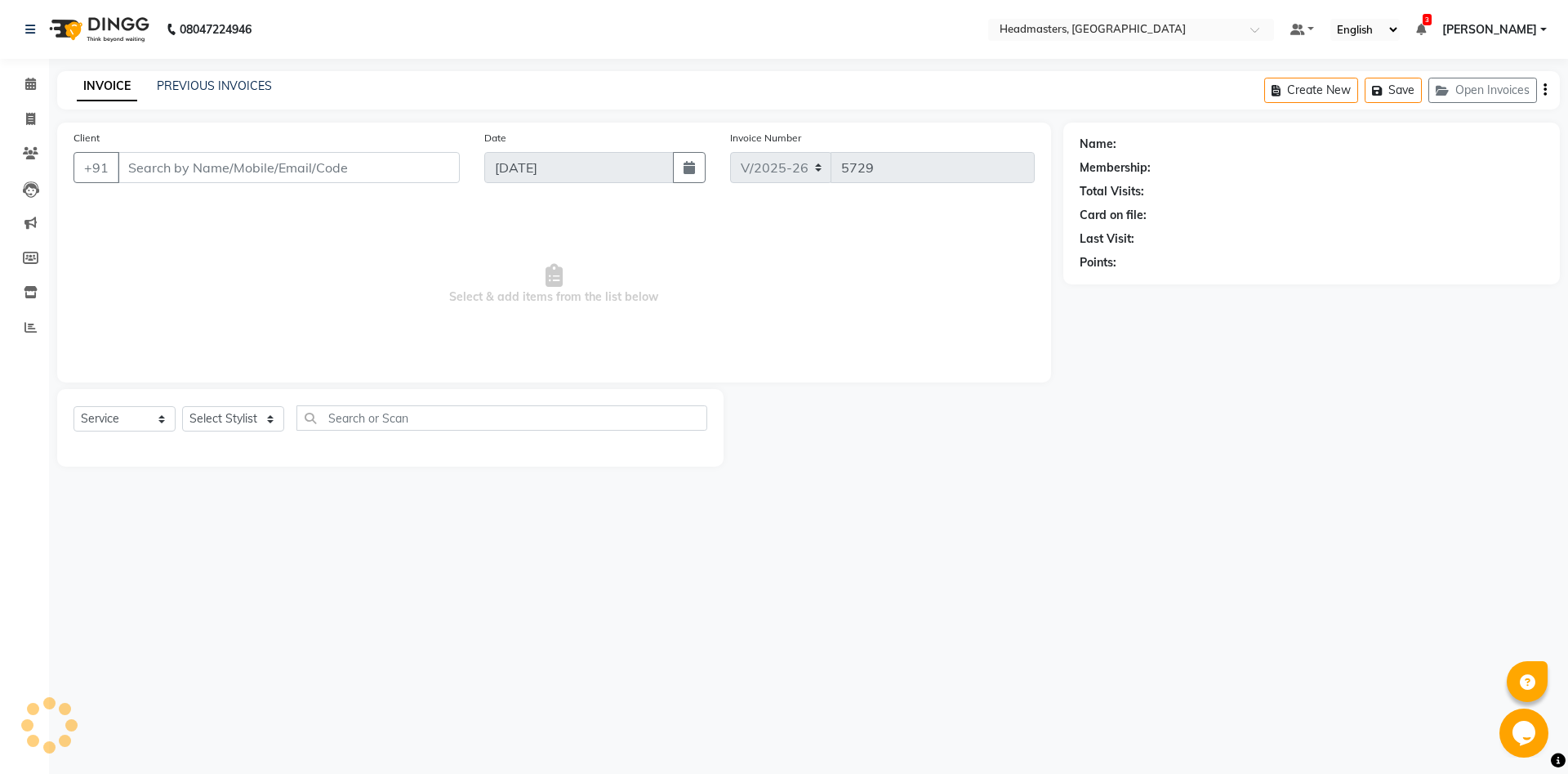
type input "6283330997"
select select "64336"
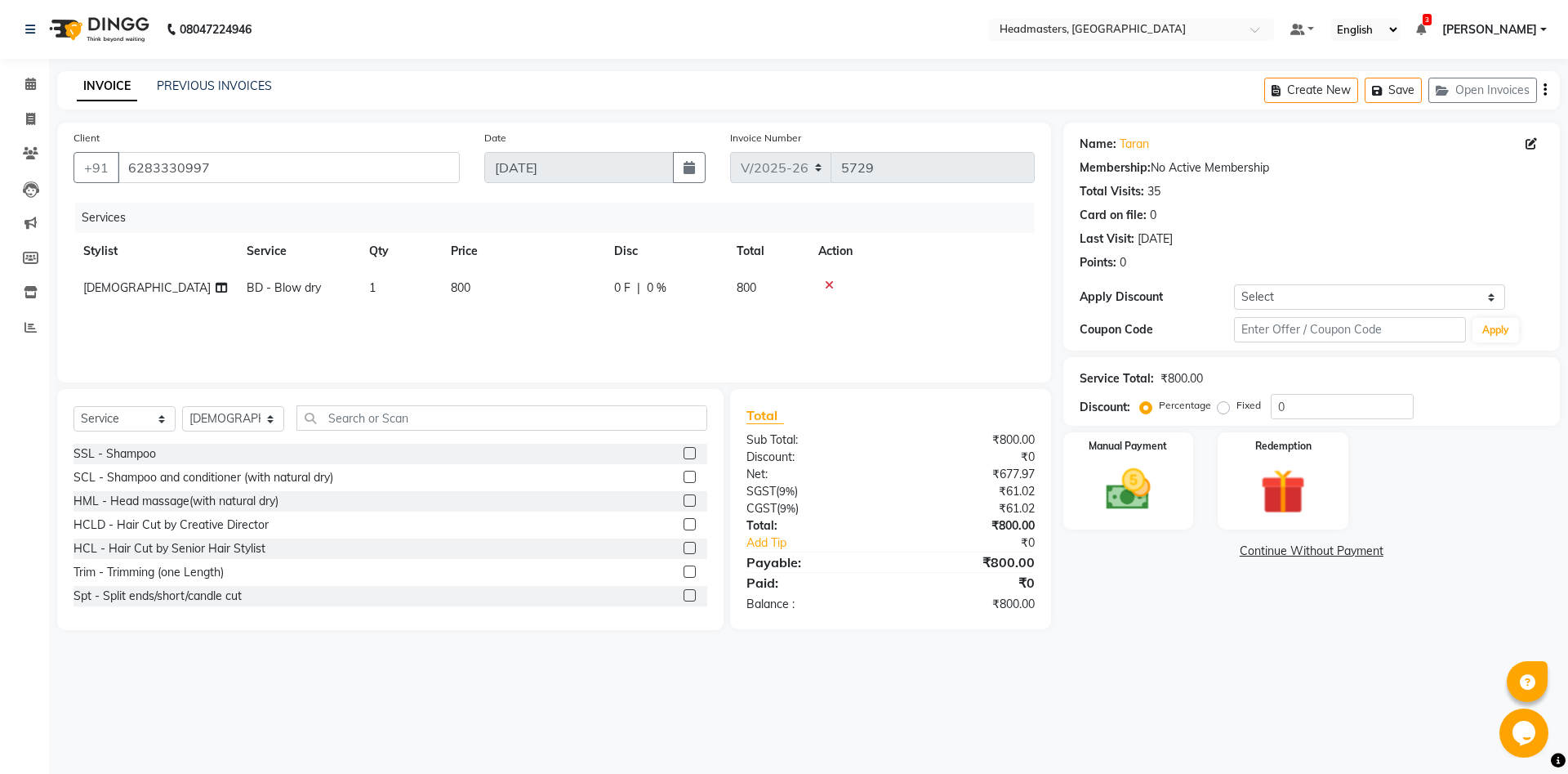
click at [624, 284] on span "0 F" at bounding box center [622, 288] width 16 height 17
select select "64336"
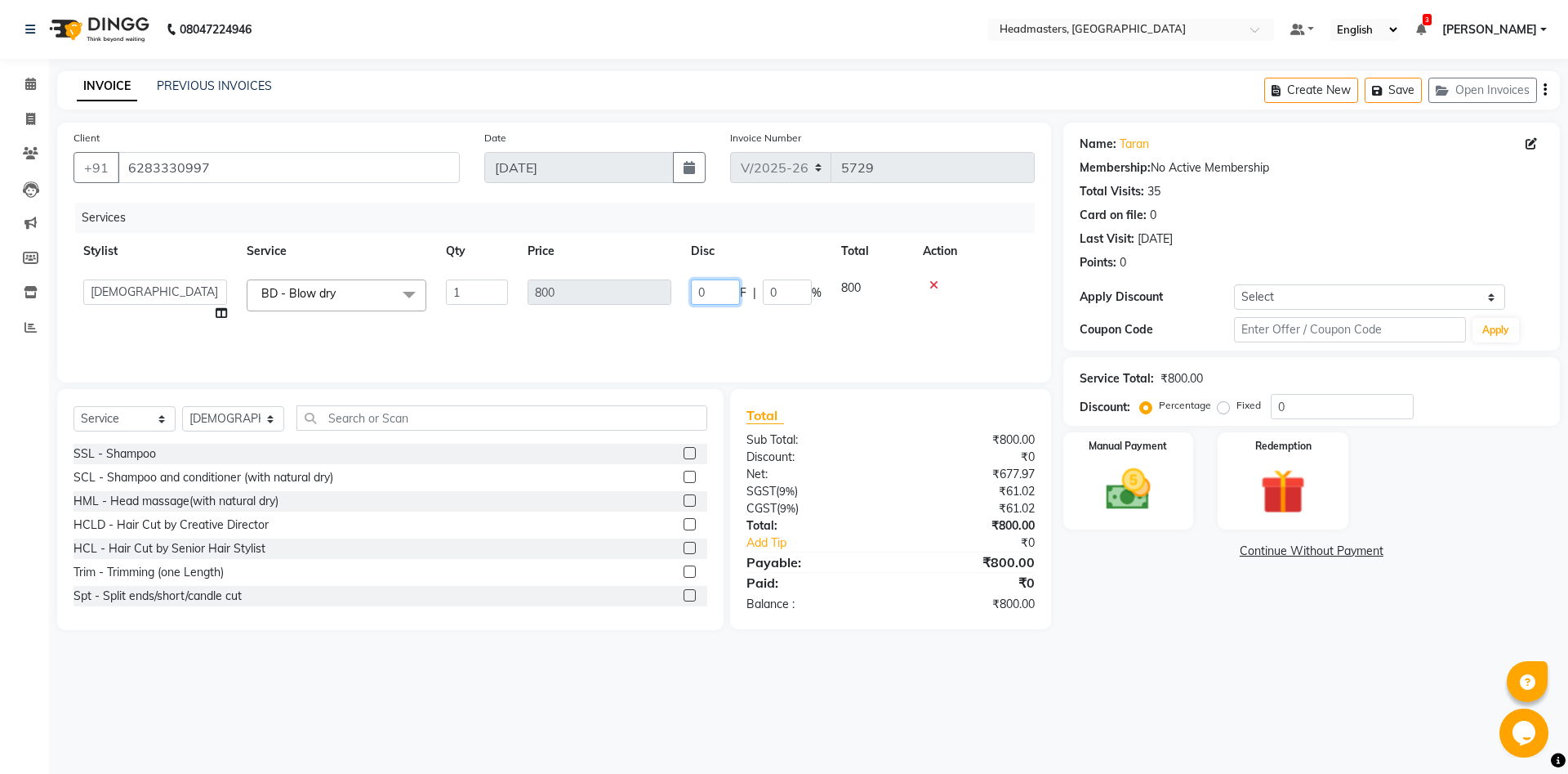
click at [709, 297] on input "0" at bounding box center [715, 293] width 49 height 26
type input "300"
click at [1062, 648] on main "INVOICE PREVIOUS INVOICES Create New Save Open Invoices Client [PHONE_NUMBER] D…" at bounding box center [808, 363] width 1519 height 584
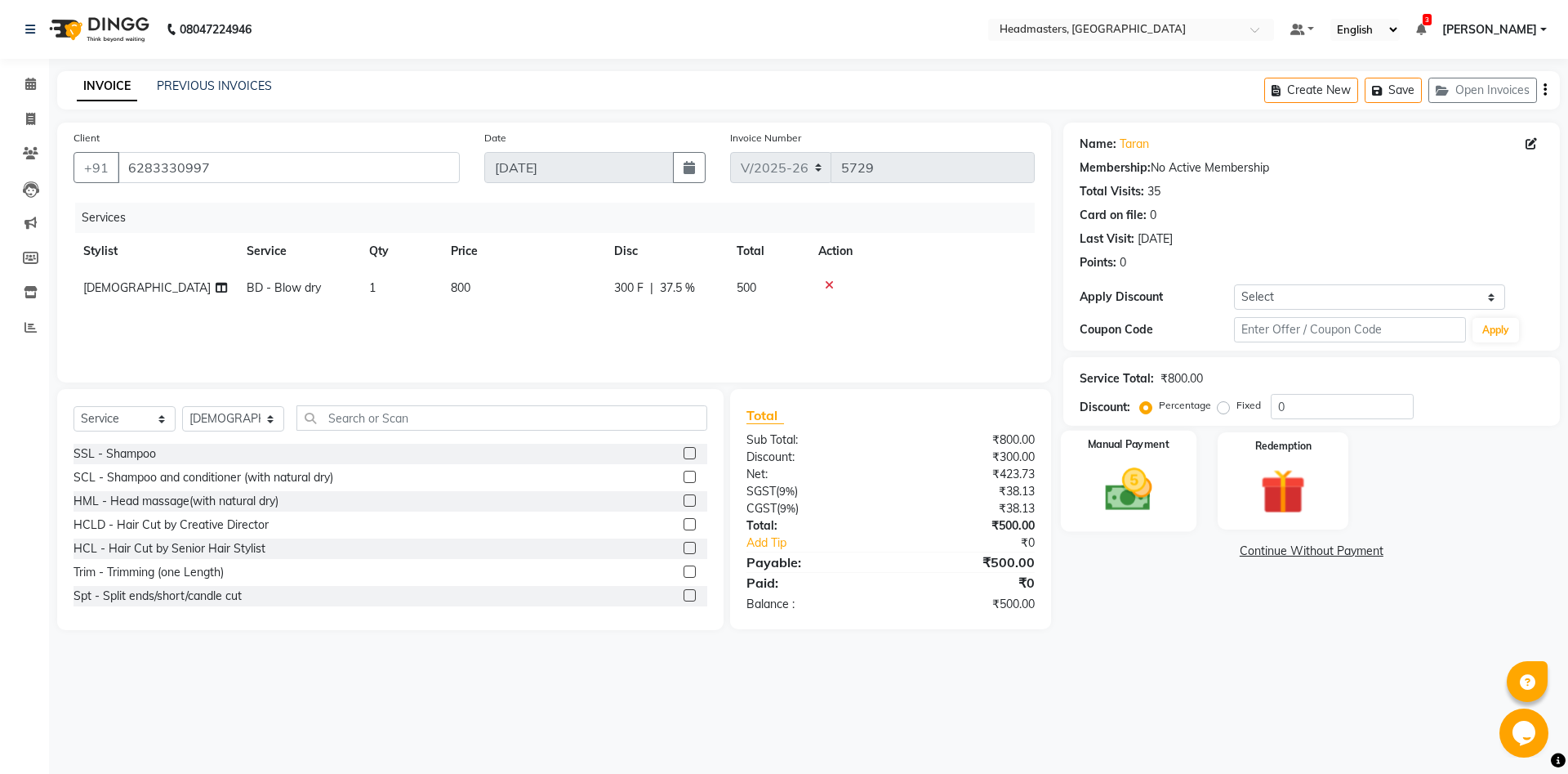
click at [1123, 512] on img at bounding box center [1128, 489] width 76 height 54
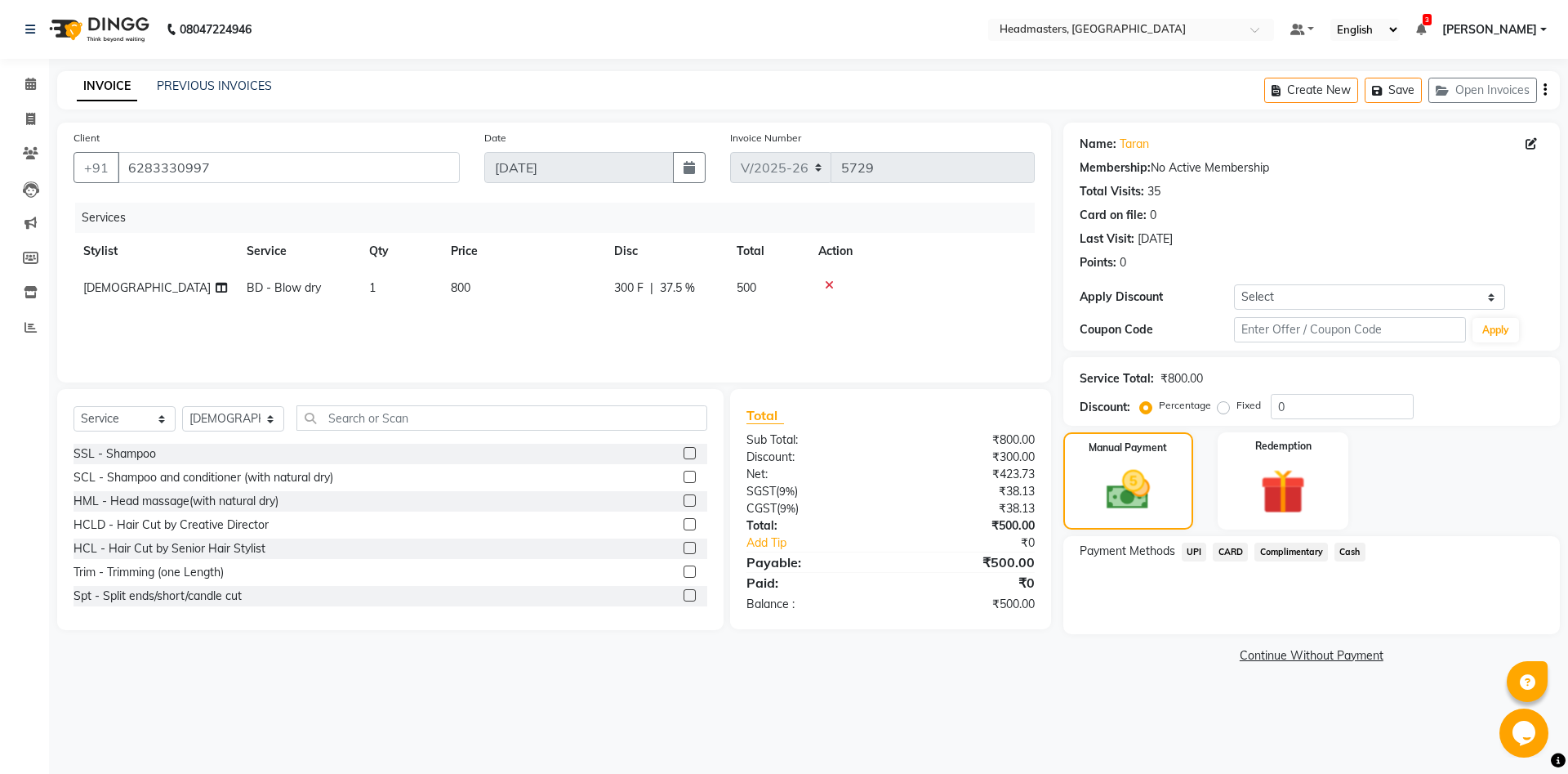
click at [1353, 562] on div "Cash" at bounding box center [1347, 553] width 38 height 22
click at [1353, 556] on span "Cash" at bounding box center [1350, 552] width 31 height 19
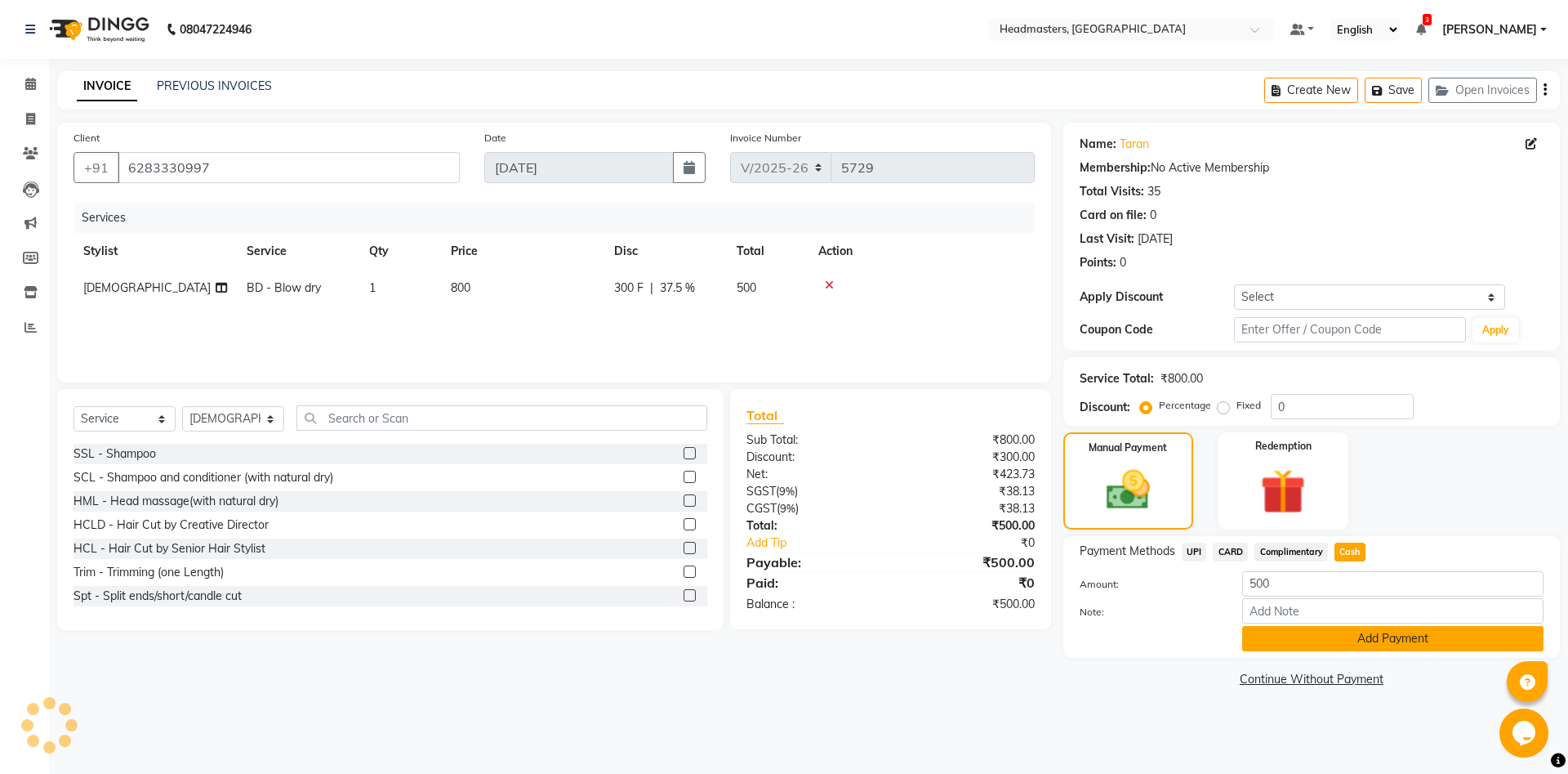
click at [1368, 643] on button "Add Payment" at bounding box center [1392, 638] width 301 height 26
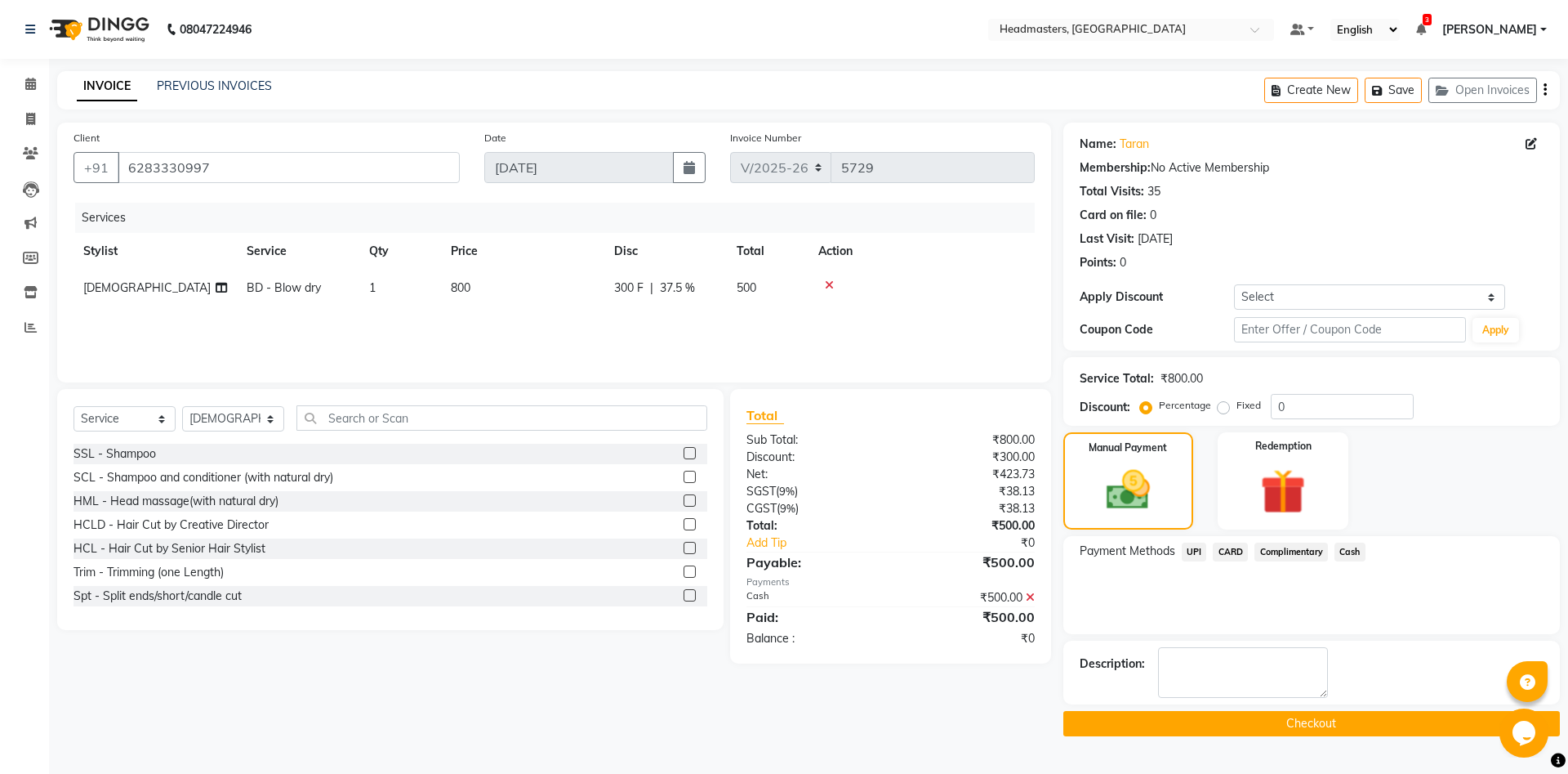
click at [1217, 724] on button "Checkout" at bounding box center [1312, 723] width 497 height 26
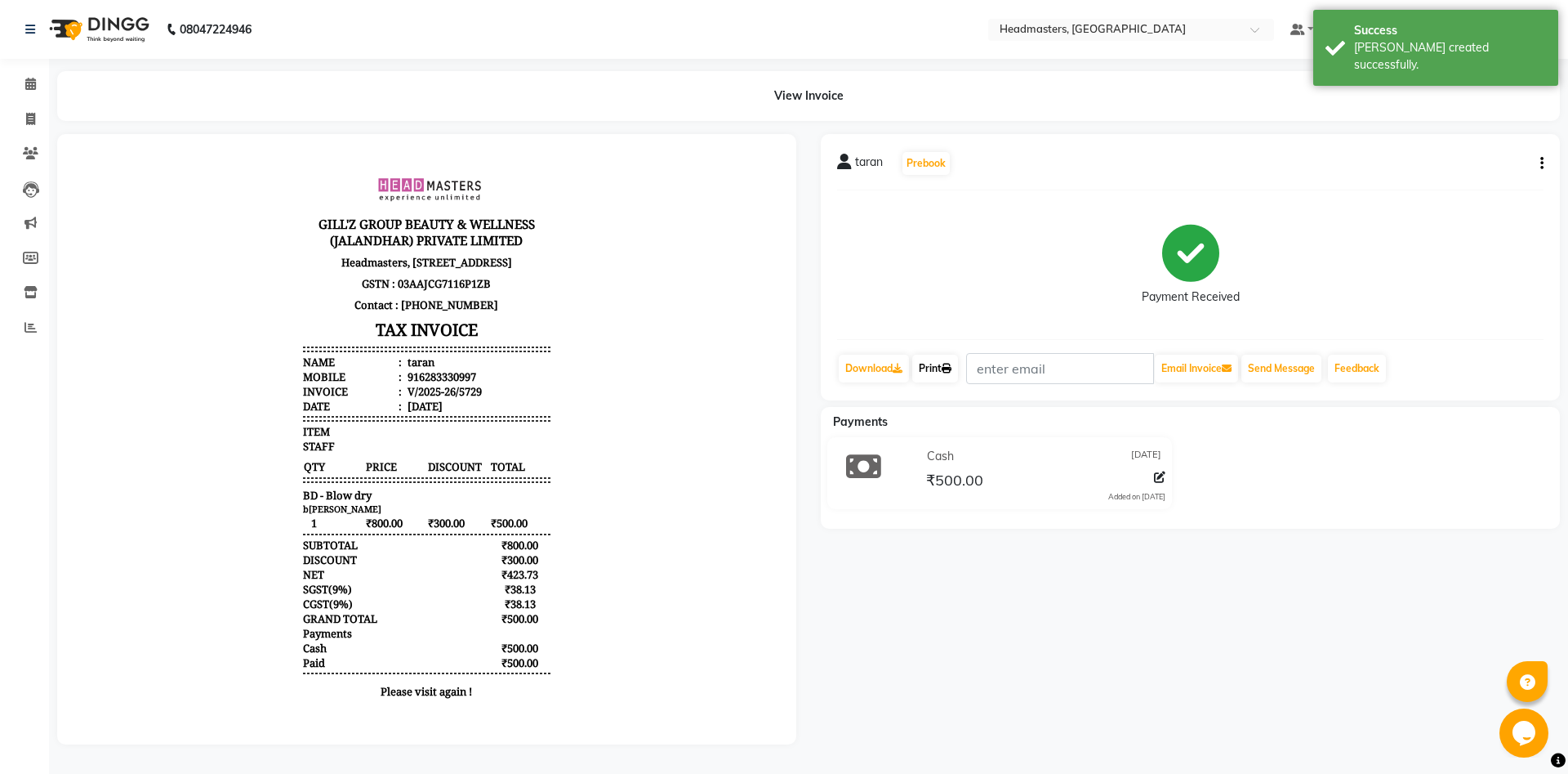
click at [926, 381] on link "Print" at bounding box center [935, 368] width 45 height 27
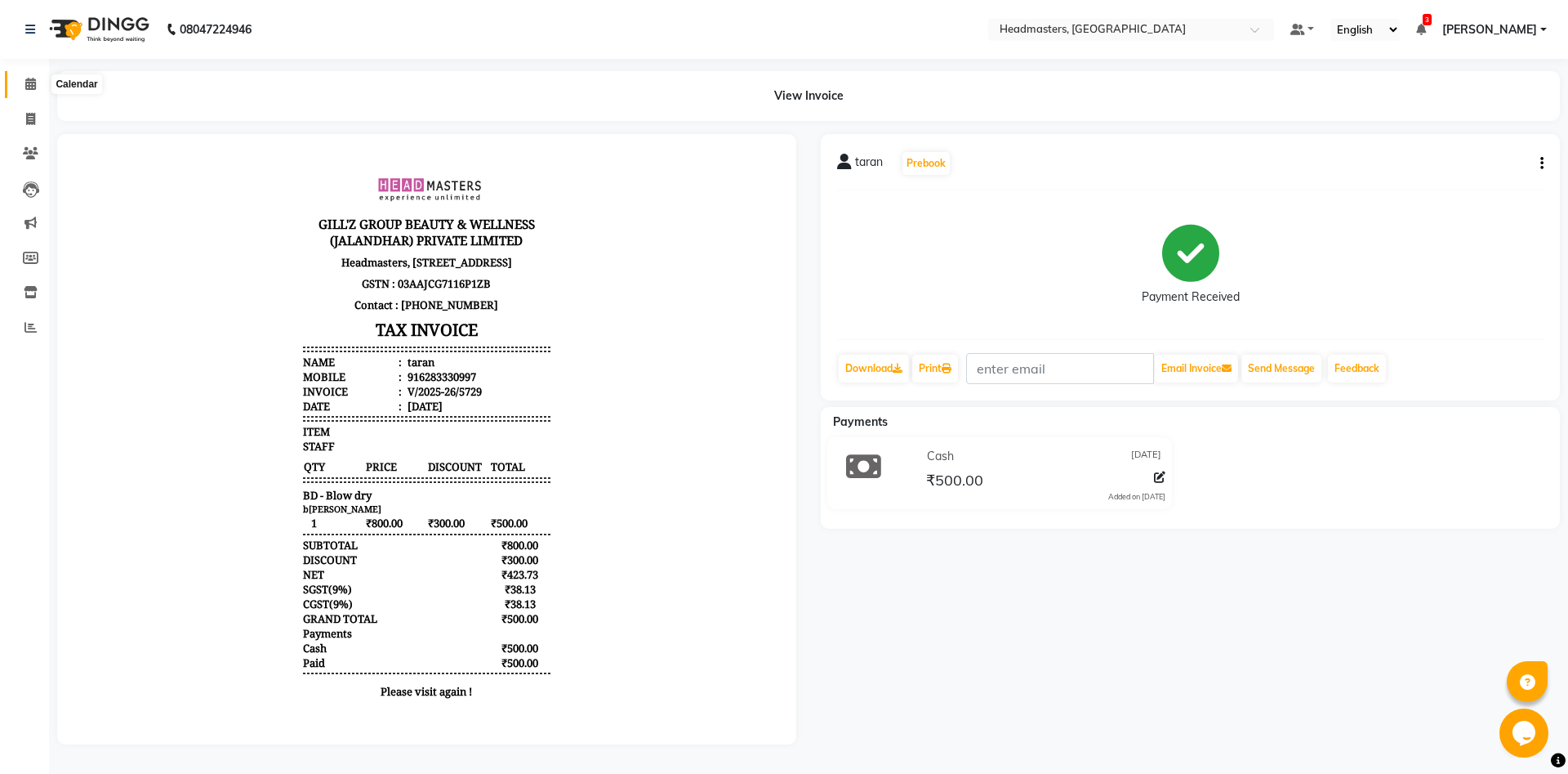
click at [37, 83] on span at bounding box center [30, 85] width 28 height 19
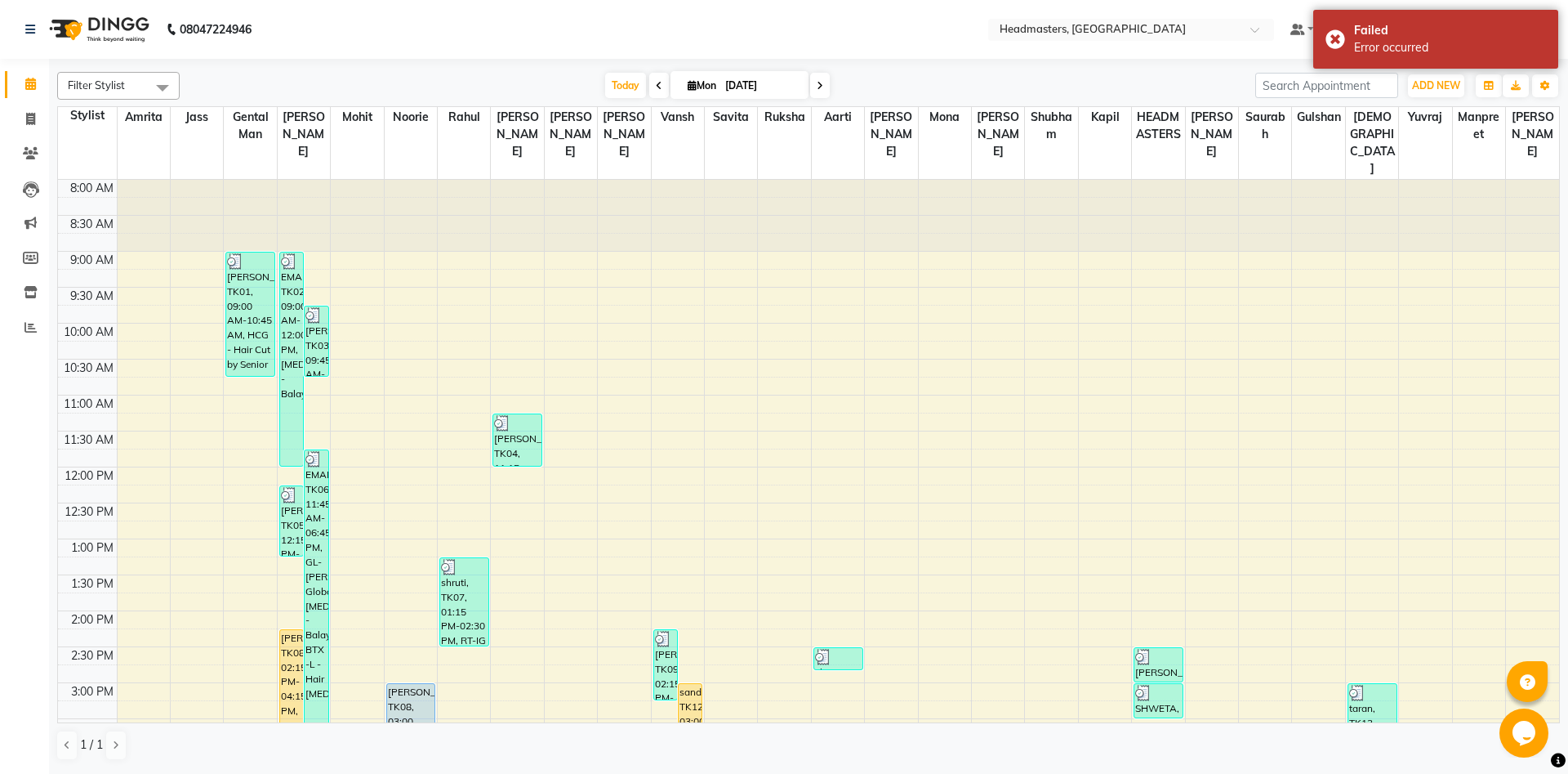
scroll to position [88, 0]
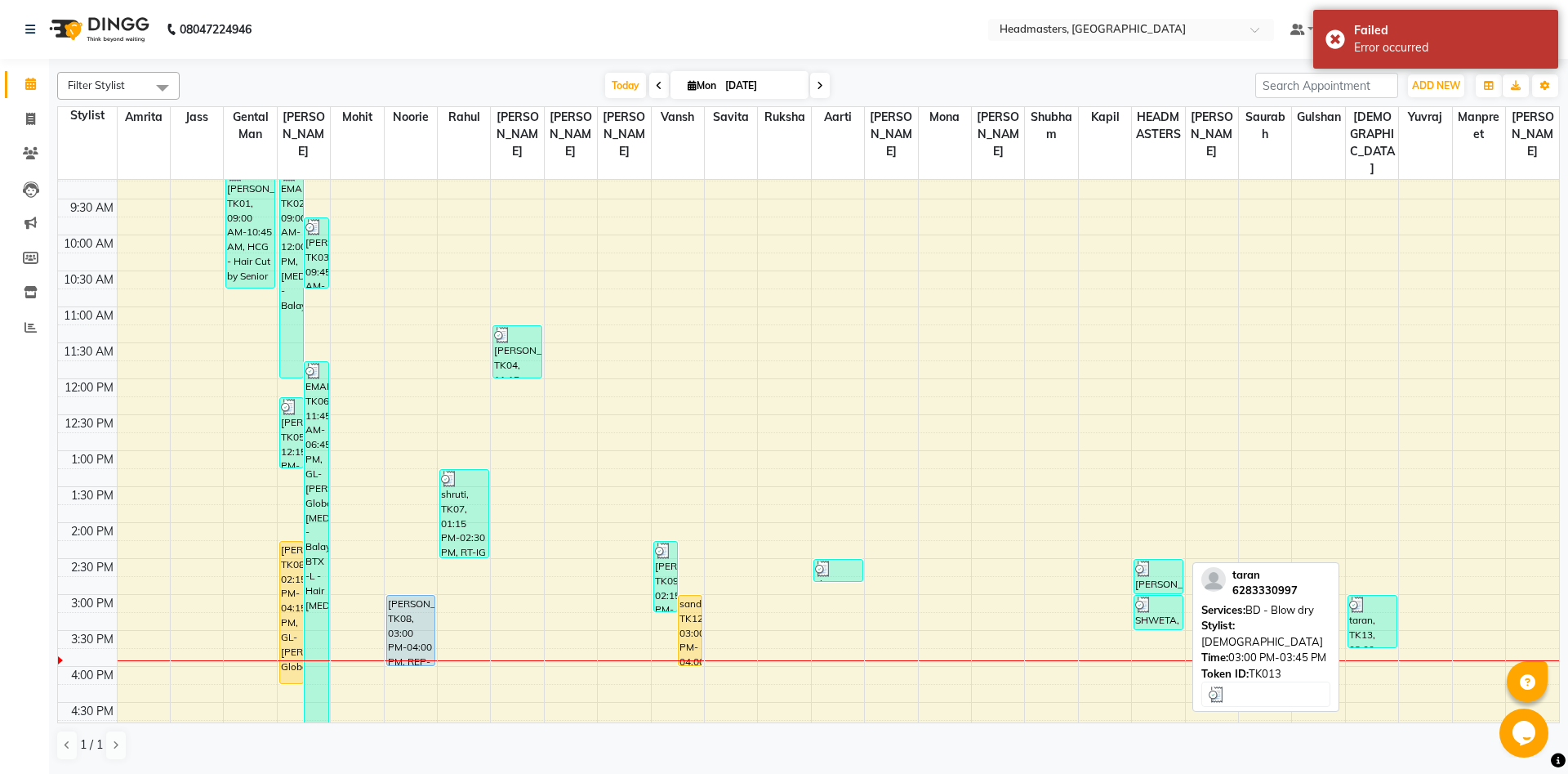
click at [1366, 601] on div "taran, TK13, 03:00 PM-03:45 PM, BD - Blow dry" at bounding box center [1372, 621] width 48 height 51
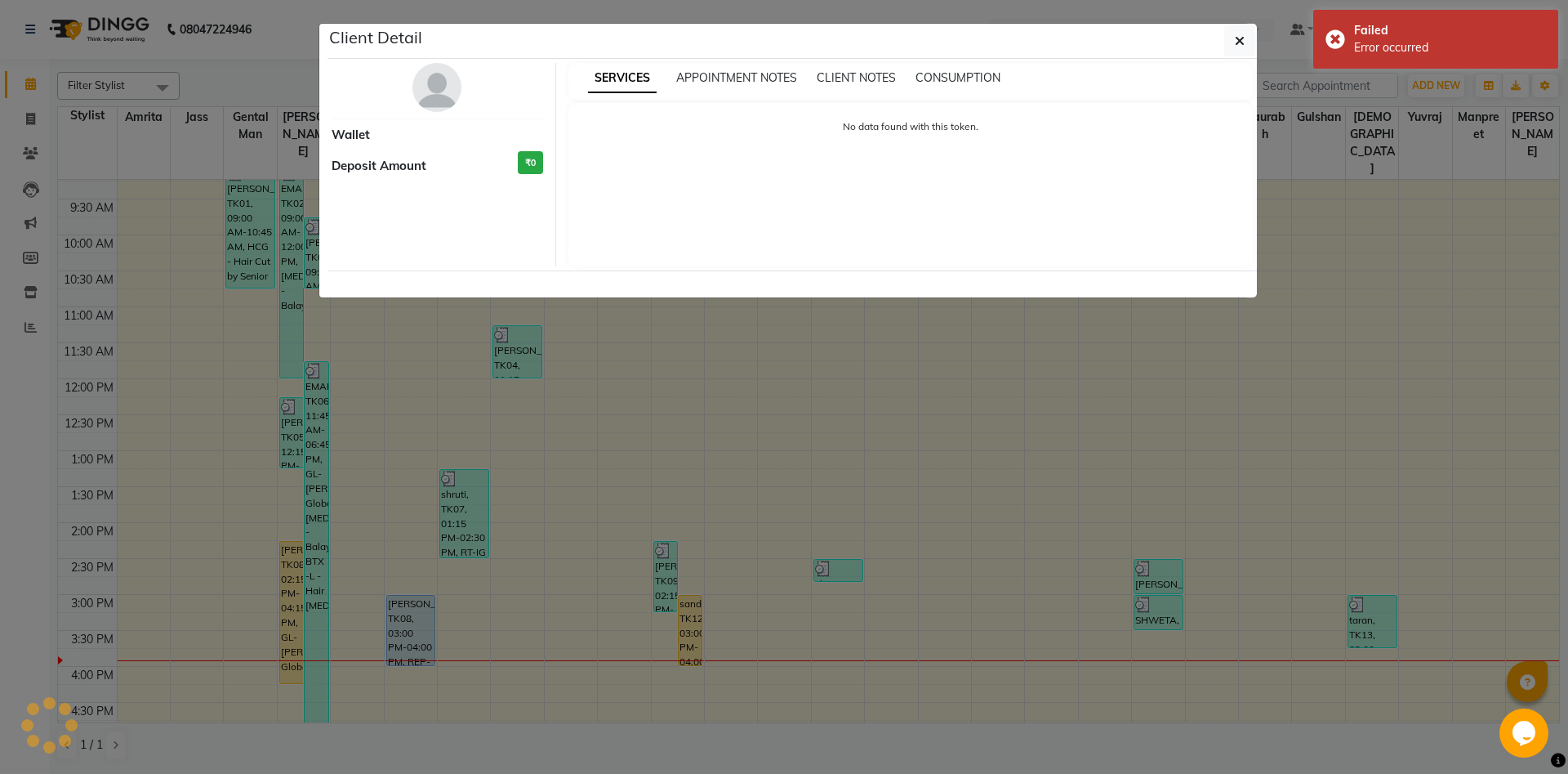
select select "3"
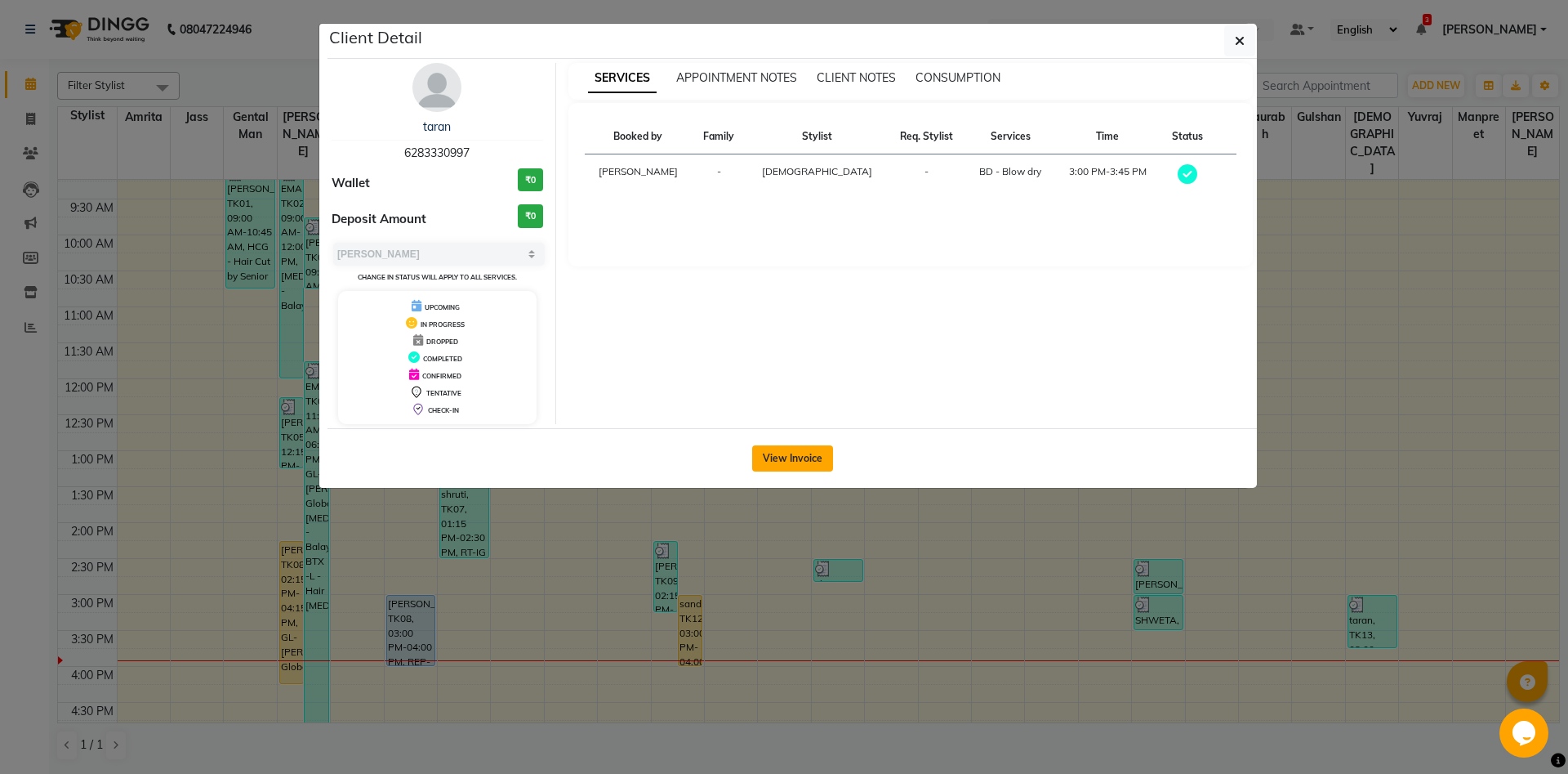
click at [814, 470] on button "View Invoice" at bounding box center [793, 458] width 81 height 26
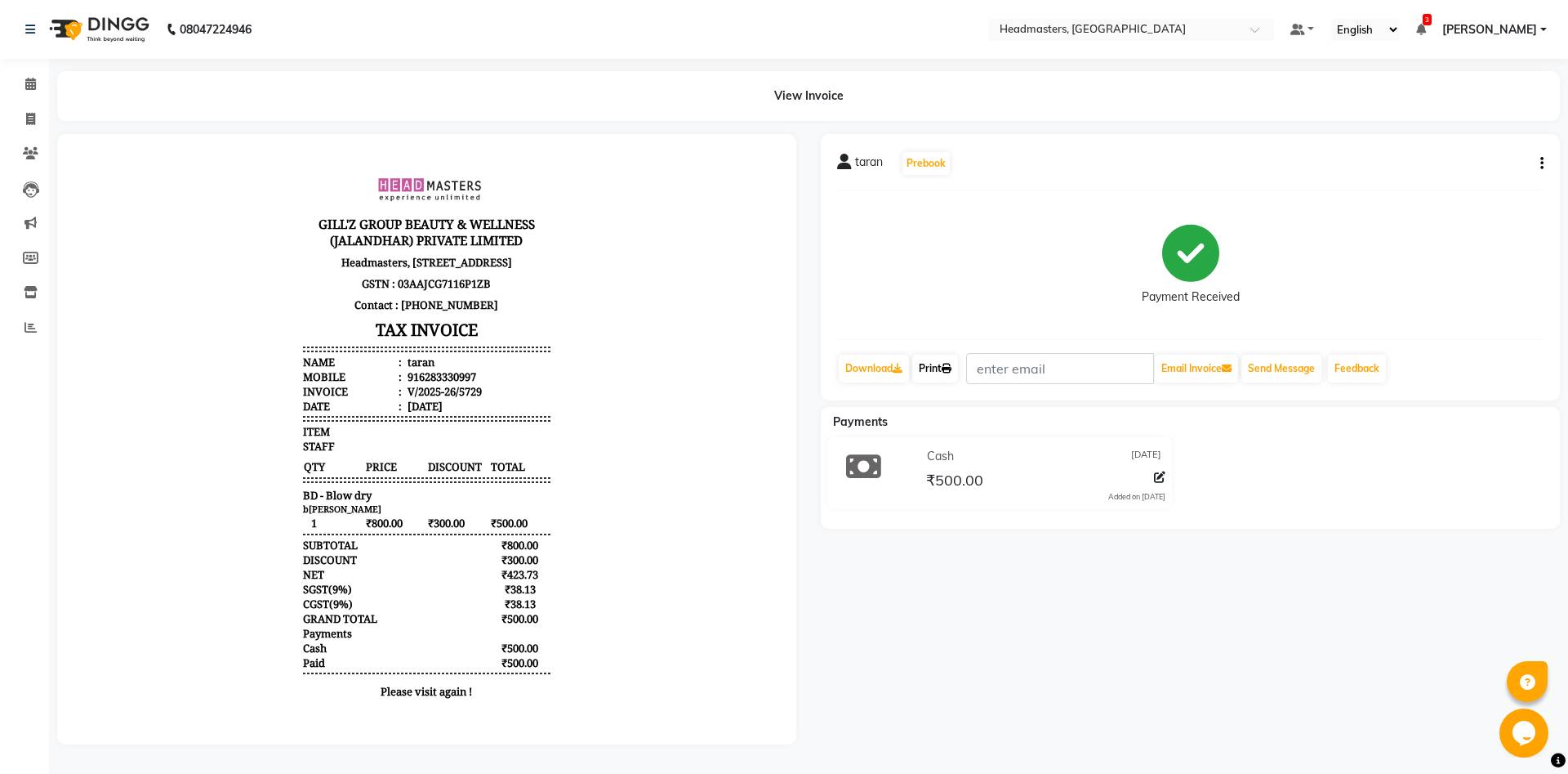
click at [953, 374] on link "Print" at bounding box center [935, 368] width 45 height 27
click at [14, 76] on link "Calendar" at bounding box center [25, 84] width 39 height 27
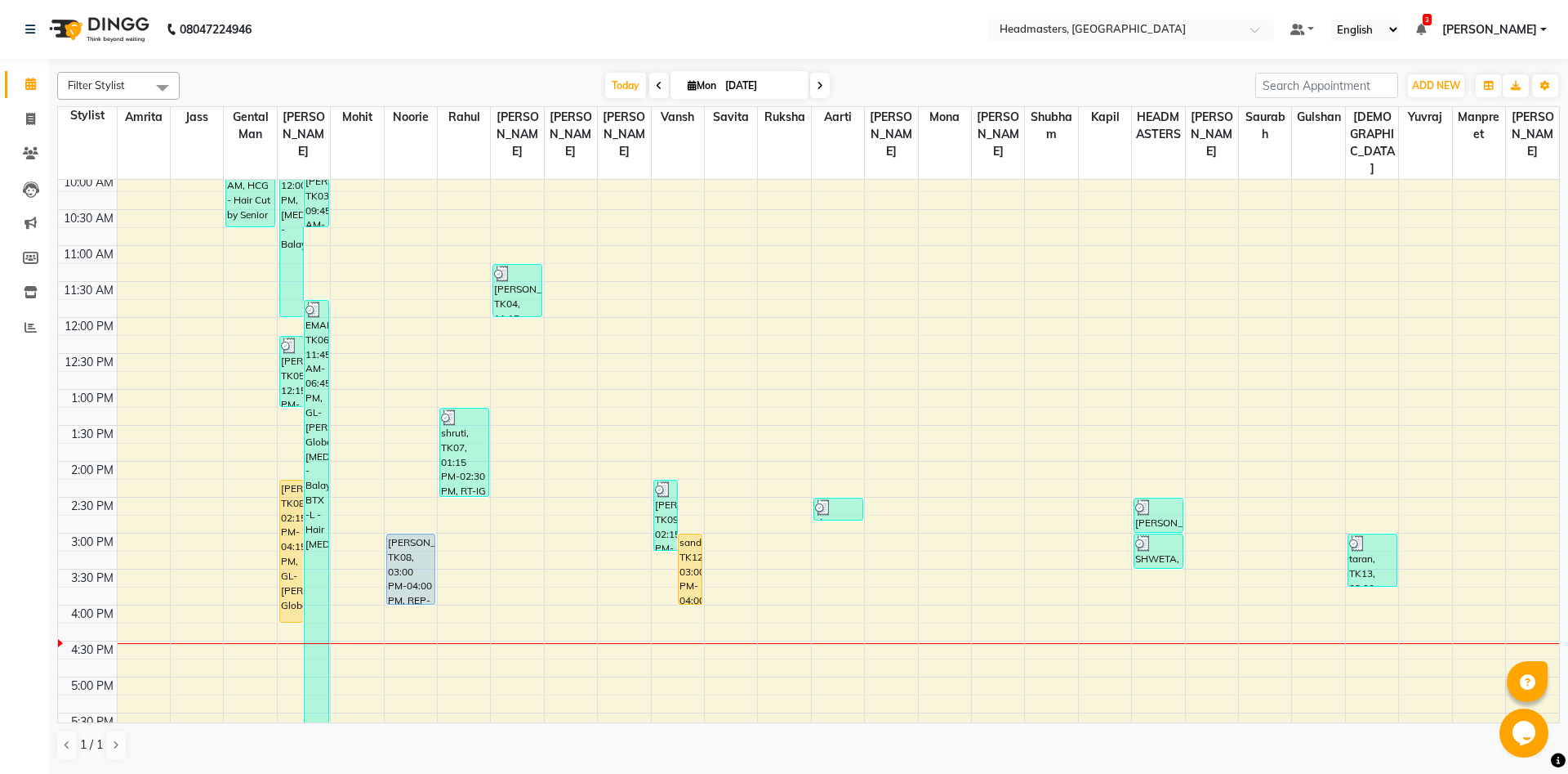
scroll to position [177, 0]
